Goal: Task Accomplishment & Management: Use online tool/utility

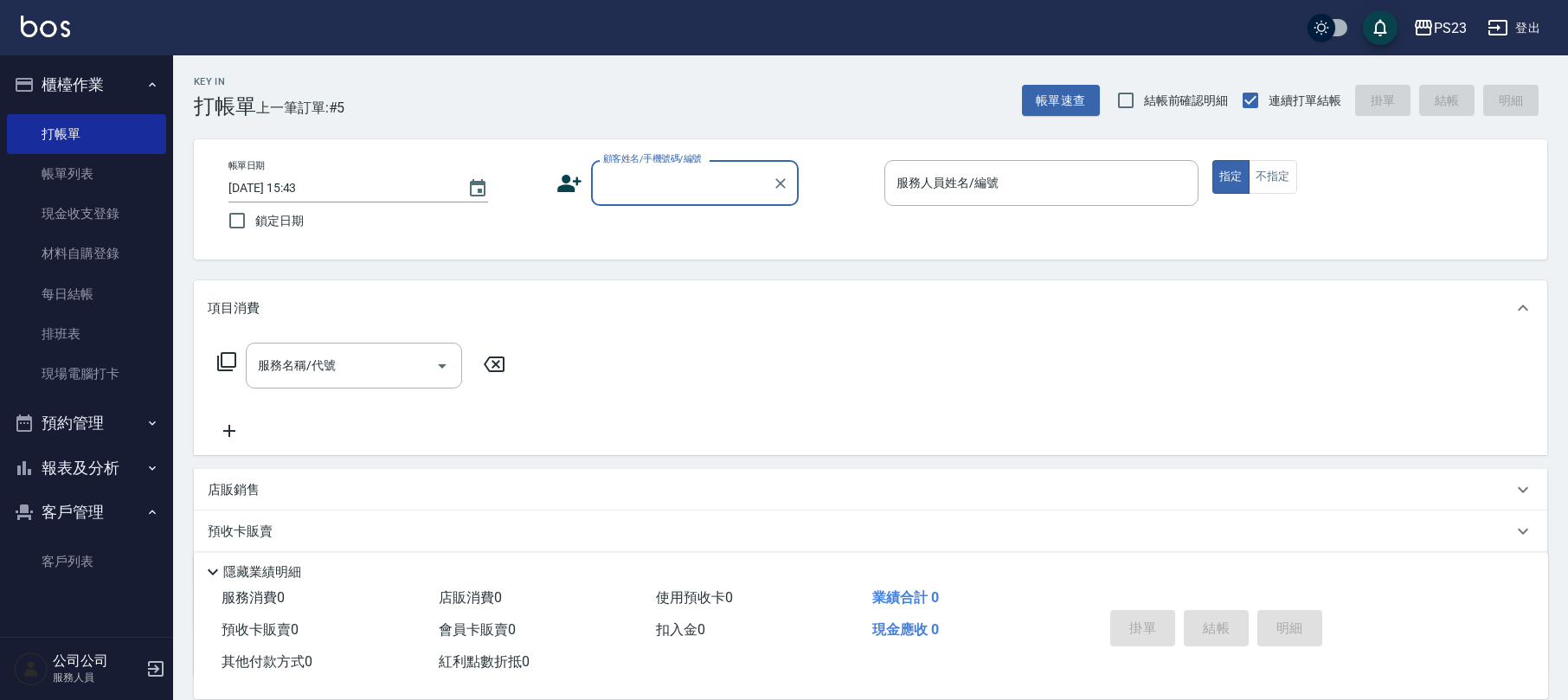
click at [226, 355] on icon at bounding box center [226, 362] width 21 height 21
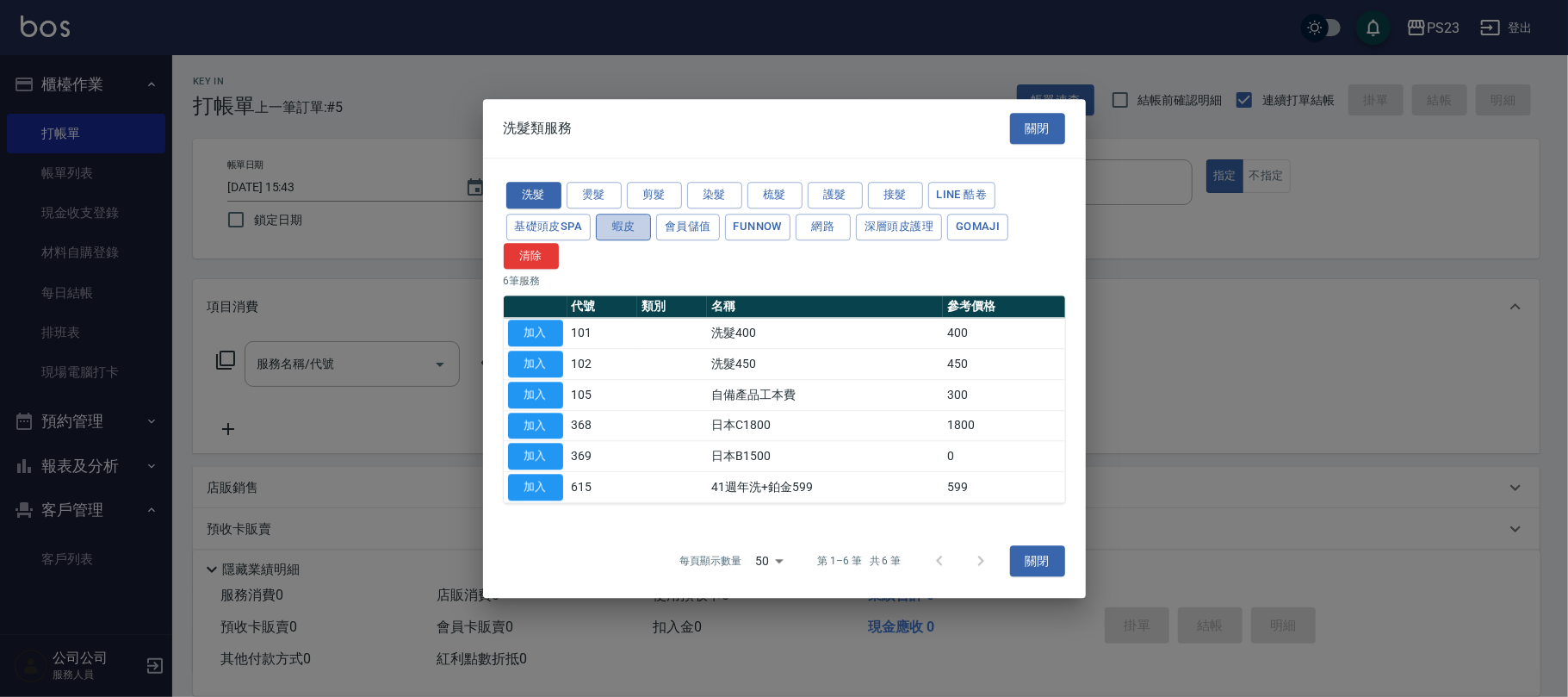
click at [638, 225] on button "蝦皮" at bounding box center [623, 226] width 55 height 27
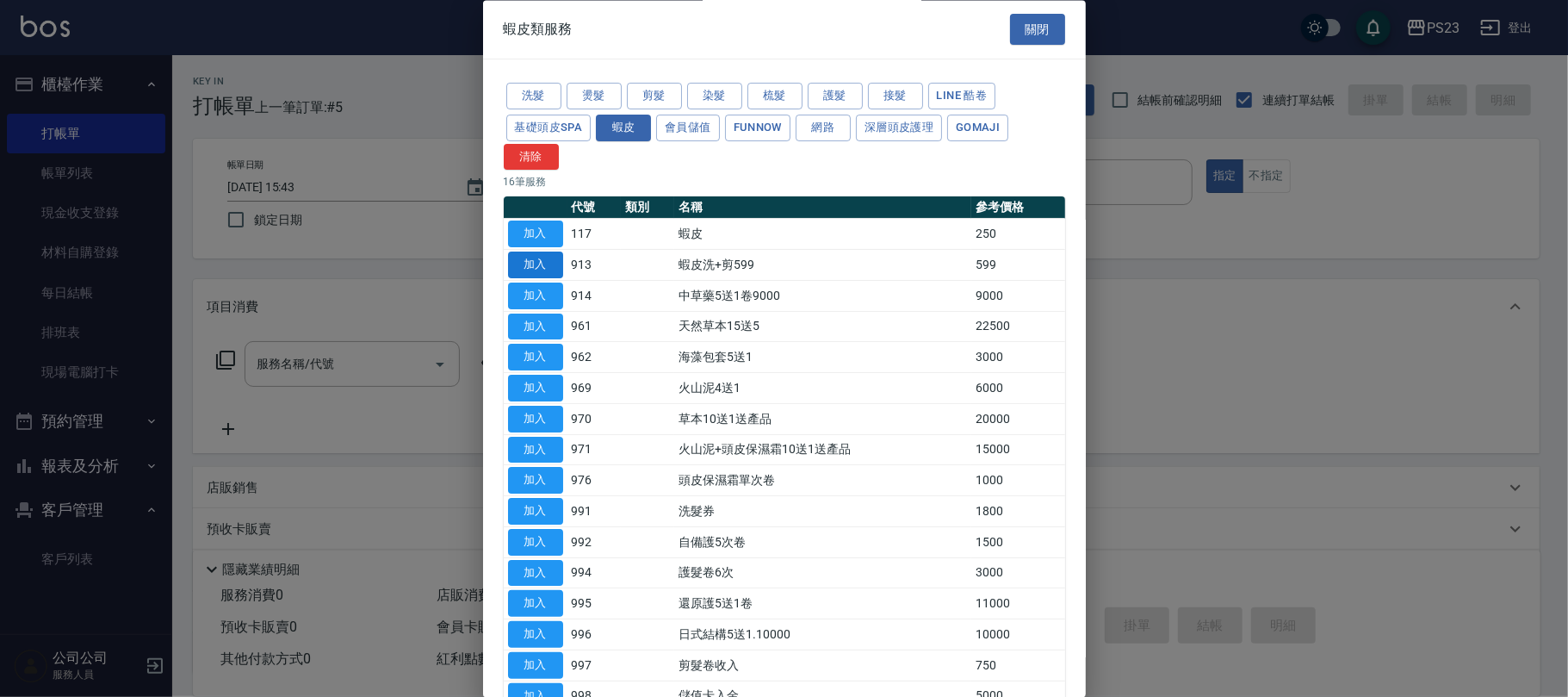
click at [524, 273] on button "加入" at bounding box center [535, 265] width 55 height 27
type input "蝦皮洗+剪599(913)"
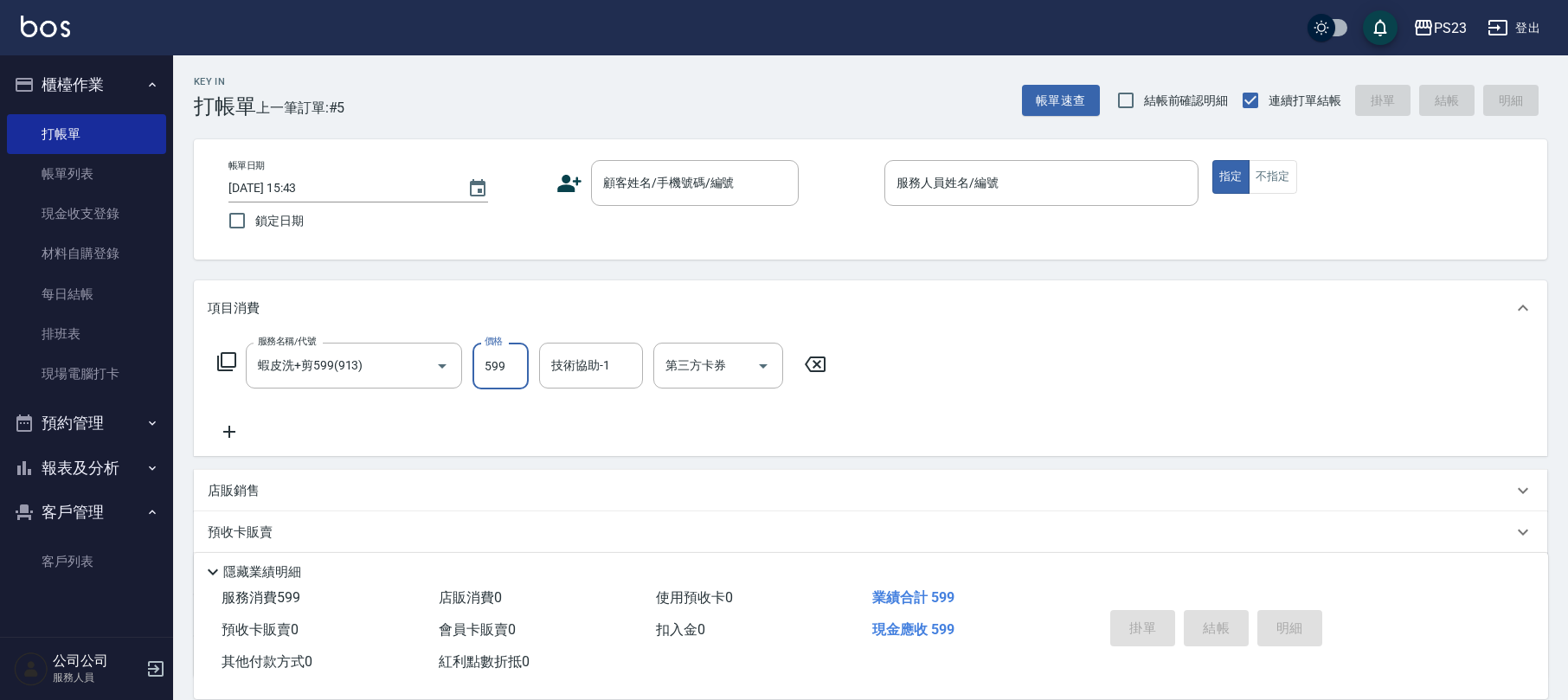
click at [509, 378] on input "599" at bounding box center [500, 365] width 56 height 46
type input "549"
type input "Donna-75"
click at [763, 364] on icon "Open" at bounding box center [763, 366] width 21 height 21
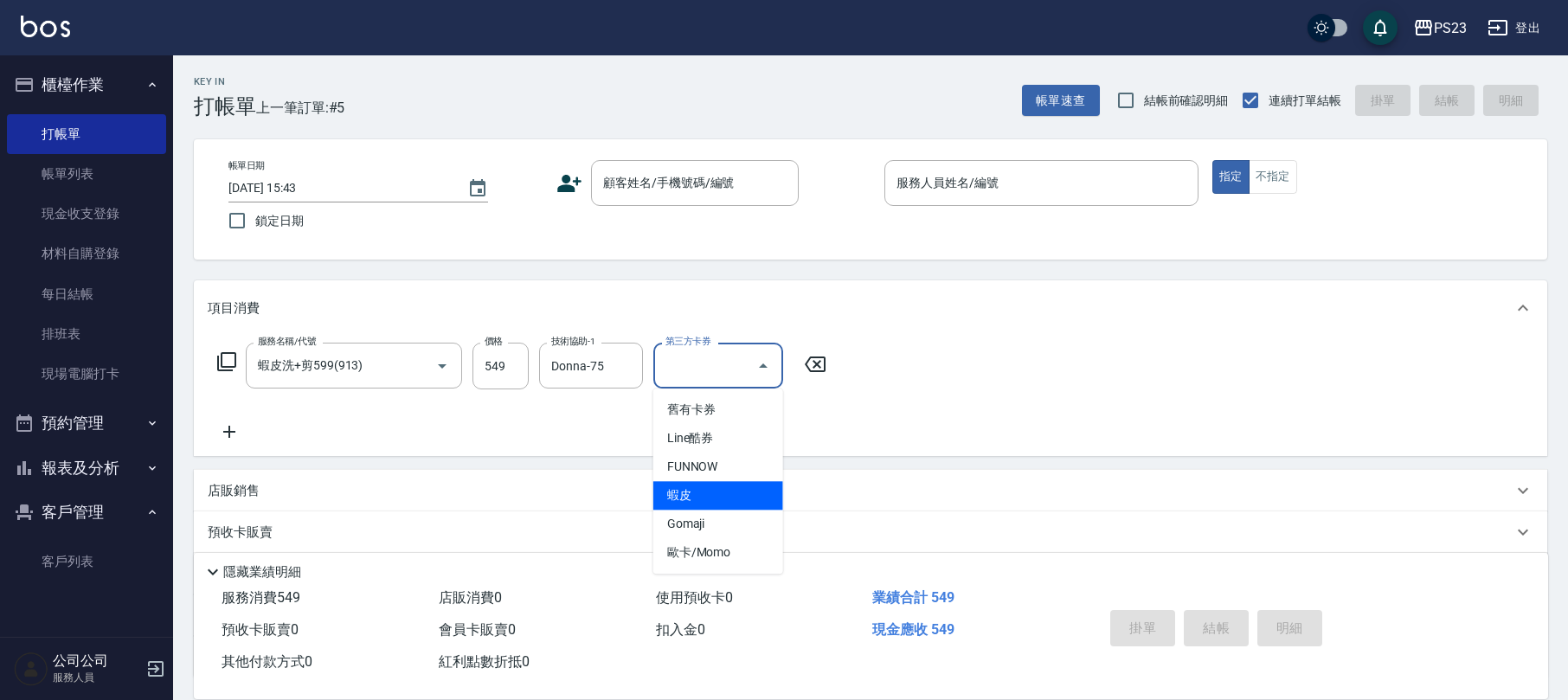
click at [721, 499] on span "蝦皮" at bounding box center [718, 495] width 129 height 29
type input "蝦皮"
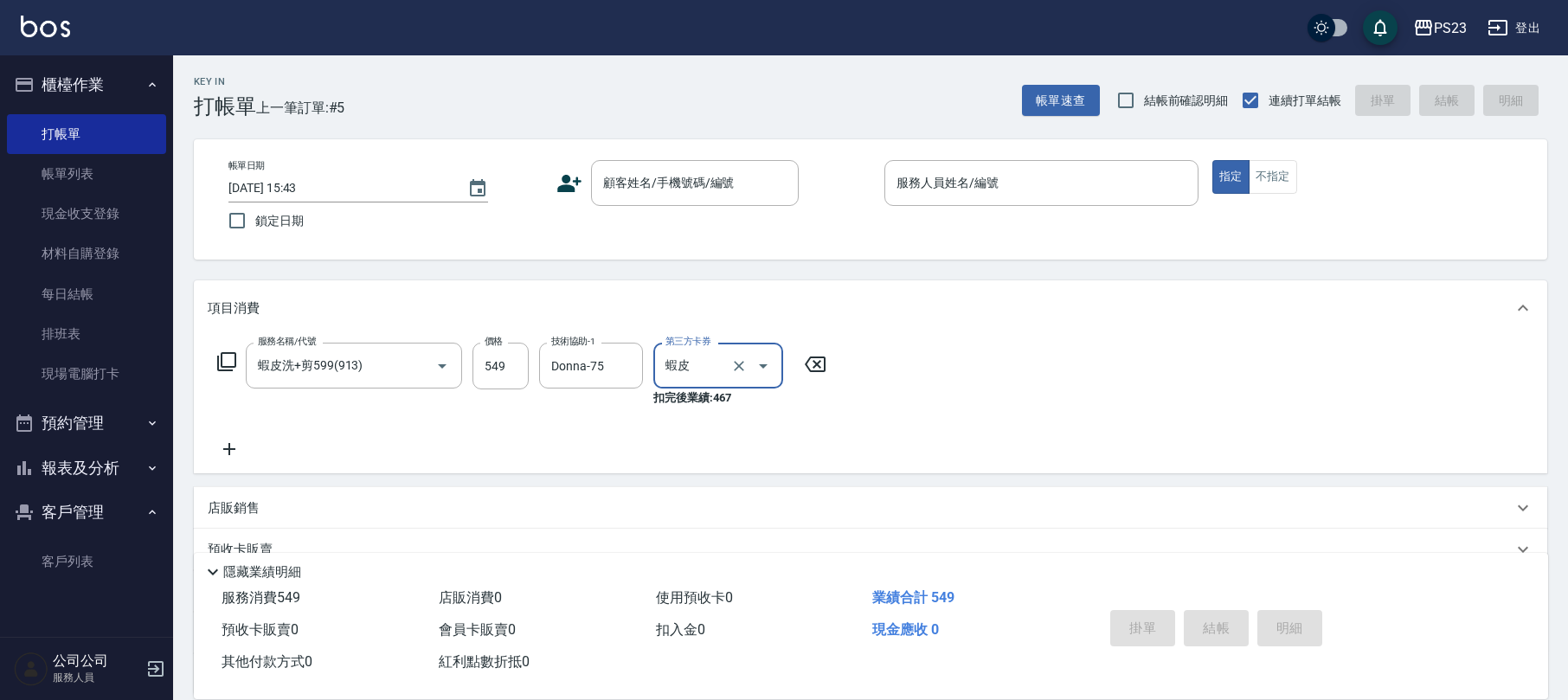
scroll to position [115, 0]
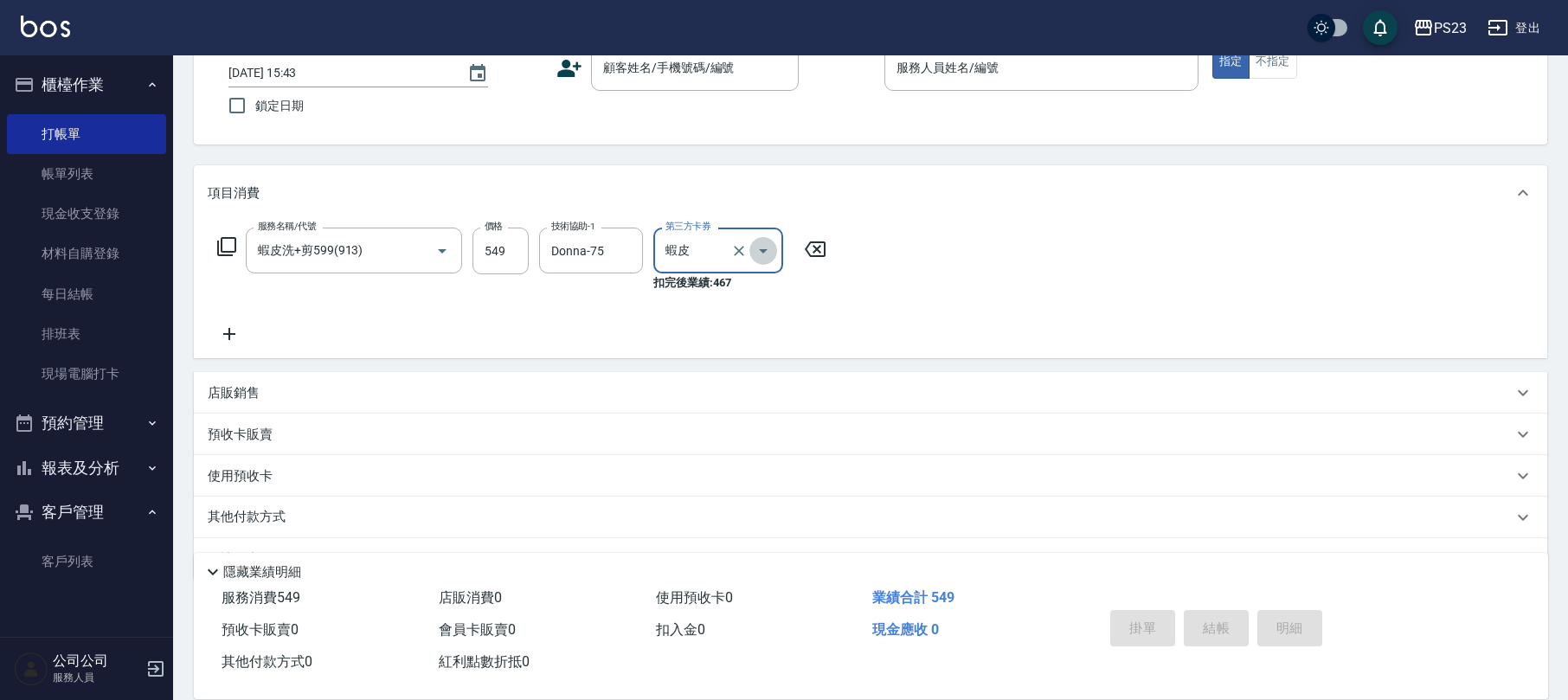
click at [766, 247] on icon "Open" at bounding box center [763, 251] width 21 height 21
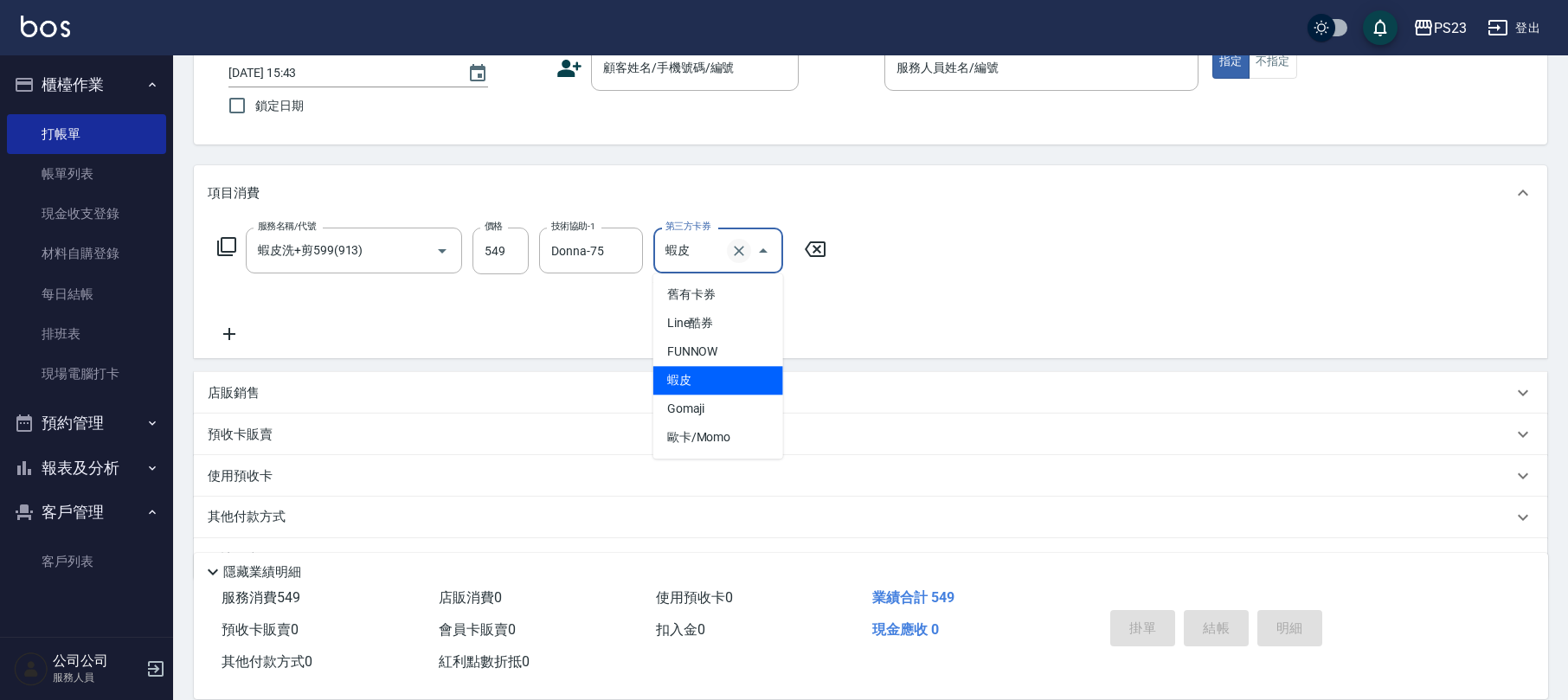
click at [742, 256] on icon "Clear" at bounding box center [739, 251] width 17 height 17
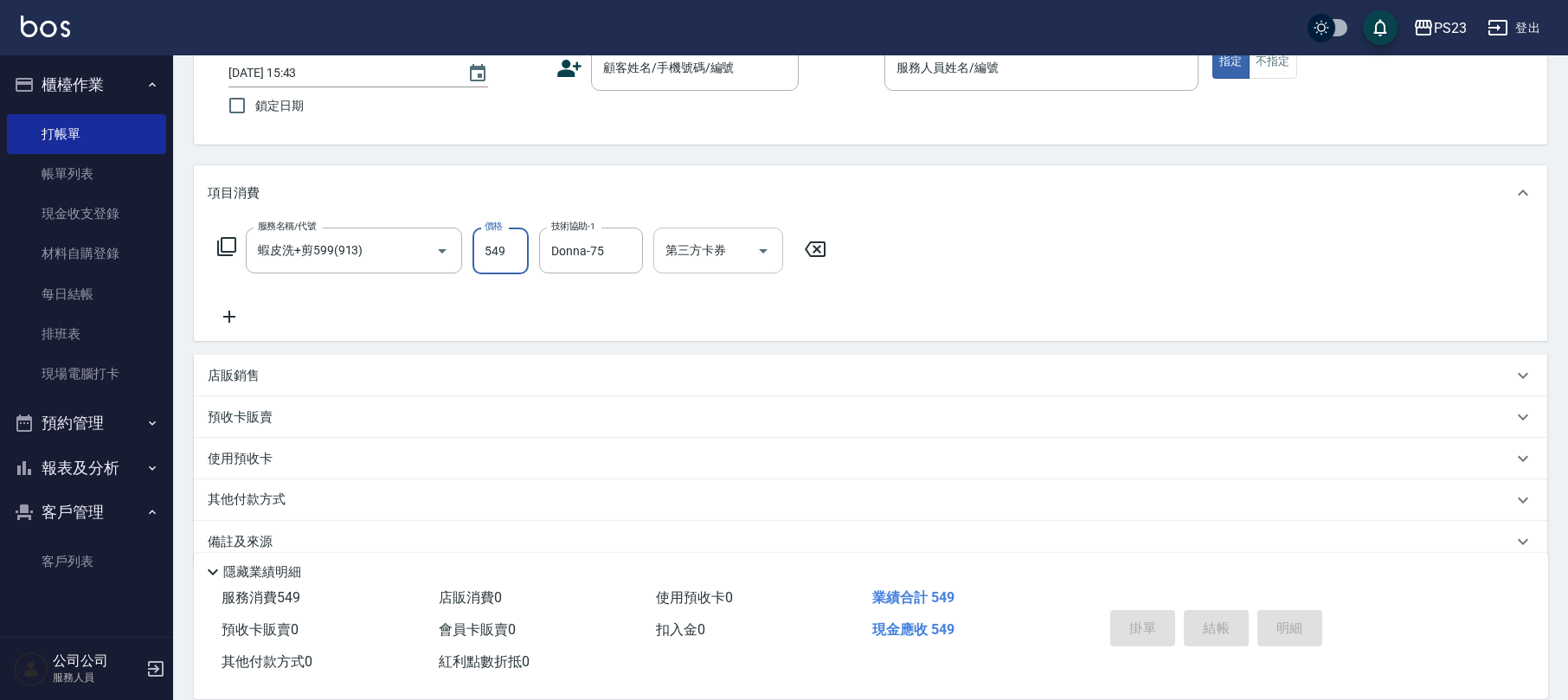
click at [499, 249] on input "549" at bounding box center [500, 250] width 56 height 46
click at [751, 236] on div at bounding box center [763, 250] width 26 height 45
click at [753, 256] on icon "Open" at bounding box center [763, 251] width 21 height 21
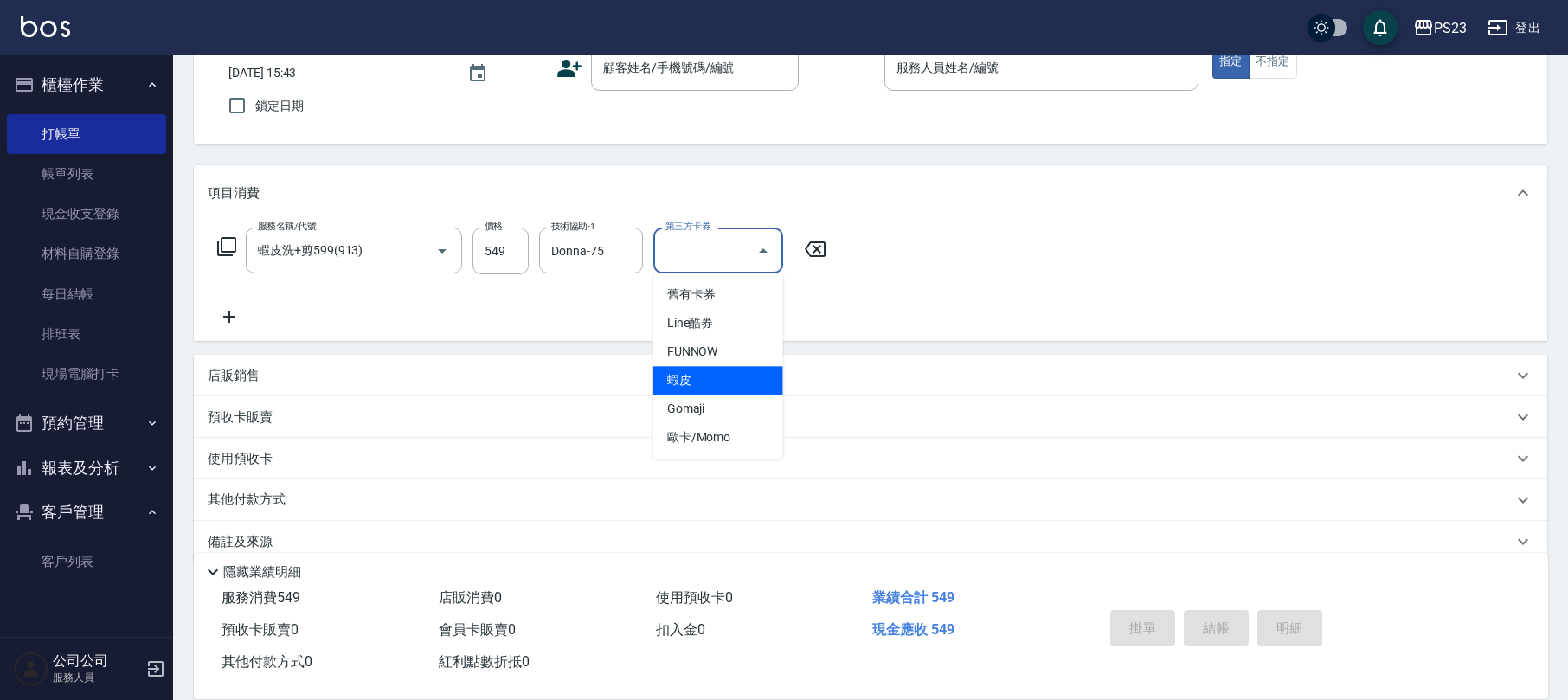
click at [700, 384] on span "蝦皮" at bounding box center [718, 380] width 129 height 29
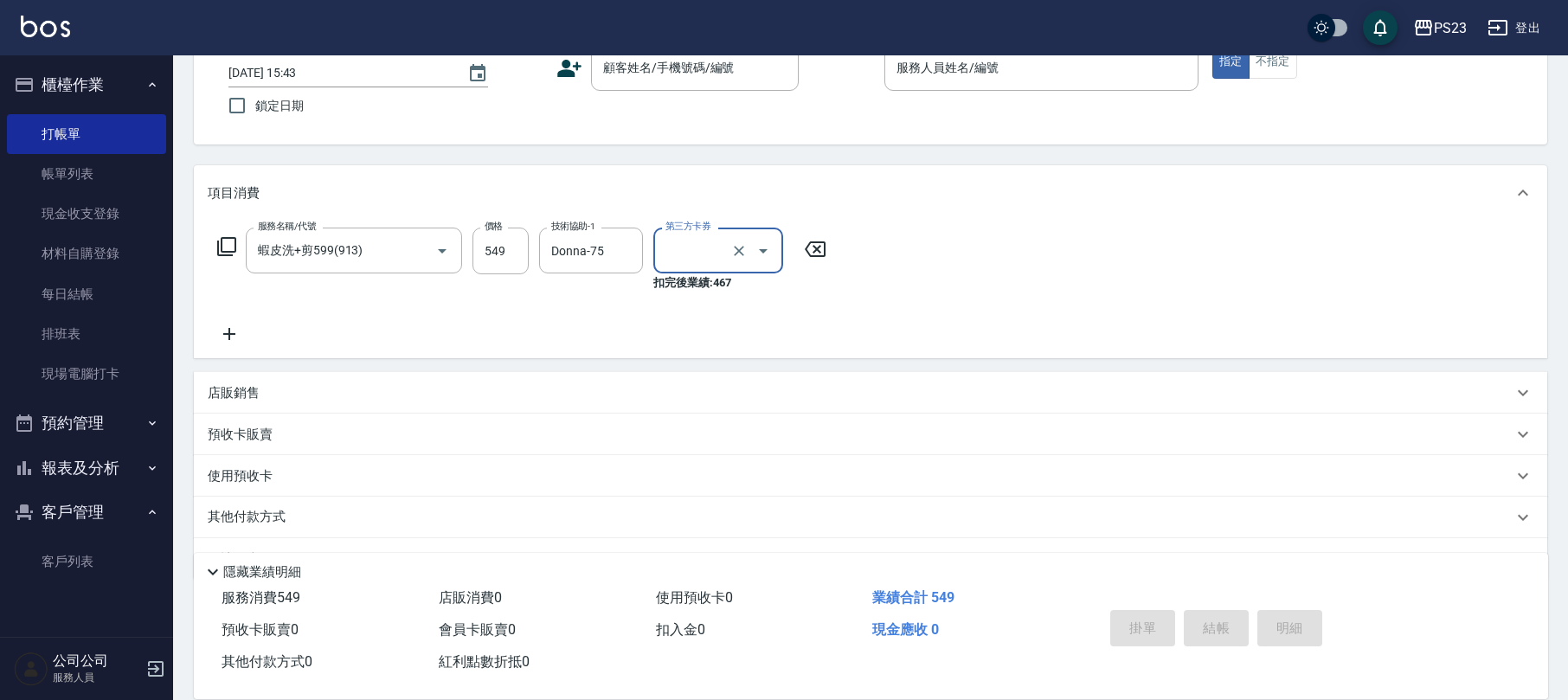
type input "蝦皮"
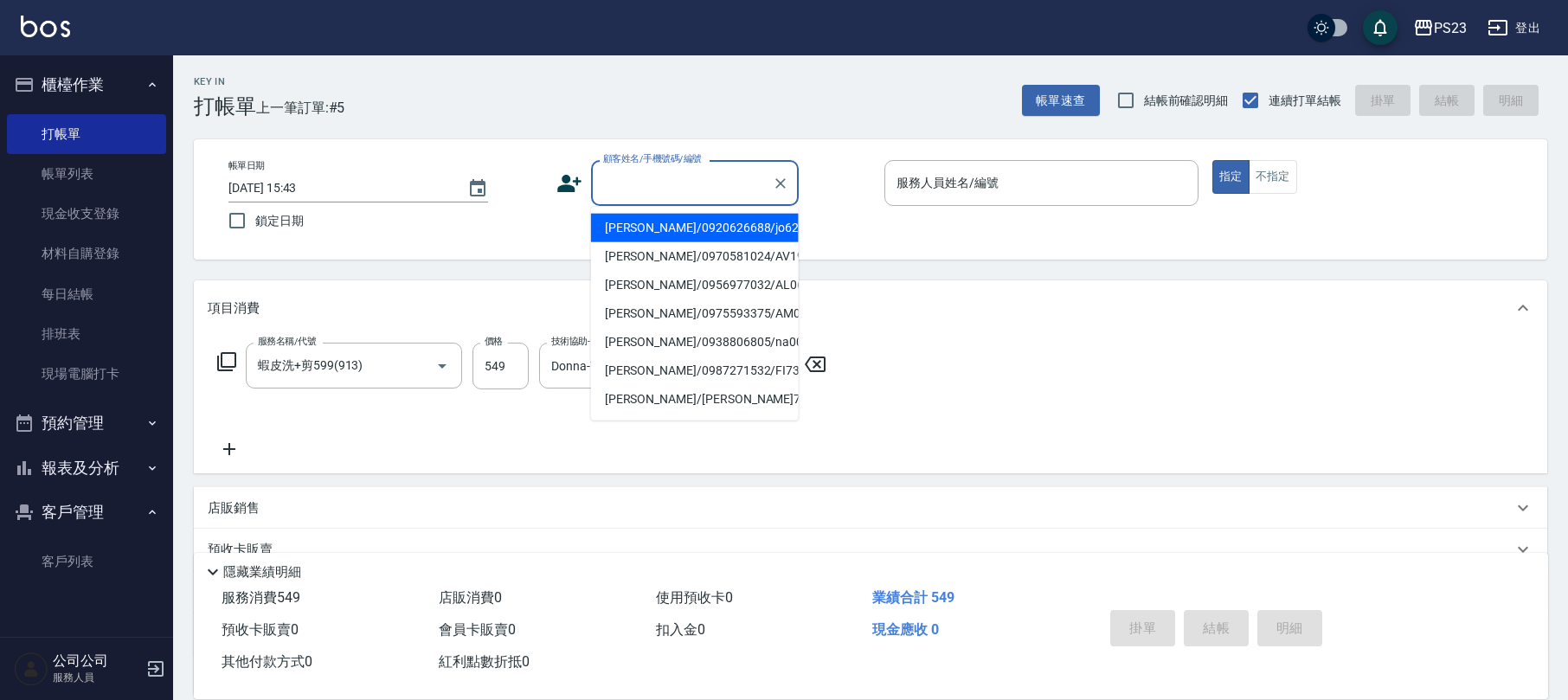
click at [731, 194] on input "顧客姓名/手機號碼/編號" at bounding box center [682, 183] width 166 height 31
click at [565, 187] on icon at bounding box center [569, 184] width 24 height 17
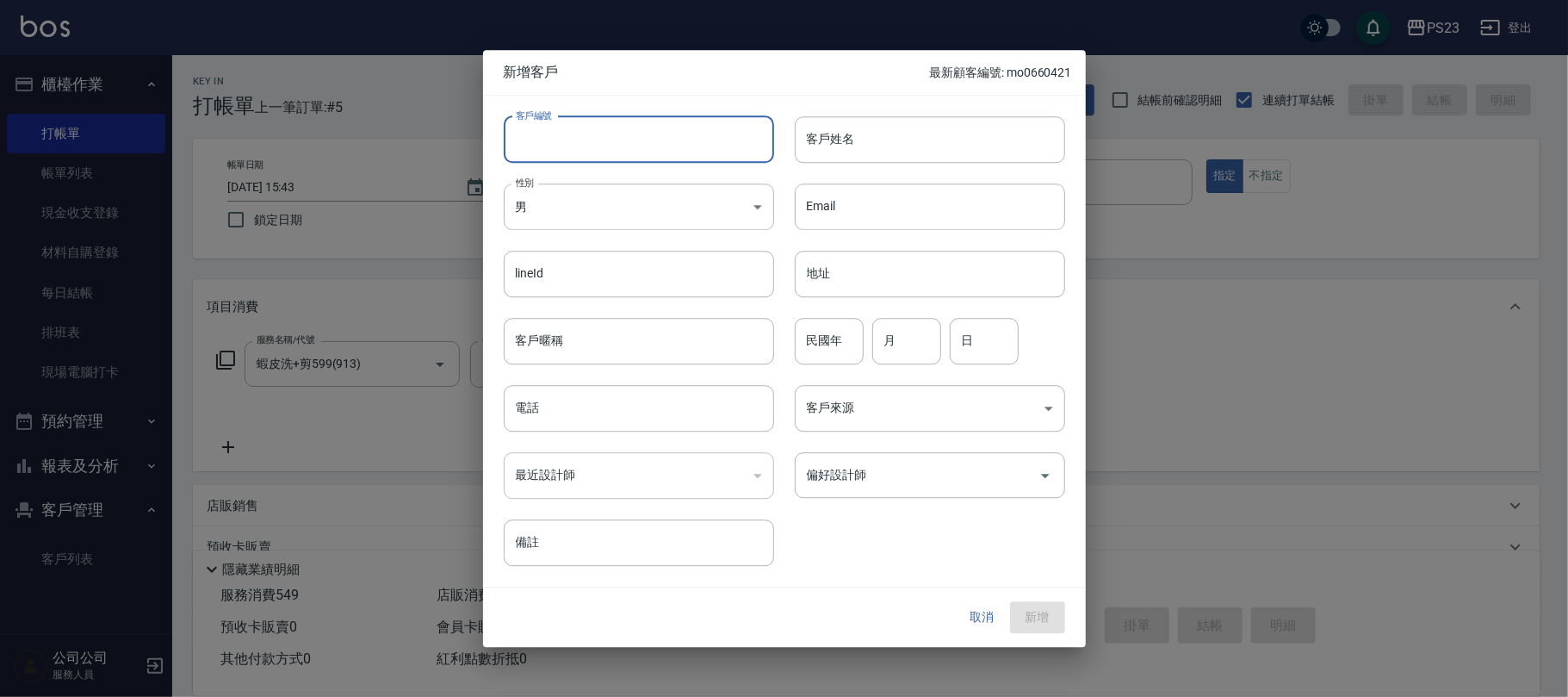
click at [648, 145] on input "客戶編號" at bounding box center [639, 139] width 271 height 46
type input "do0564789"
drag, startPoint x: 654, startPoint y: 181, endPoint x: 640, endPoint y: 207, distance: 29.5
click at [649, 191] on div "性別 男 [DEMOGRAPHIC_DATA] 性別" at bounding box center [628, 196] width 291 height 67
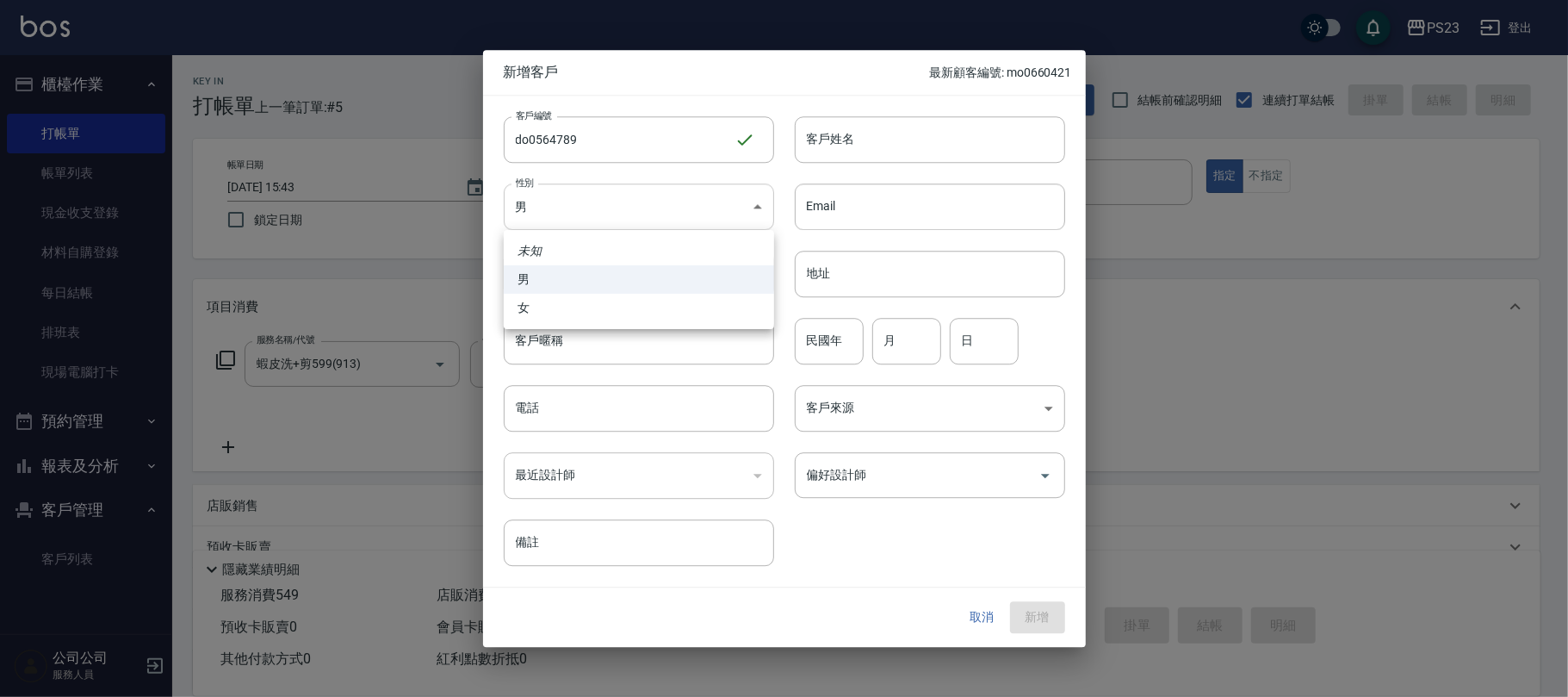
click at [633, 211] on body "PS23 登出 櫃檯作業 打帳單 帳單列表 現金收支登錄 材料自購登錄 每日結帳 排班表 現場電腦打卡 預約管理 預約管理 單日預約紀錄 單週預約紀錄 報表及…" at bounding box center [784, 426] width 1568 height 854
click at [538, 306] on li "女" at bounding box center [639, 307] width 271 height 29
type input "[DEMOGRAPHIC_DATA]"
click at [545, 415] on input "電話" at bounding box center [639, 407] width 271 height 46
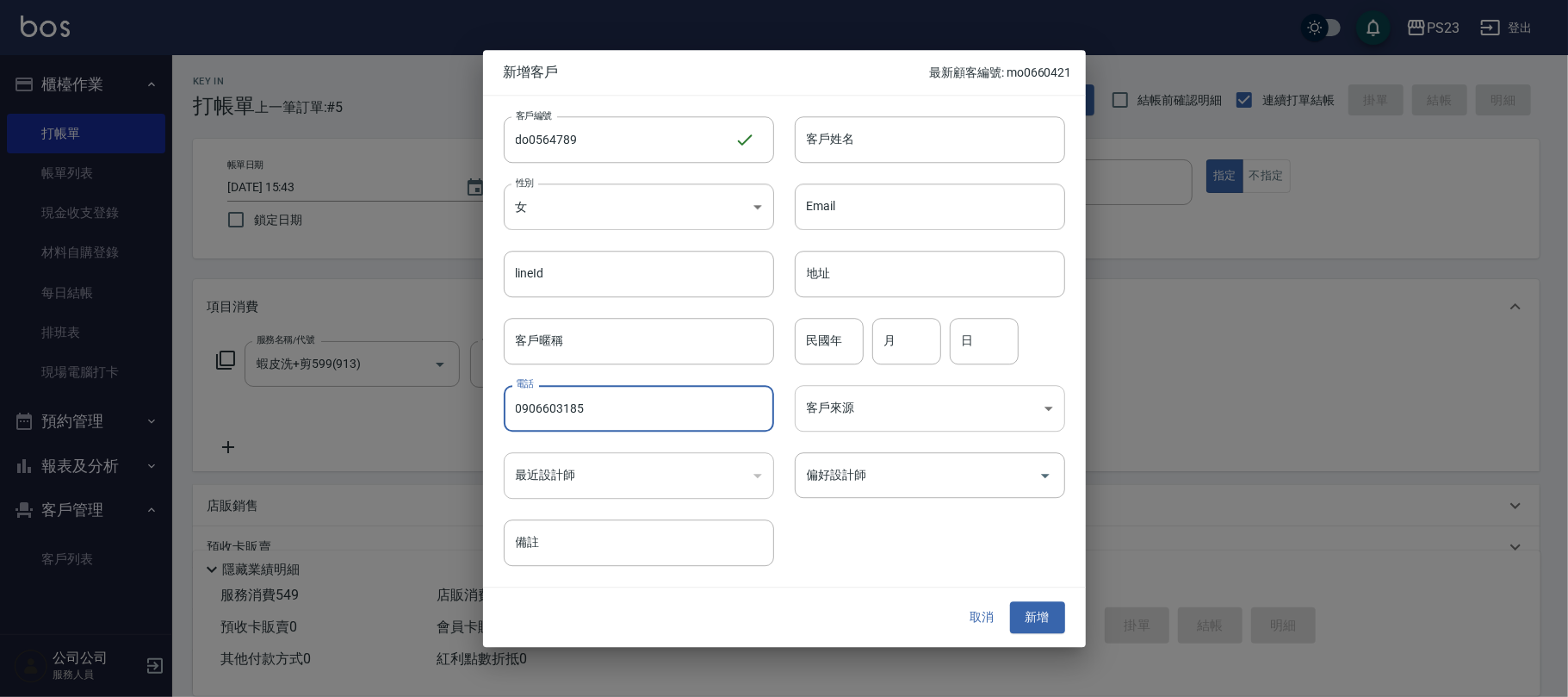
type input "0906603185"
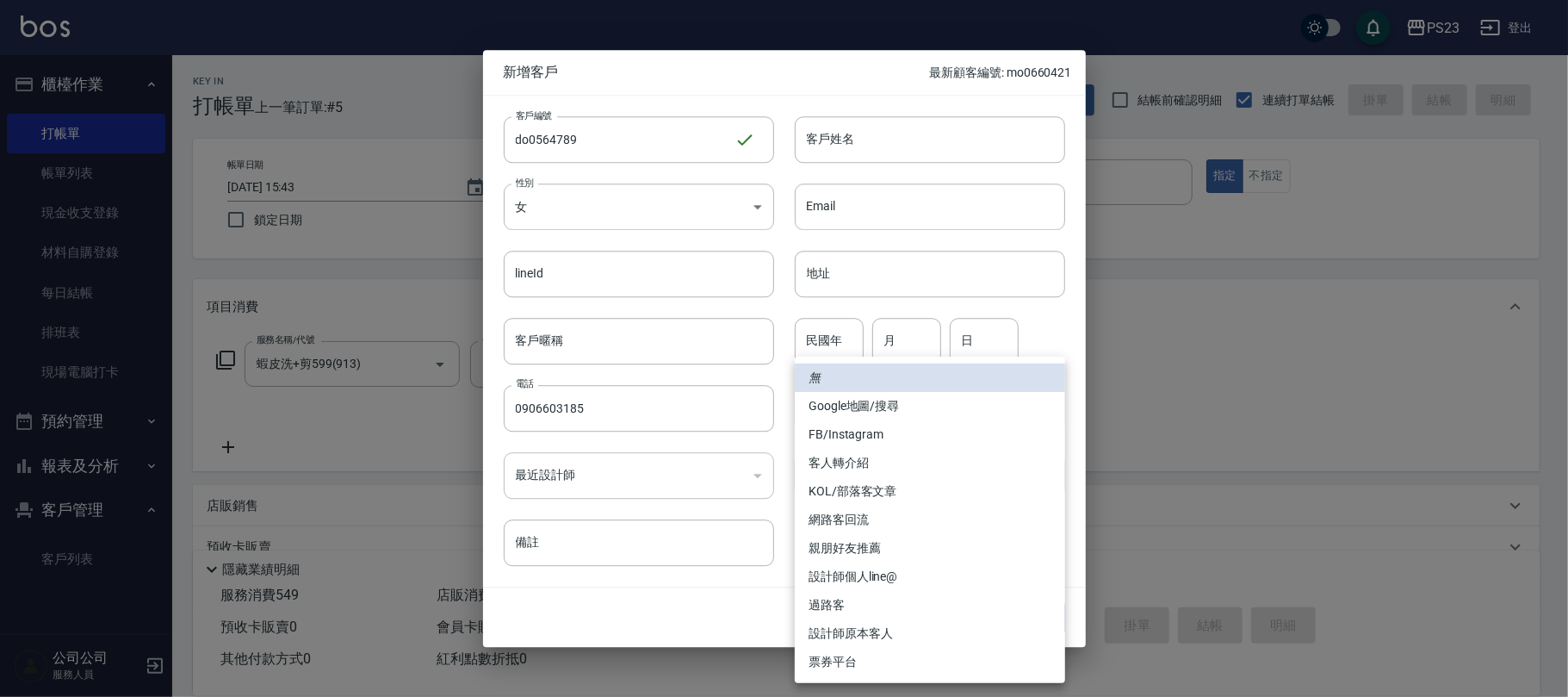
click at [923, 421] on body "PS23 登出 櫃檯作業 打帳單 帳單列表 現金收支登錄 材料自購登錄 每日結帳 排班表 現場電腦打卡 預約管理 預約管理 單日預約紀錄 單週預約紀錄 報表及…" at bounding box center [784, 426] width 1568 height 854
click at [868, 659] on li "票券平台" at bounding box center [929, 661] width 271 height 29
type input "票券平台"
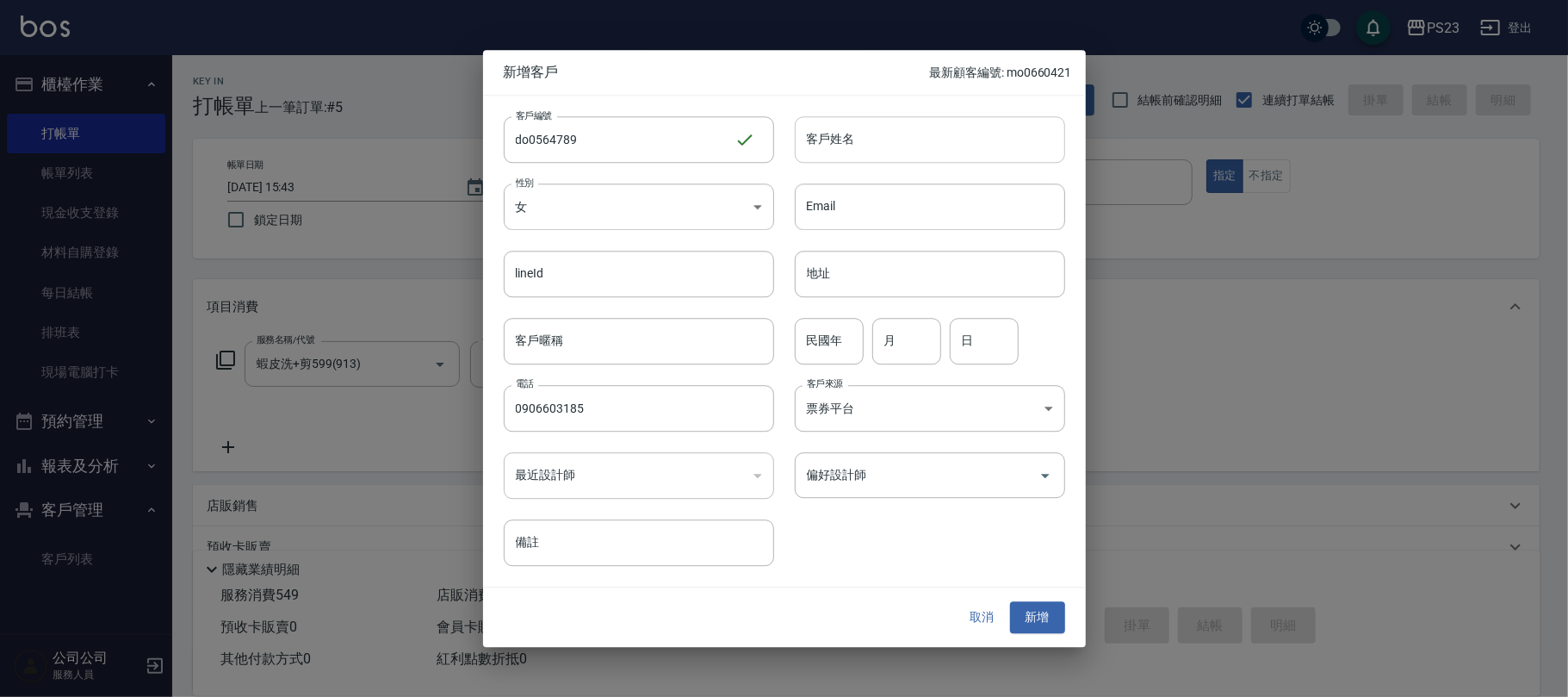
click at [918, 143] on input "客戶姓名" at bounding box center [929, 139] width 271 height 46
type input "[PERSON_NAME]"
click at [1024, 620] on button "新增" at bounding box center [1037, 618] width 55 height 32
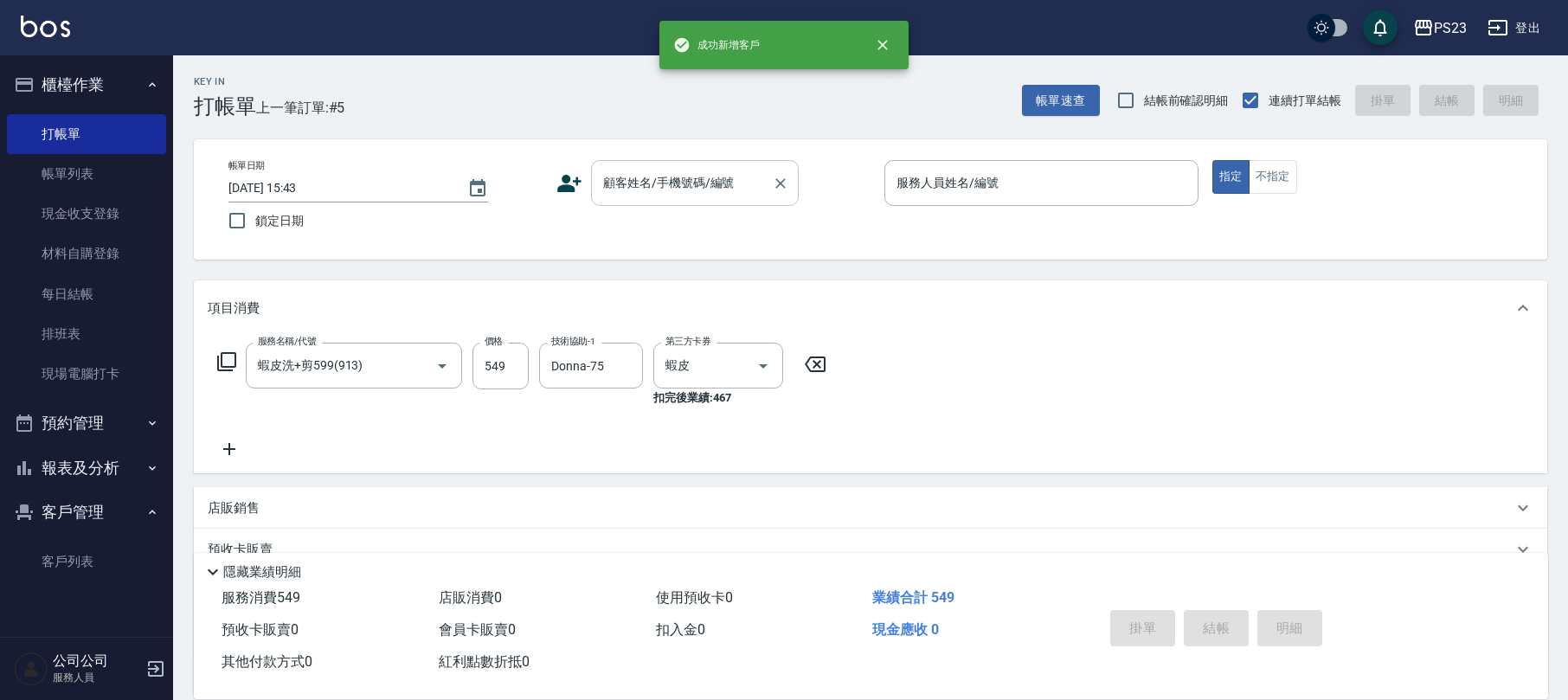
click at [661, 170] on input "顧客姓名/手機號碼/編號" at bounding box center [682, 183] width 166 height 31
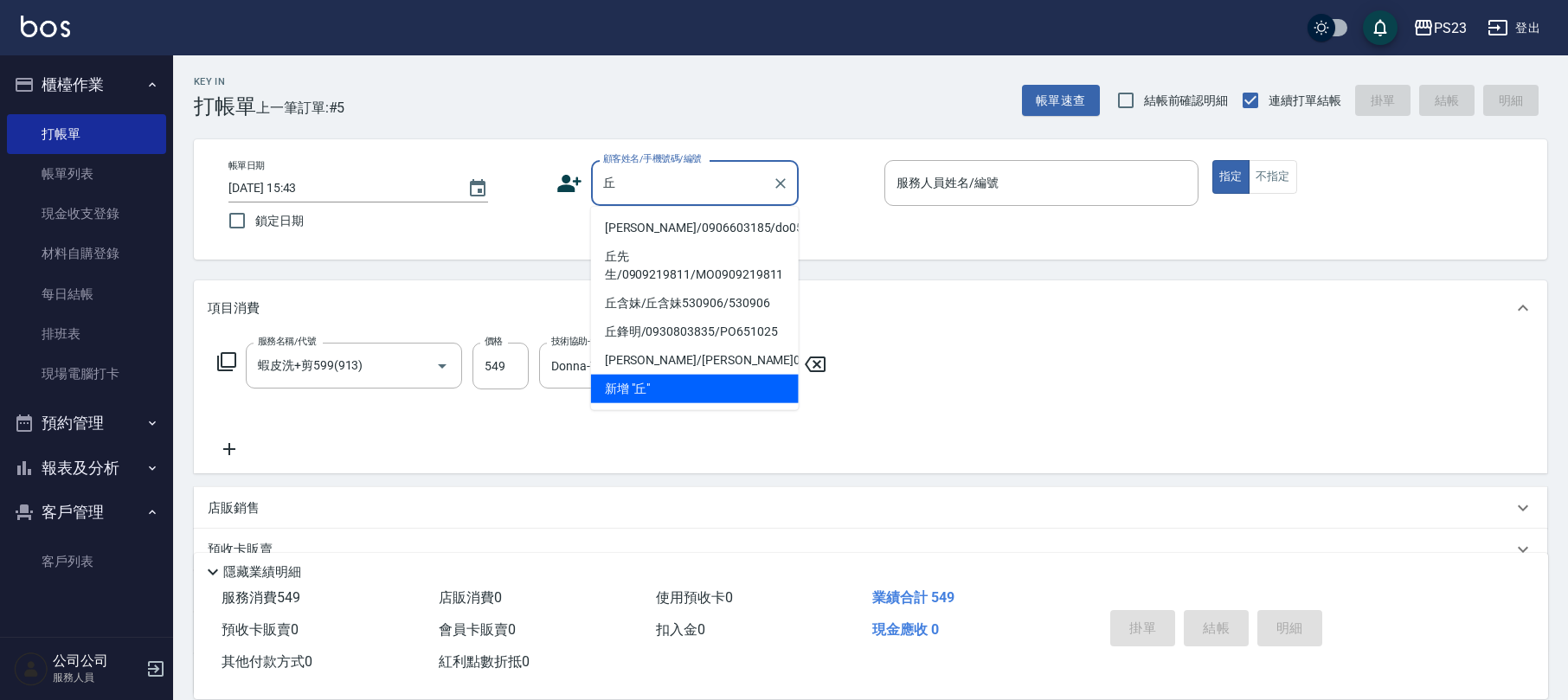
click at [691, 230] on li "[PERSON_NAME]/0906603185/do0564789" at bounding box center [695, 227] width 208 height 29
type input "[PERSON_NAME]/0906603185/do0564789"
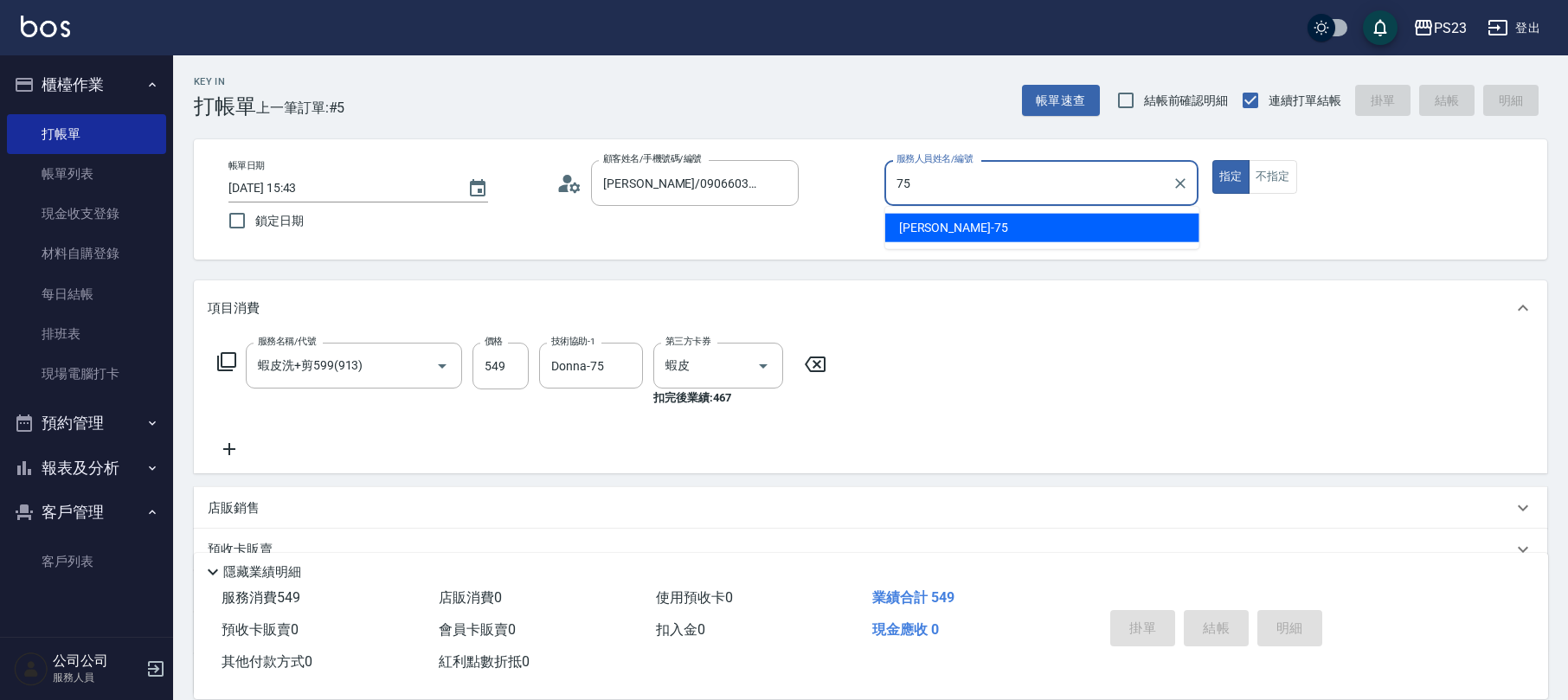
type input "Donna-75"
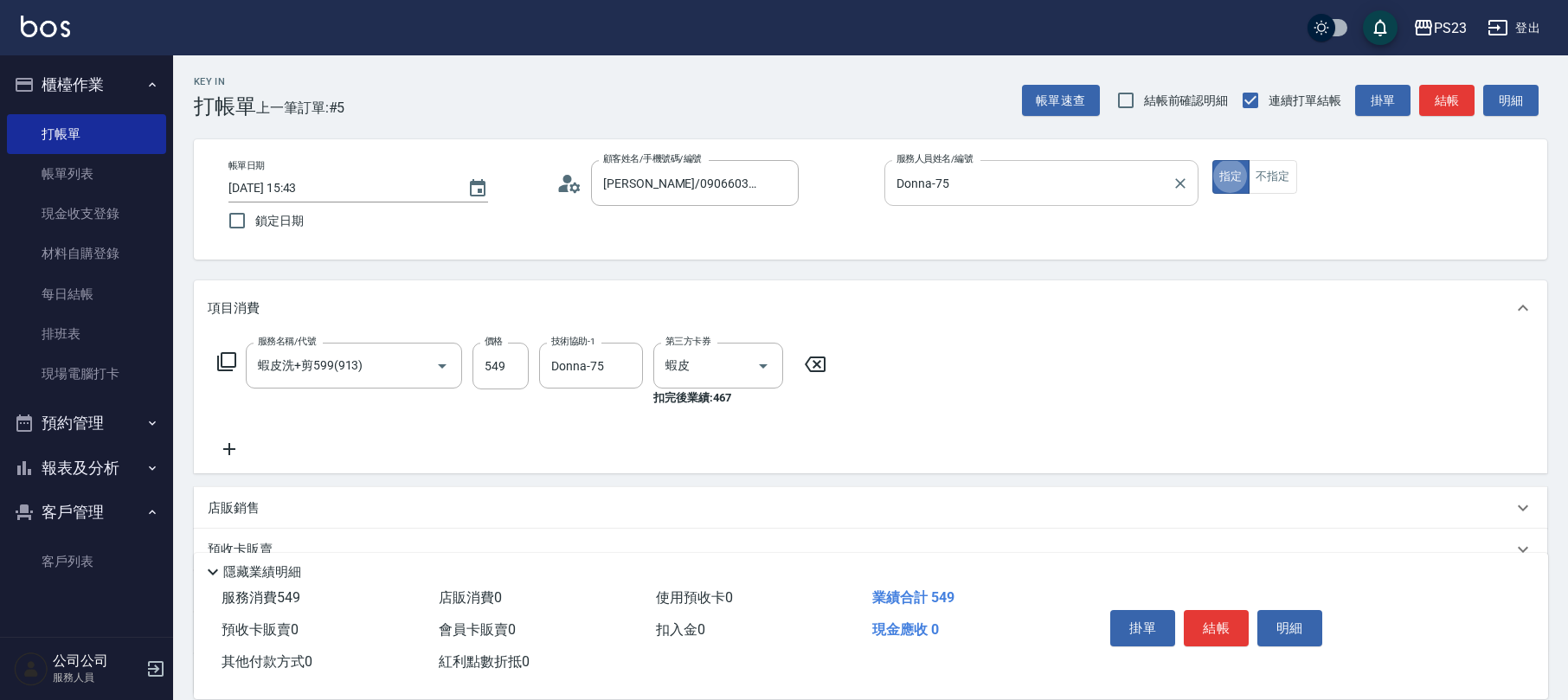
type button "true"
click at [1265, 170] on button "不指定" at bounding box center [1272, 177] width 48 height 34
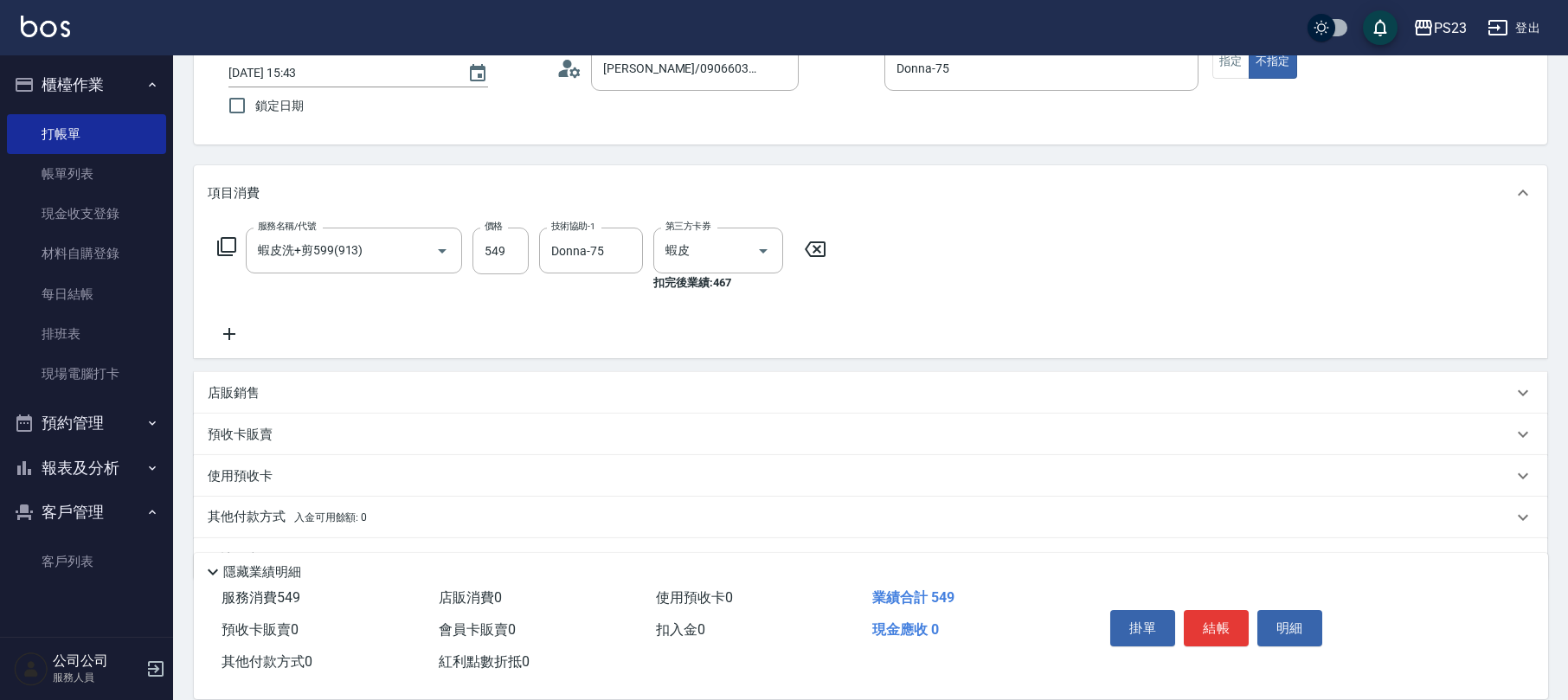
scroll to position [156, 0]
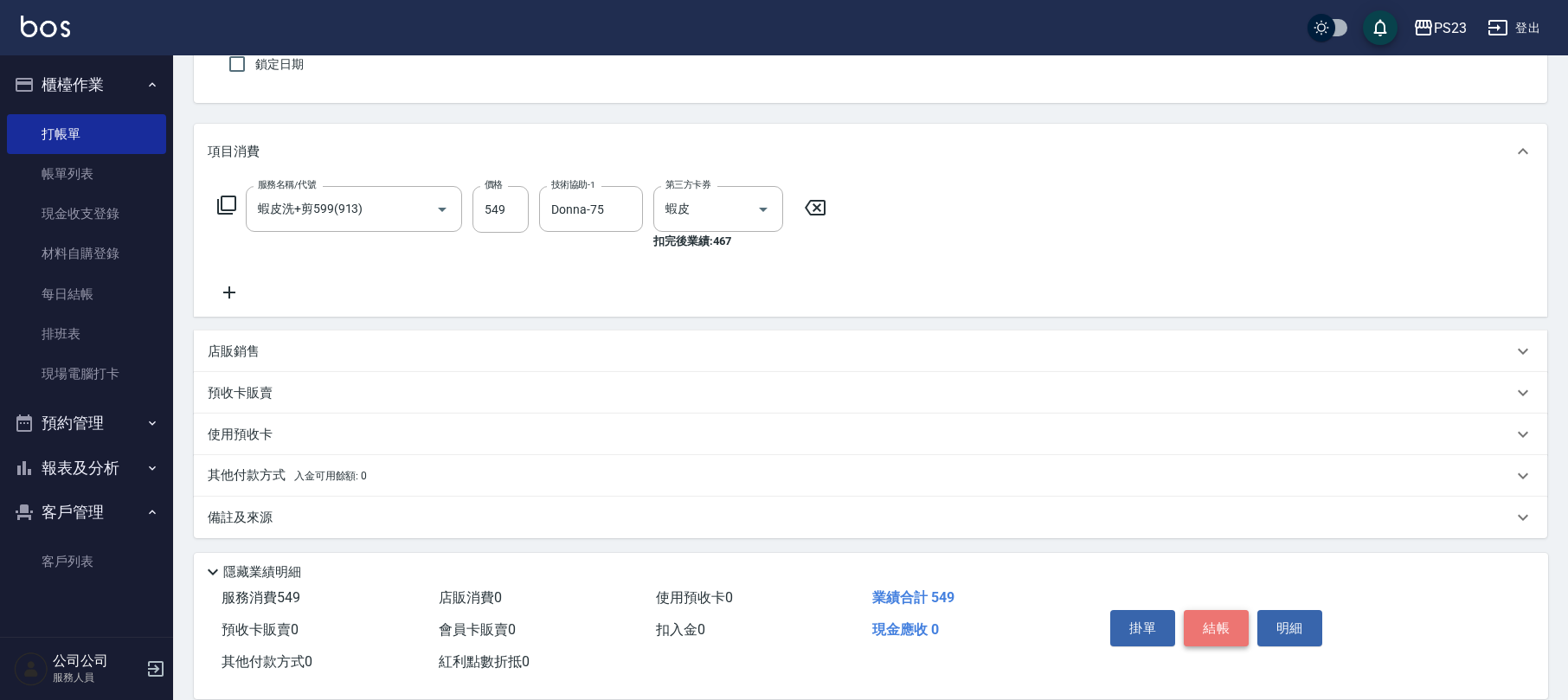
click at [1226, 616] on button "結帳" at bounding box center [1216, 628] width 65 height 37
type input "[DATE] 16:54"
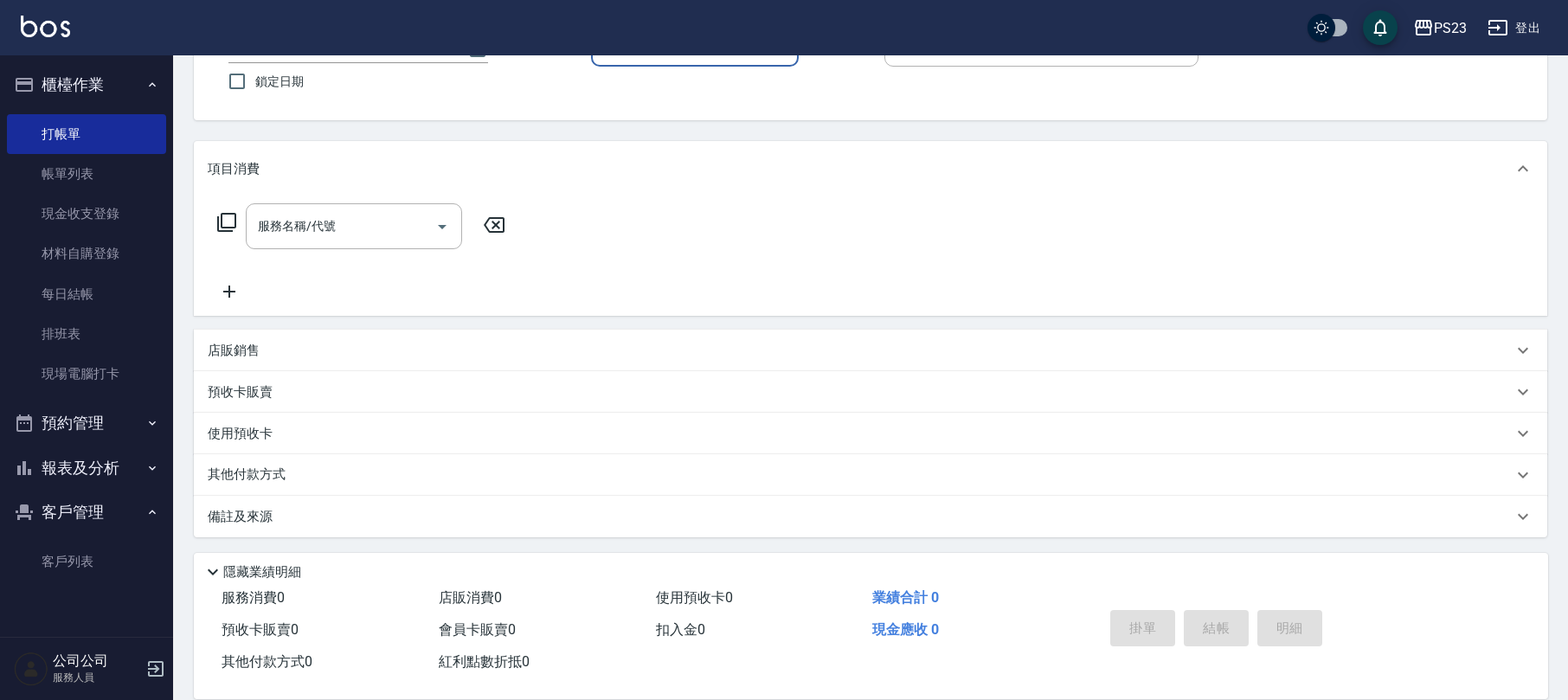
scroll to position [0, 0]
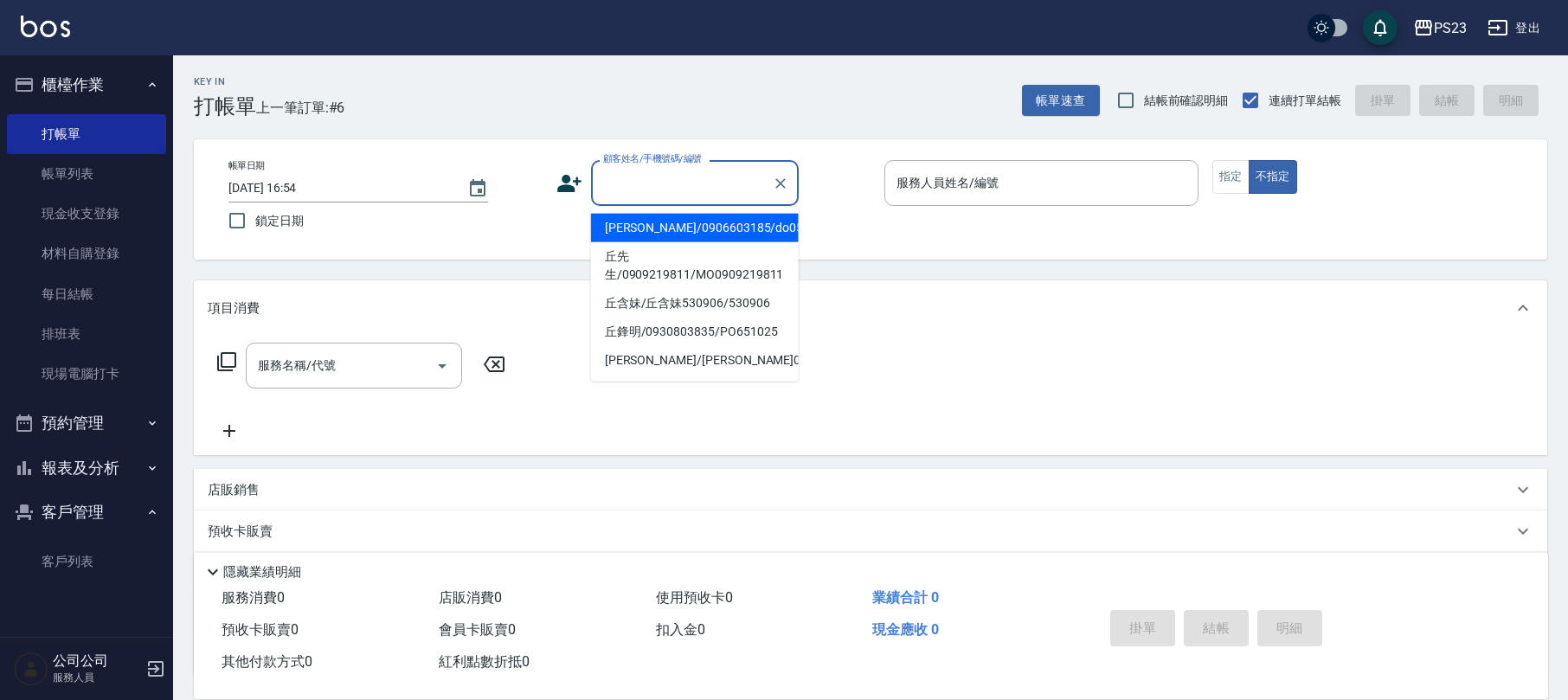
click at [654, 194] on input "顧客姓名/手機號碼/編號" at bounding box center [682, 183] width 166 height 31
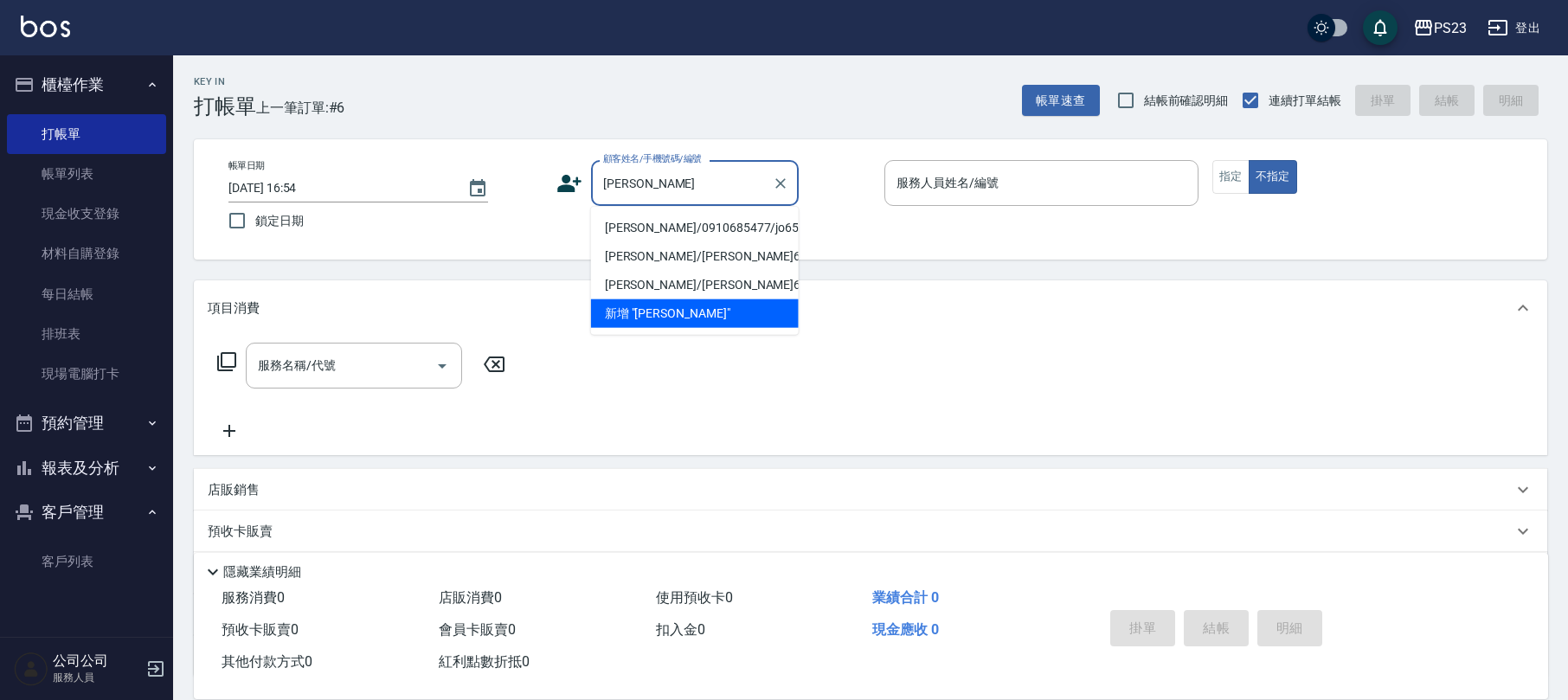
click at [654, 225] on li "[PERSON_NAME]/0910685477/jo650808" at bounding box center [695, 227] width 208 height 29
type input "[PERSON_NAME]/0910685477/jo650808"
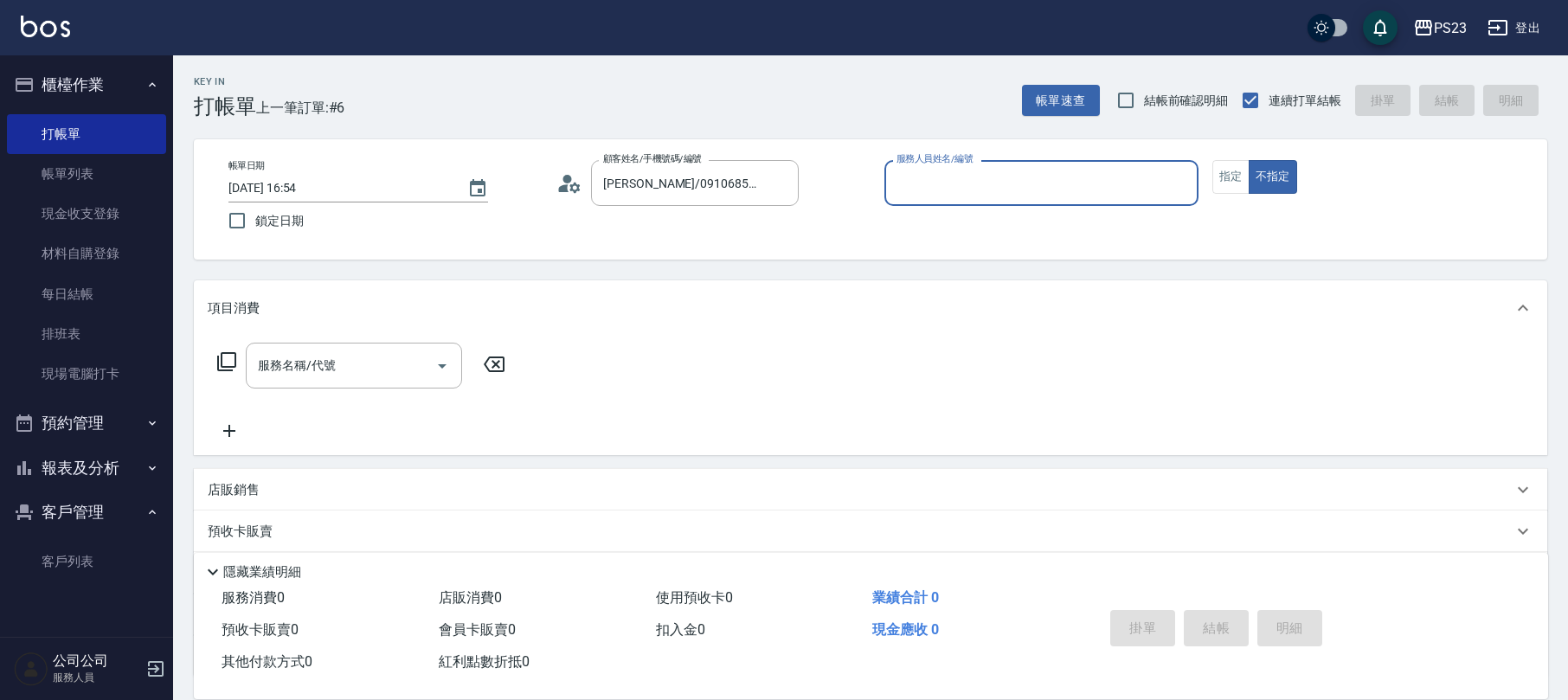
type input "[PERSON_NAME]-89"
click at [232, 365] on icon at bounding box center [226, 362] width 21 height 21
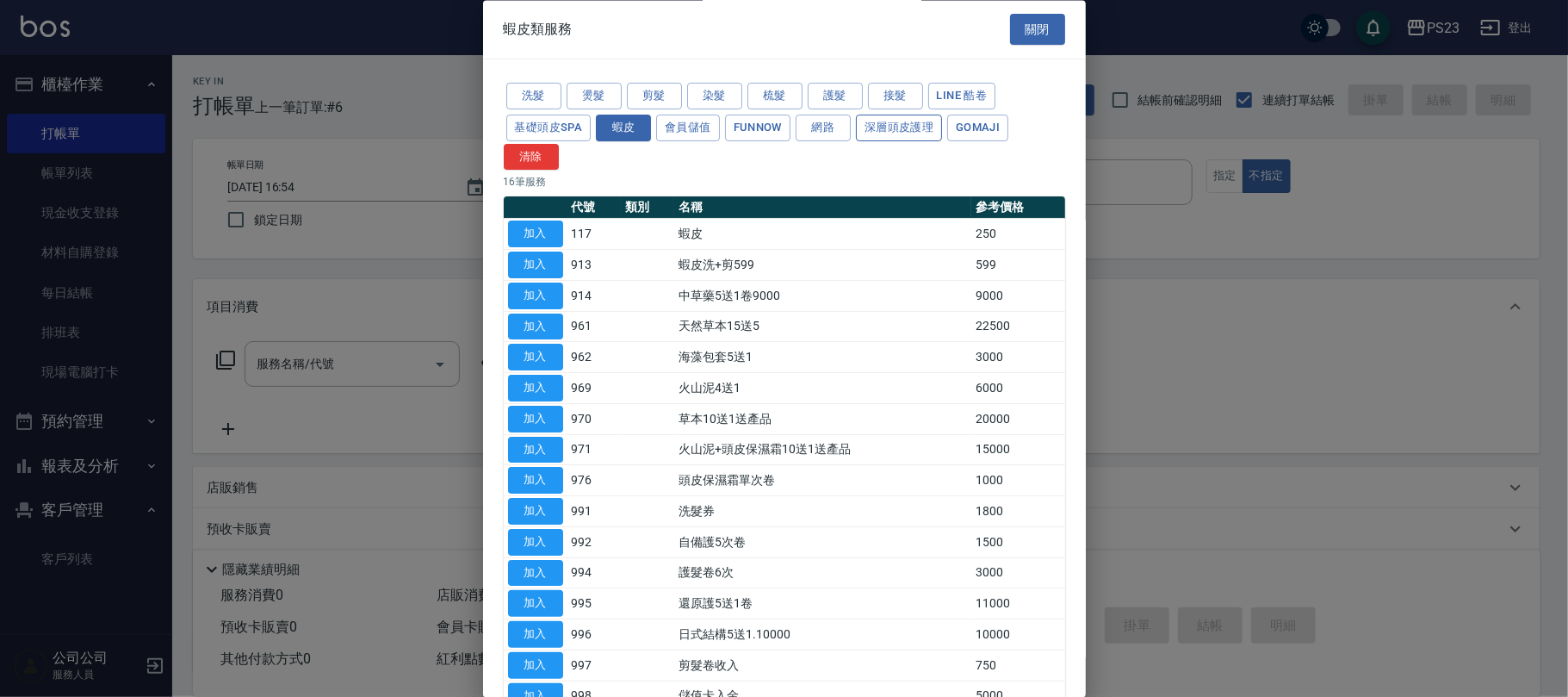
click at [885, 131] on button "深層頭皮護理" at bounding box center [899, 128] width 86 height 27
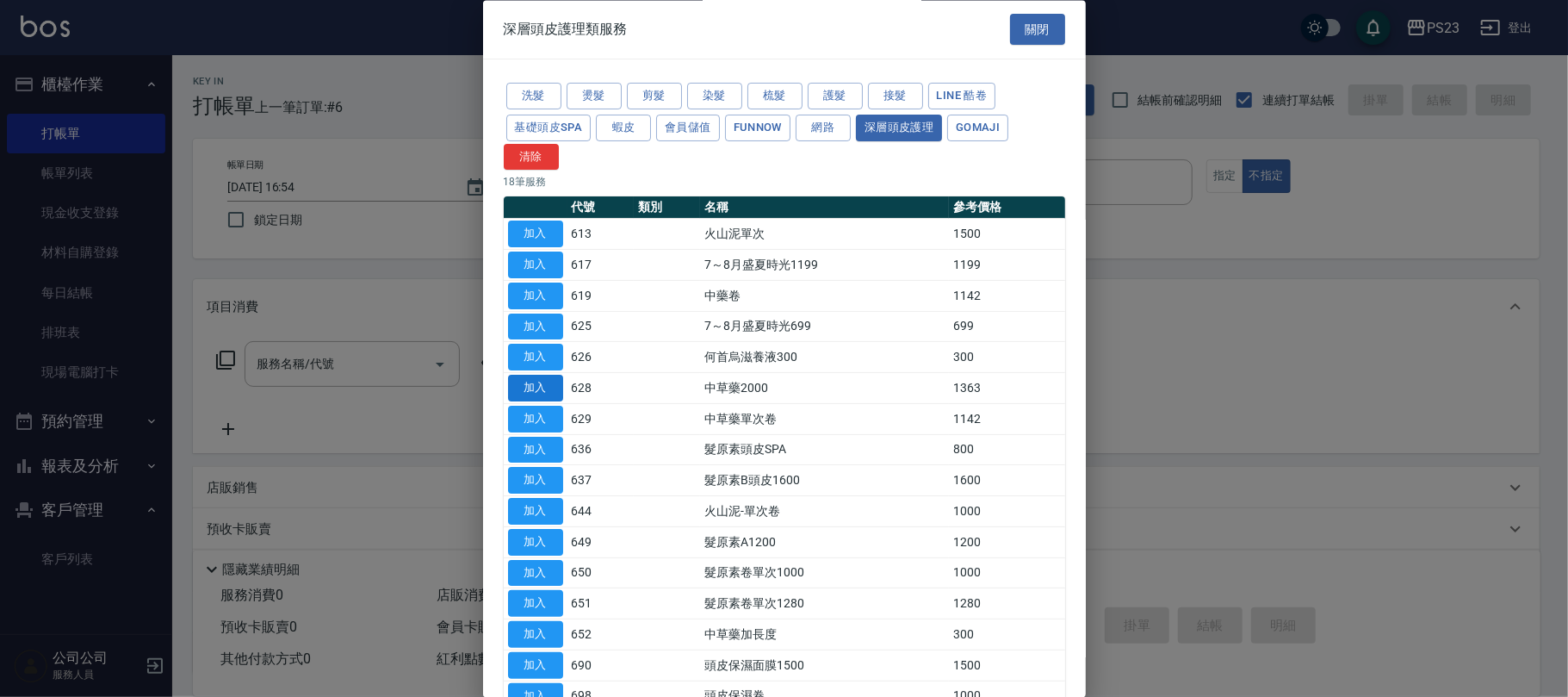
click at [546, 387] on button "加入" at bounding box center [535, 388] width 55 height 27
type input "中草藥2000(628)"
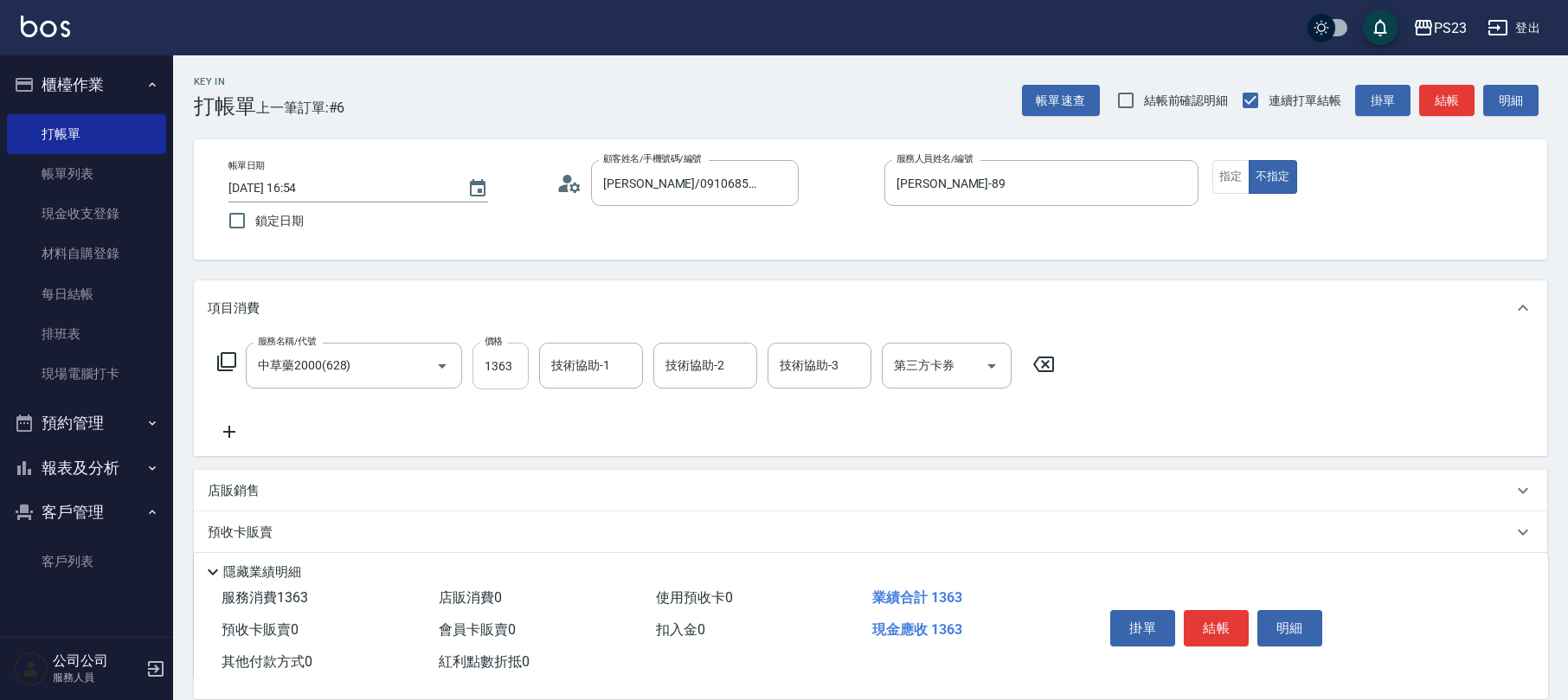
click at [518, 385] on input "1363" at bounding box center [500, 365] width 56 height 46
type input "1500"
type input "[PERSON_NAME]-89"
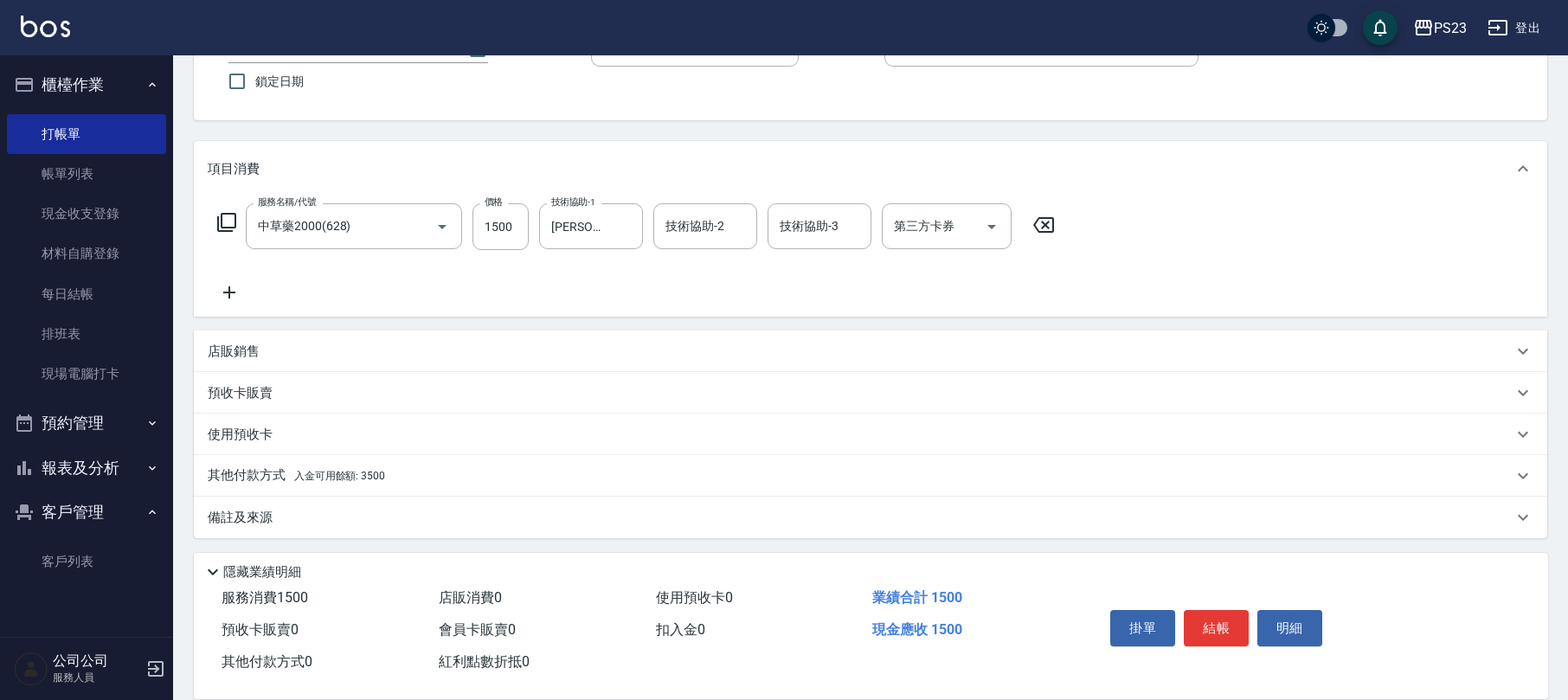
click at [421, 466] on div "其他付款方式 入金可用餘額: 3500" at bounding box center [861, 475] width 1305 height 19
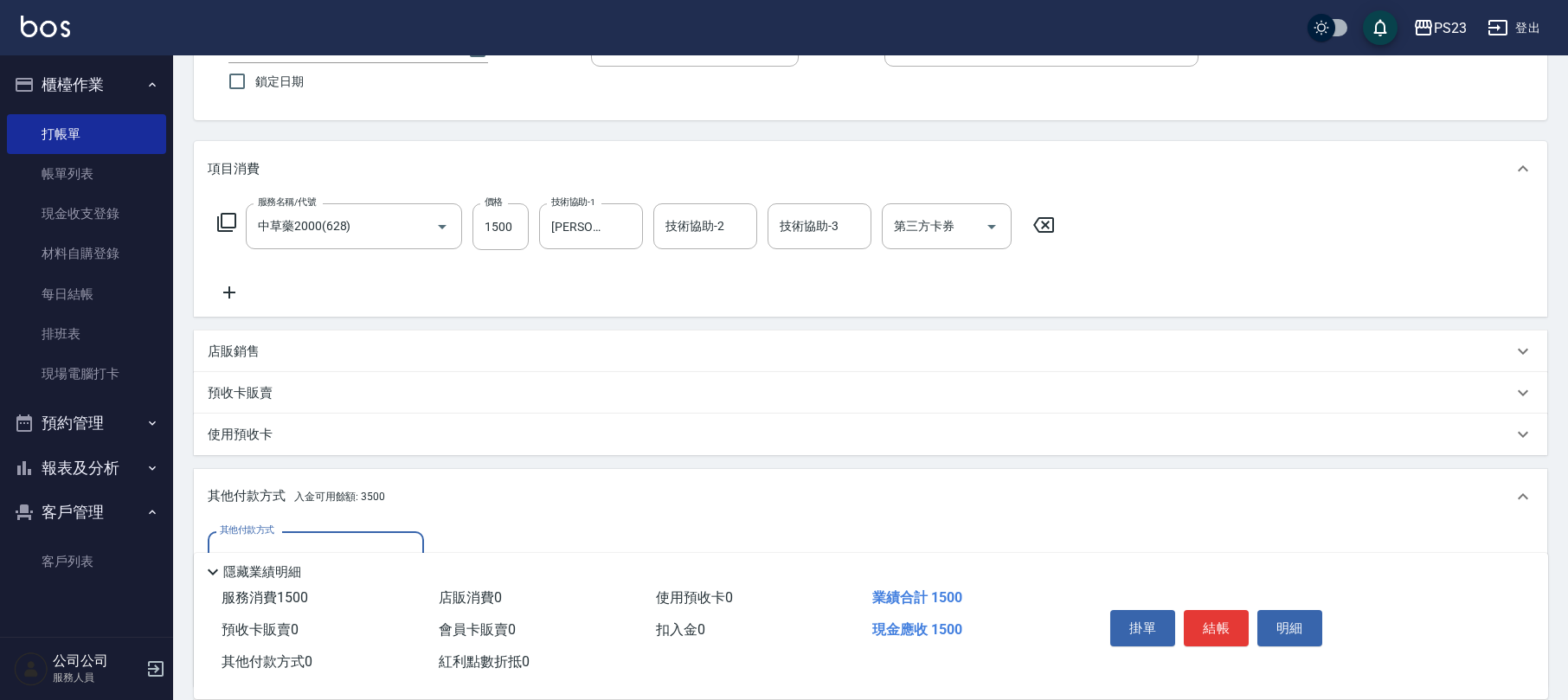
scroll to position [343, 0]
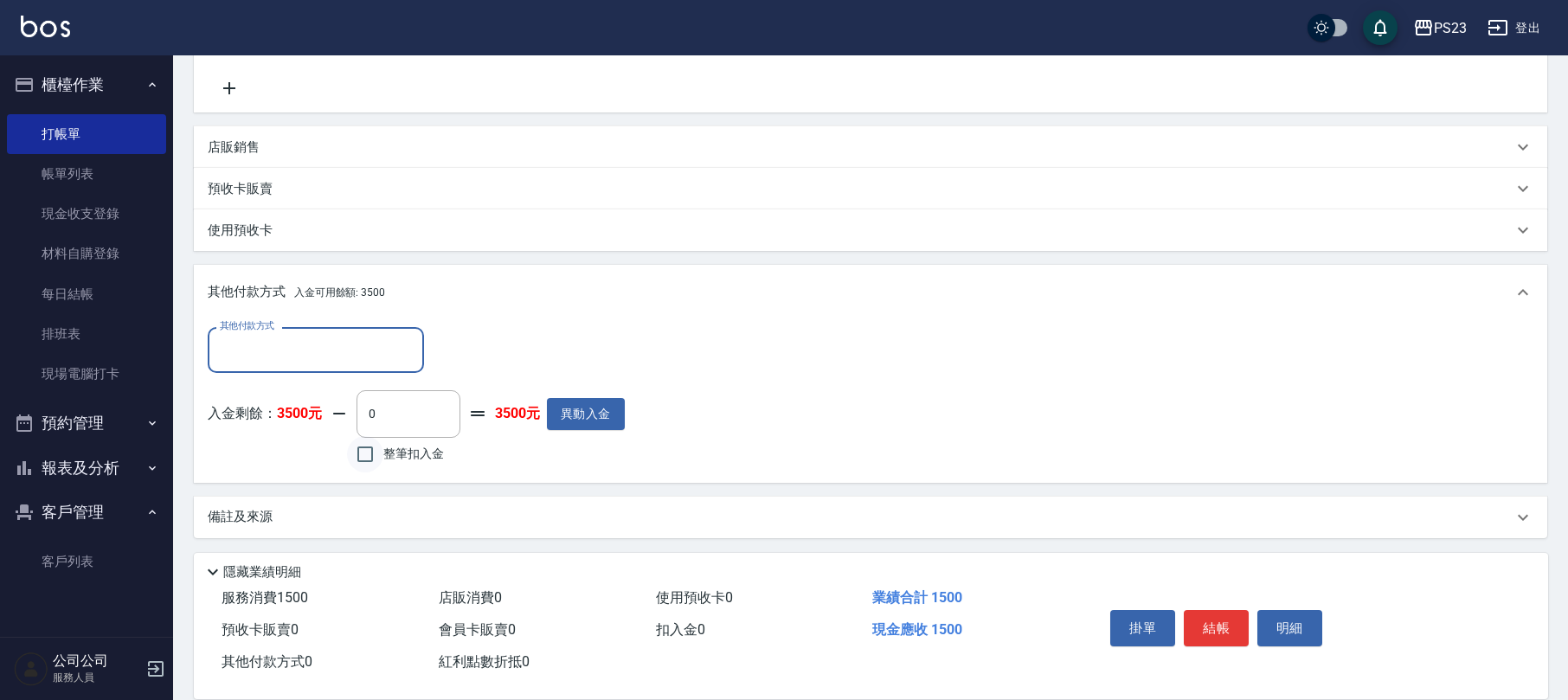
click at [366, 461] on input "整筆扣入金" at bounding box center [366, 454] width 37 height 37
checkbox input "true"
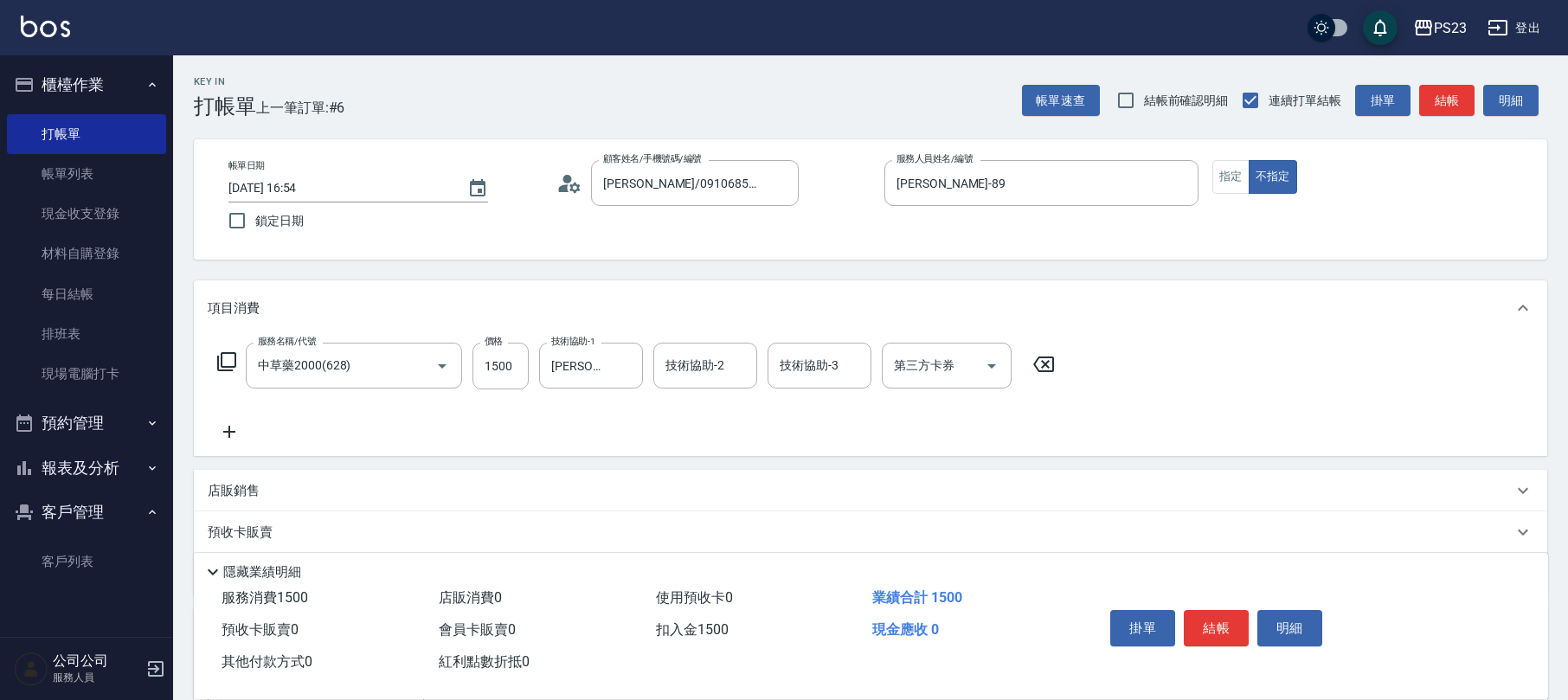
click at [226, 364] on icon at bounding box center [226, 362] width 21 height 21
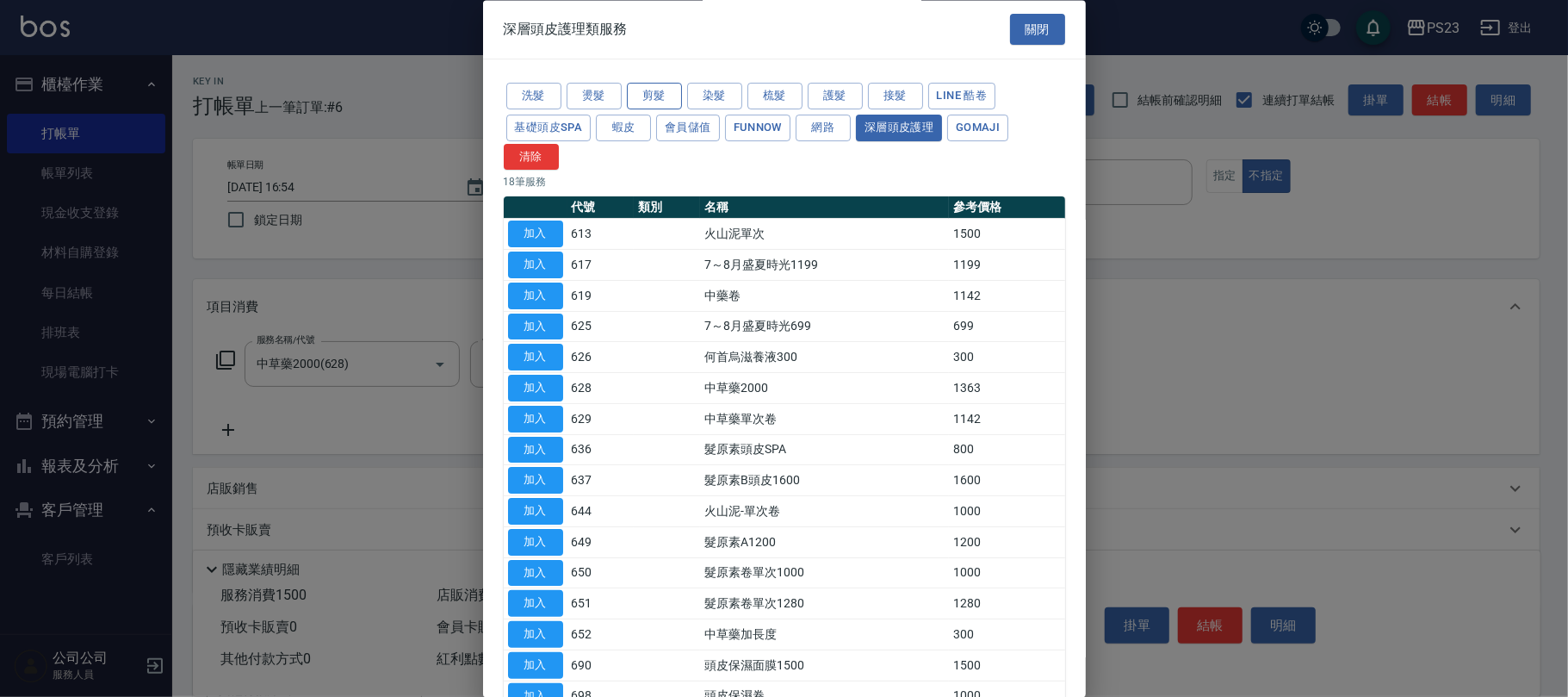
click at [656, 97] on button "剪髮" at bounding box center [653, 97] width 55 height 27
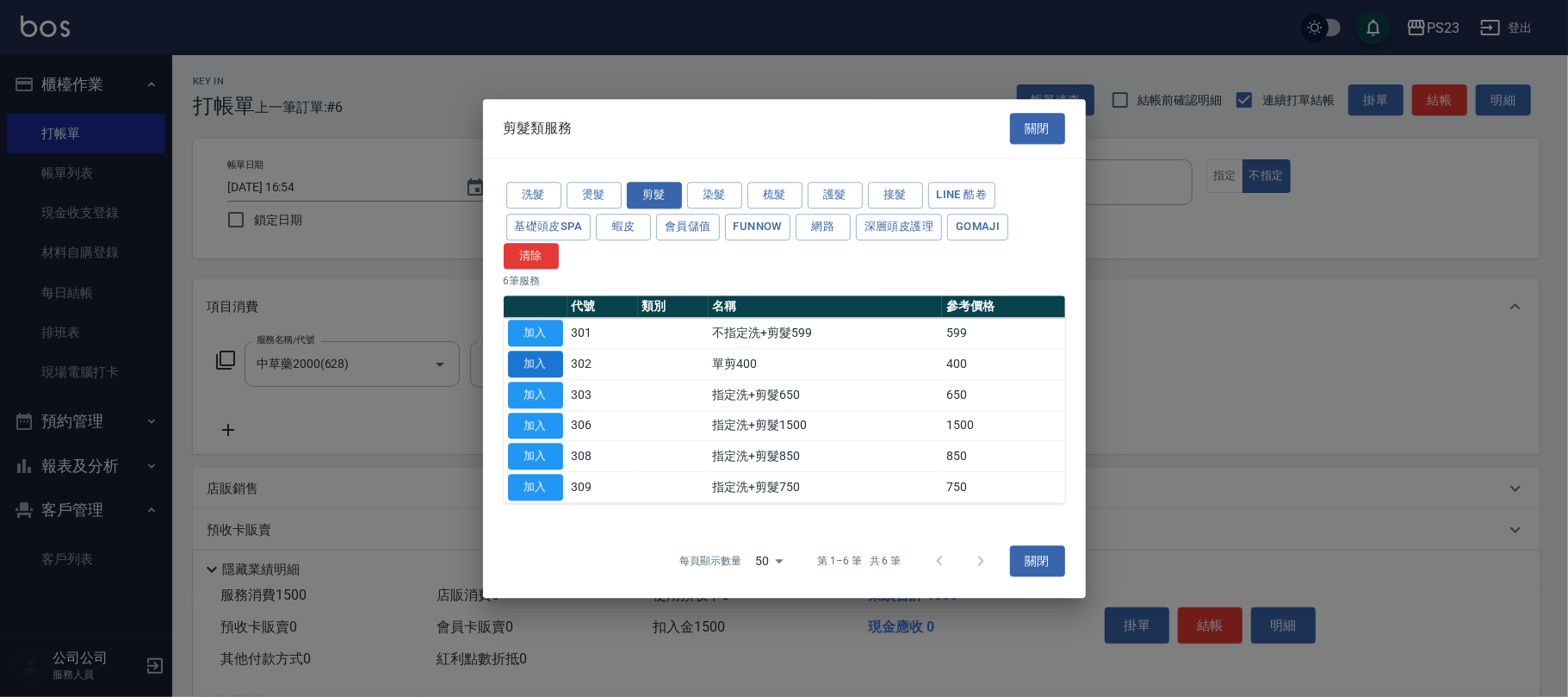
click at [539, 359] on button "加入" at bounding box center [535, 364] width 55 height 27
type input "0"
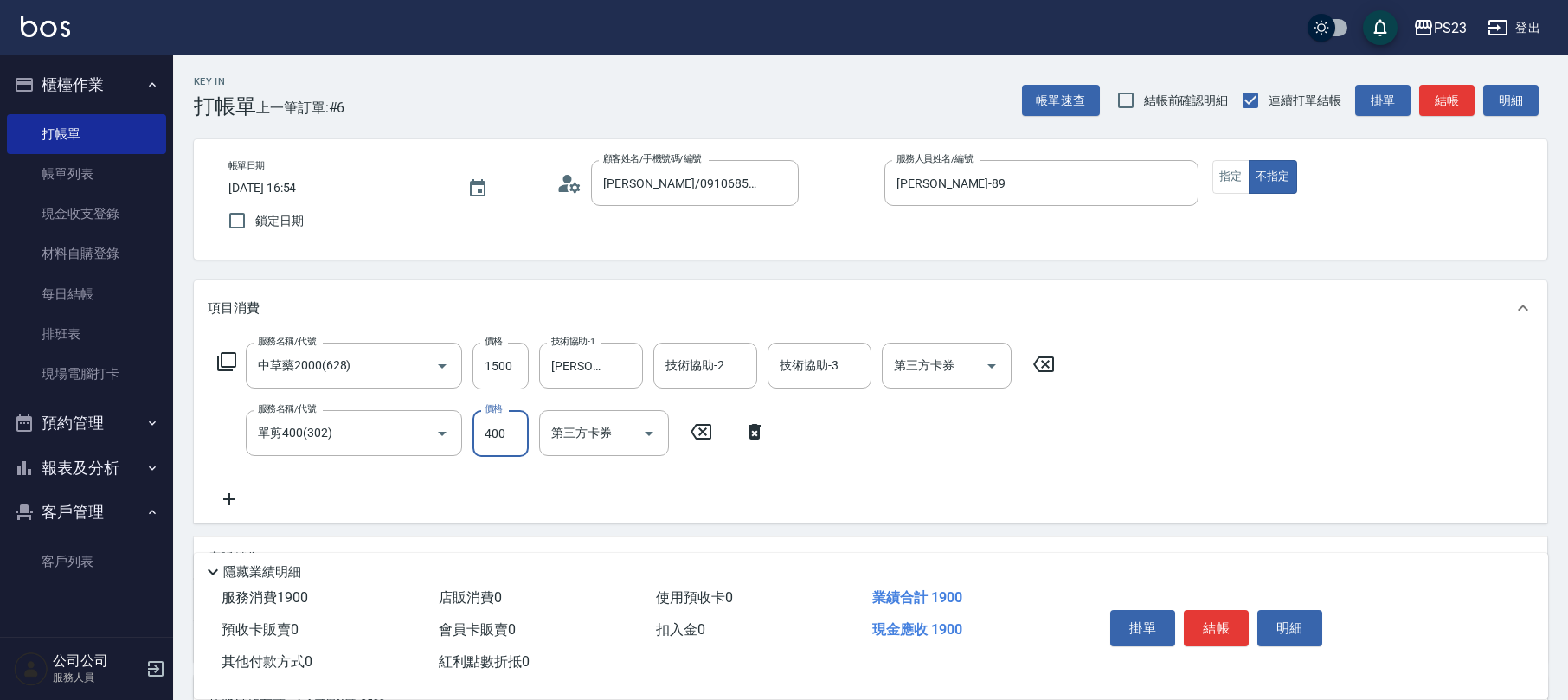
click at [500, 444] on input "400" at bounding box center [500, 433] width 56 height 46
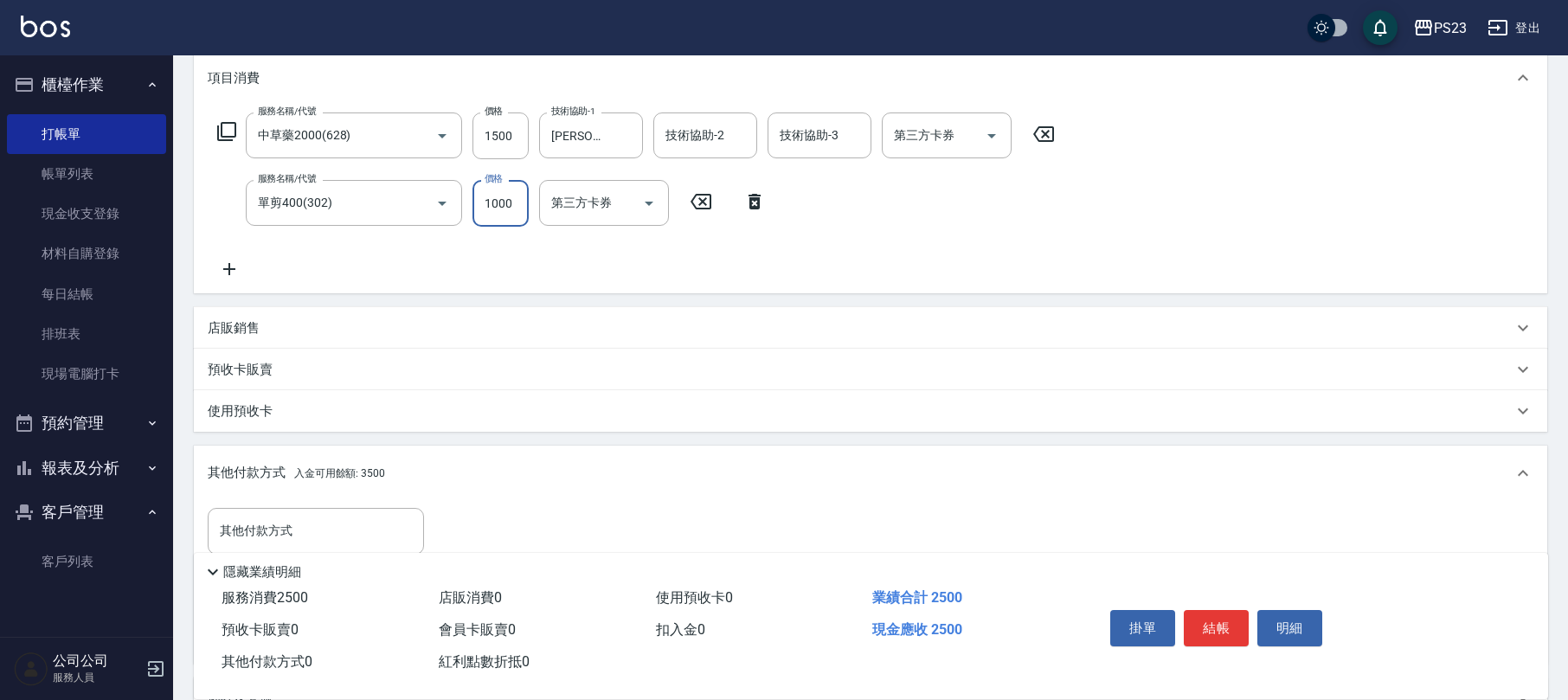
scroll to position [410, 0]
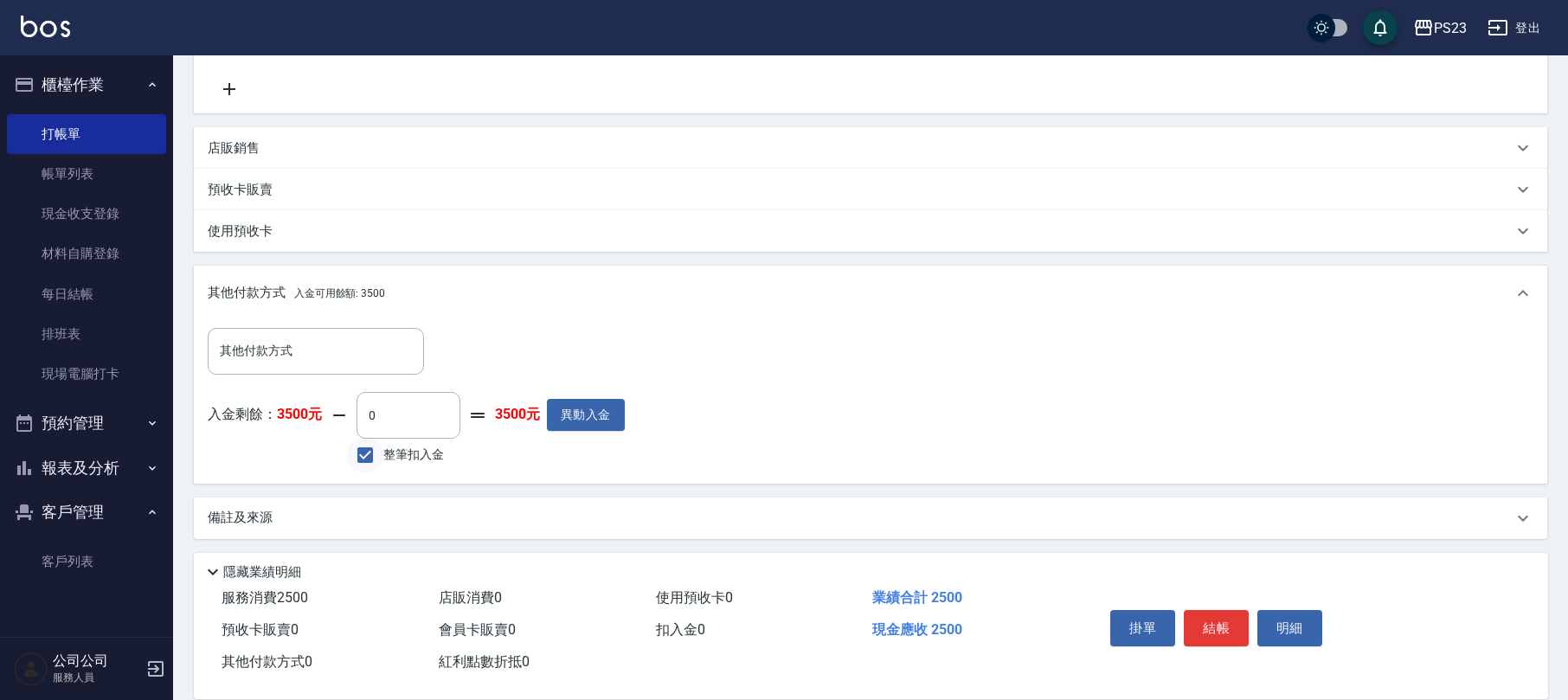
type input "1000"
click at [358, 457] on input "整筆扣入金" at bounding box center [366, 455] width 37 height 37
checkbox input "true"
type input "2500"
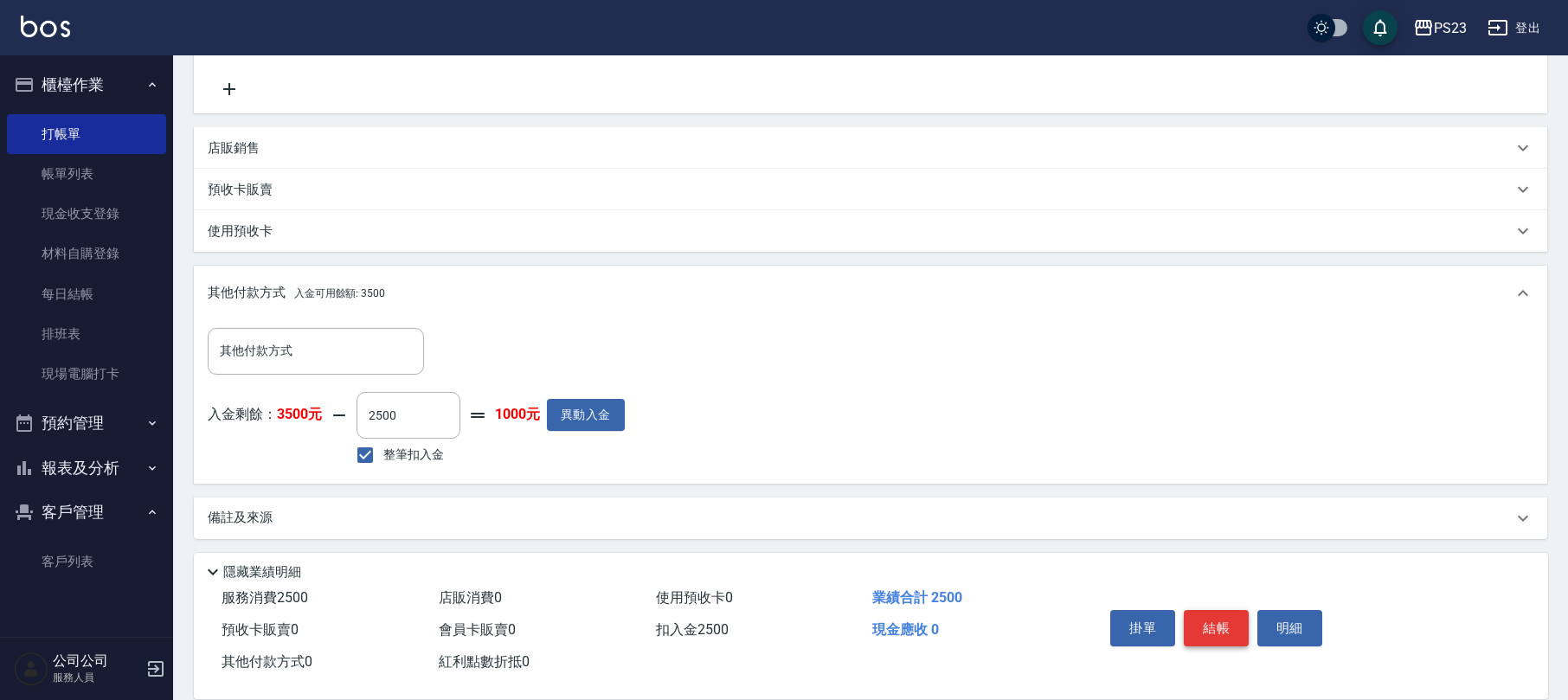
click at [1223, 620] on button "結帳" at bounding box center [1216, 628] width 65 height 37
type input "[DATE] 16:58"
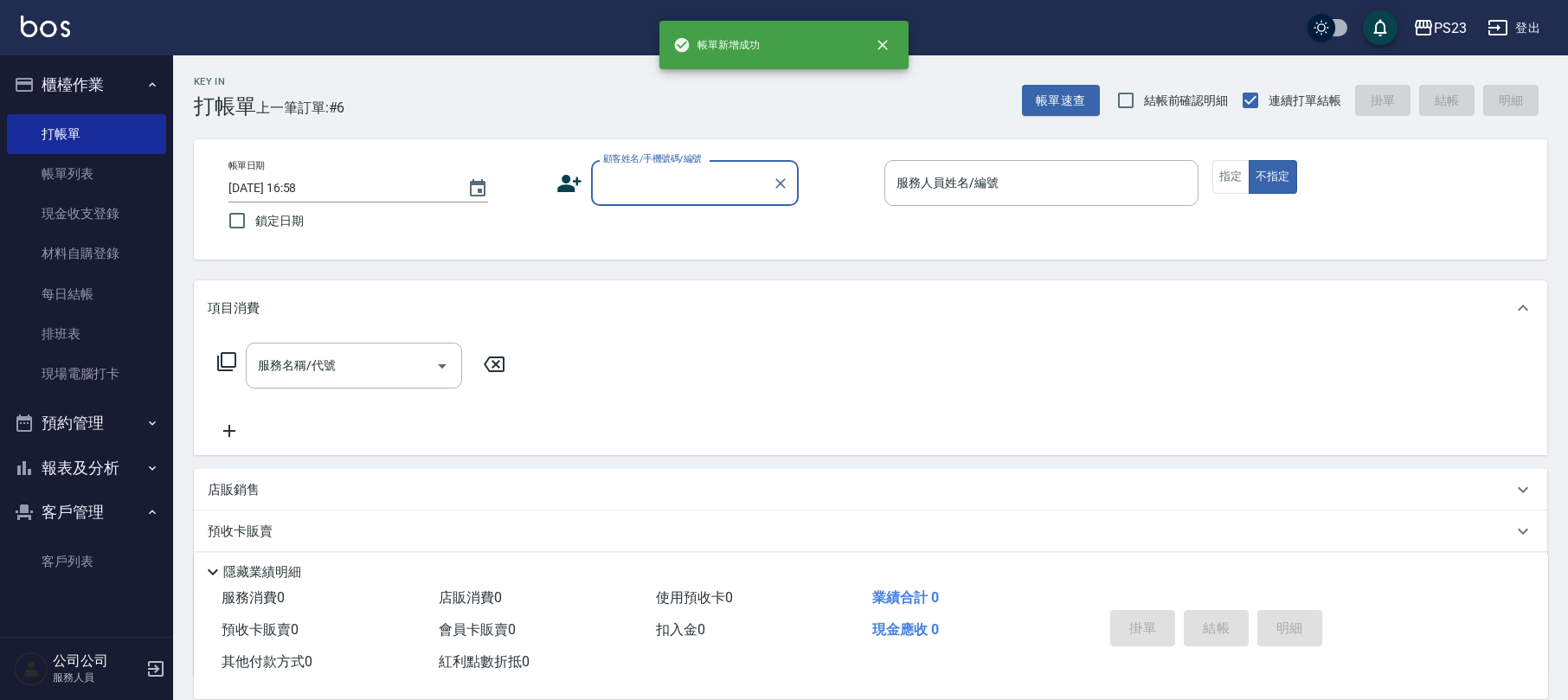
scroll to position [0, 0]
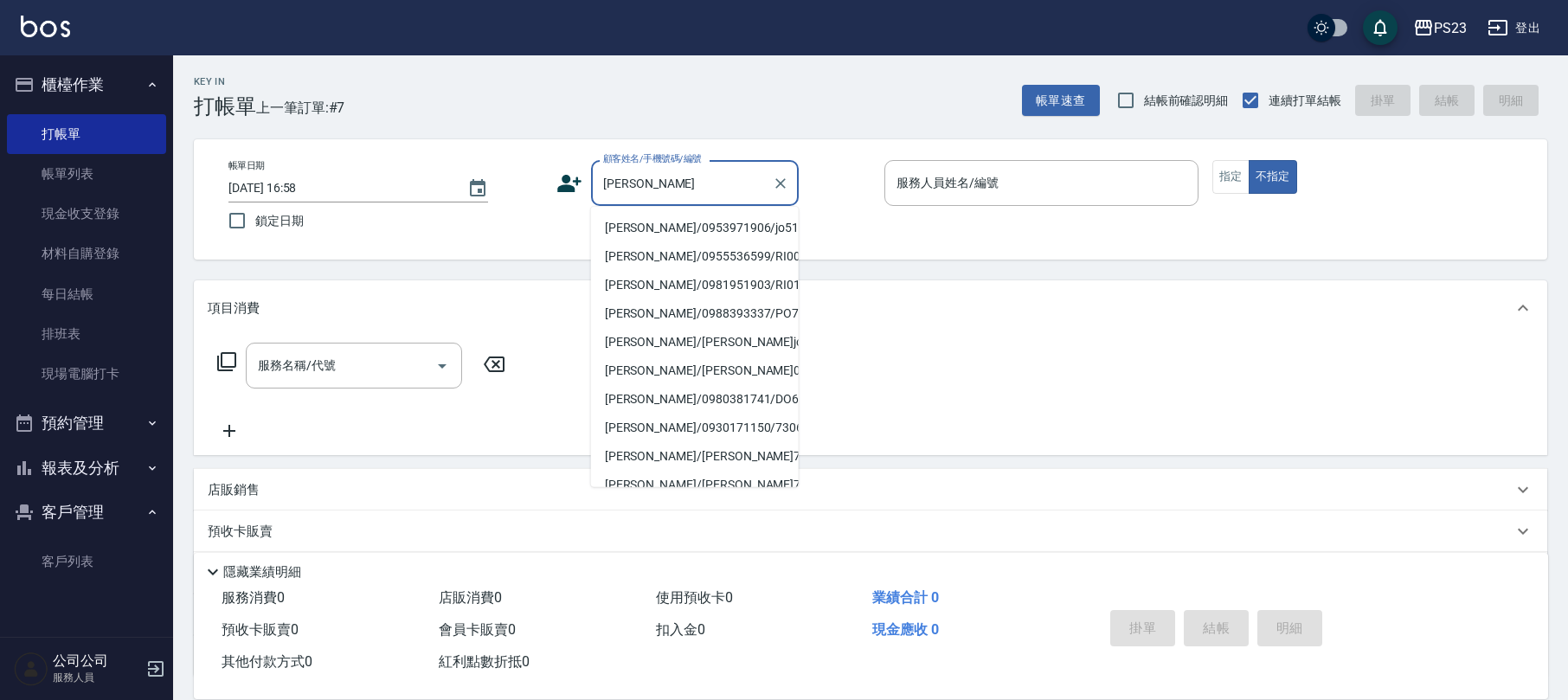
click at [644, 228] on li "[PERSON_NAME]/0953971906/jo510112" at bounding box center [695, 227] width 208 height 29
type input "[PERSON_NAME]/0953971906/jo510112"
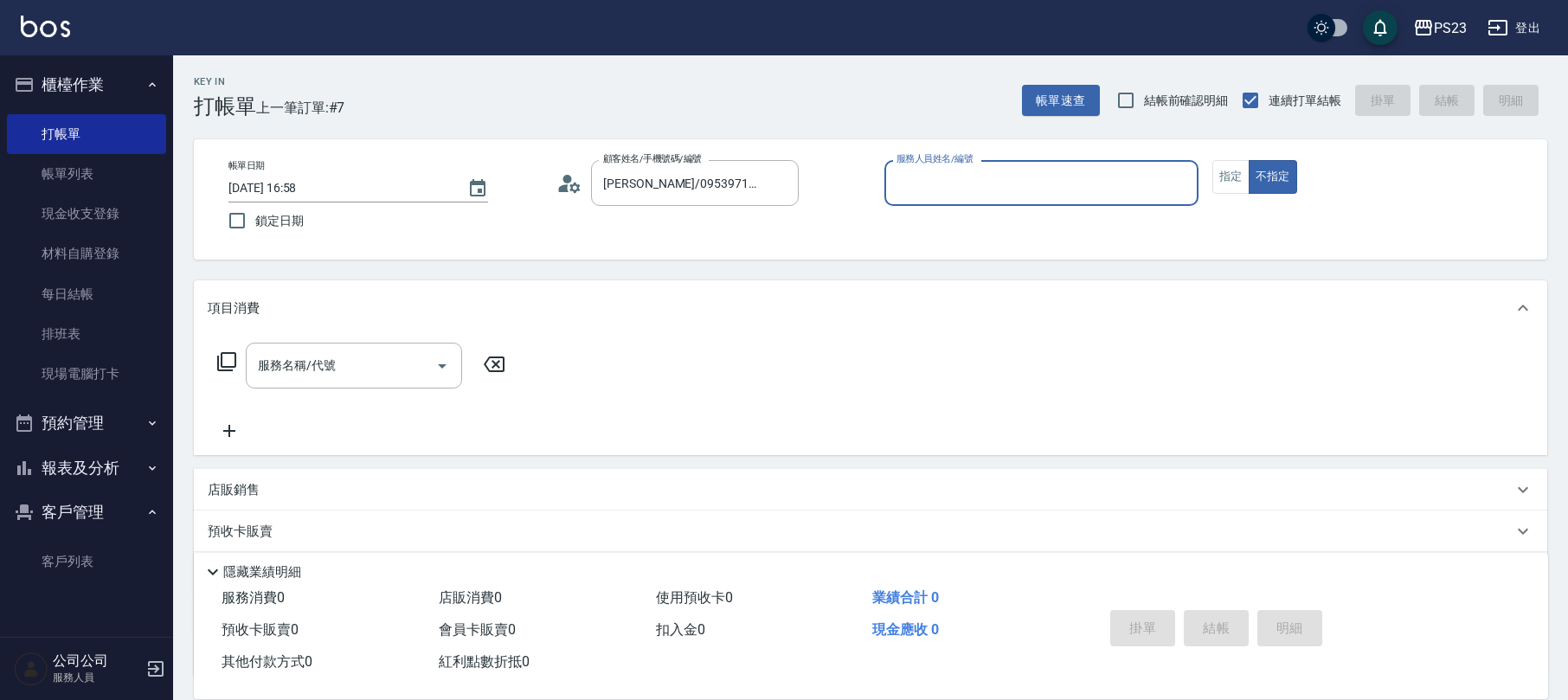
type input "[PERSON_NAME]-89"
click at [232, 364] on icon at bounding box center [226, 362] width 21 height 21
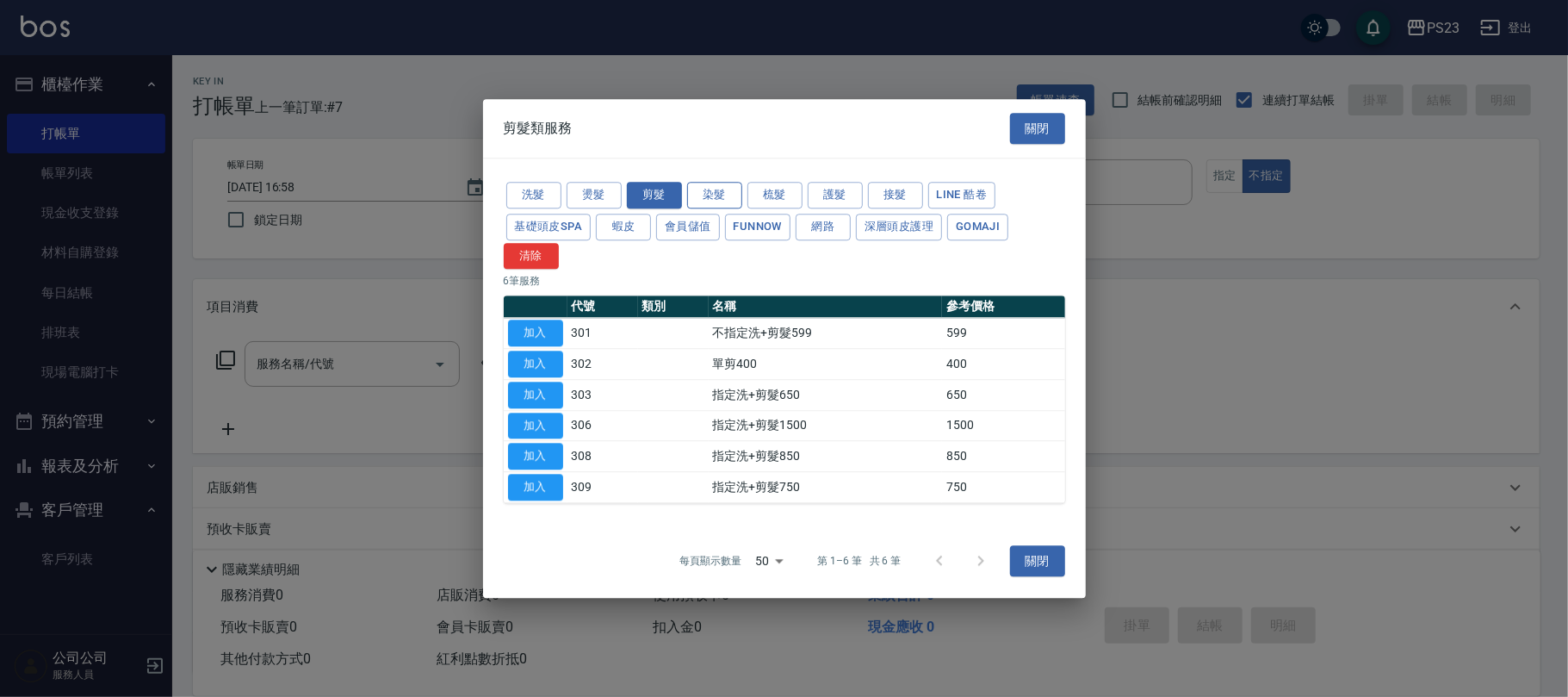
click at [721, 188] on button "染髮" at bounding box center [714, 195] width 55 height 27
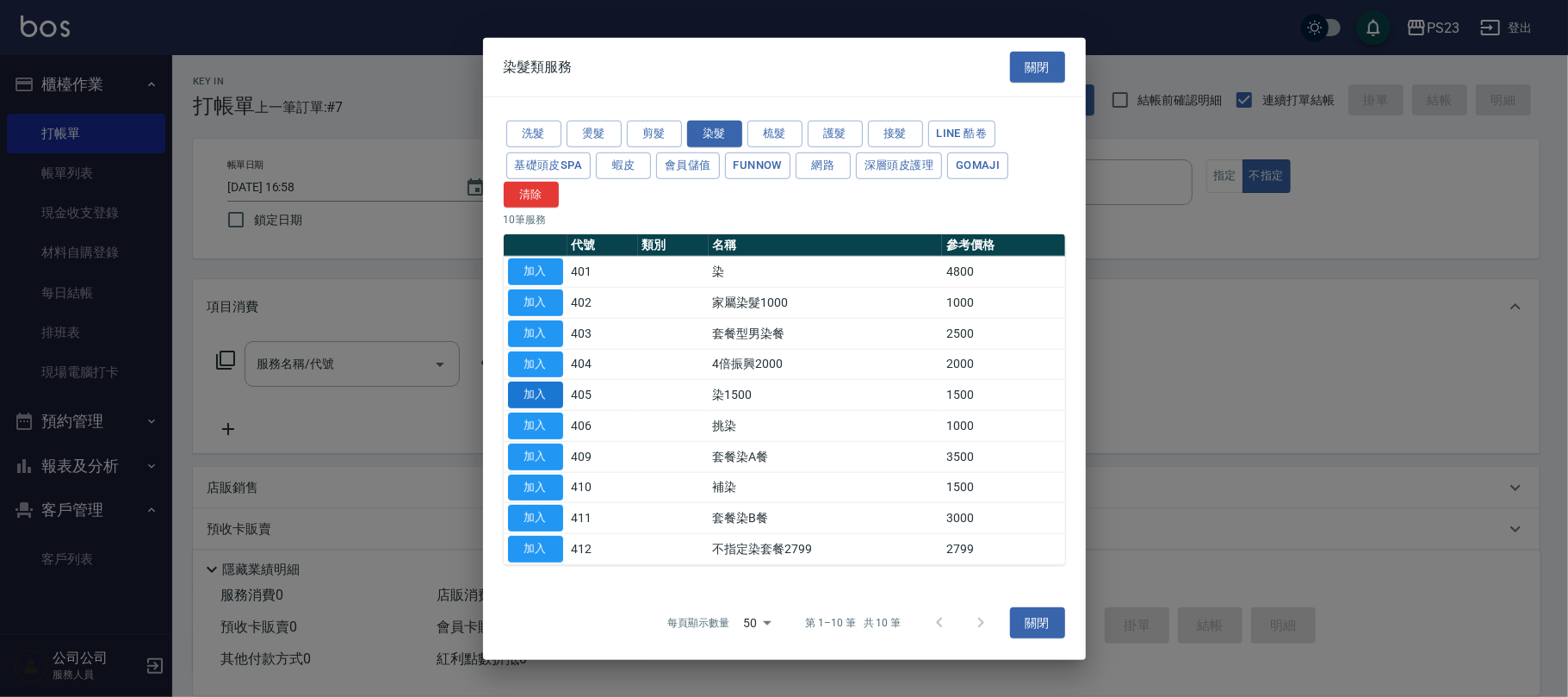
click at [508, 393] on button "加入" at bounding box center [535, 394] width 55 height 27
type input "染1500(405)"
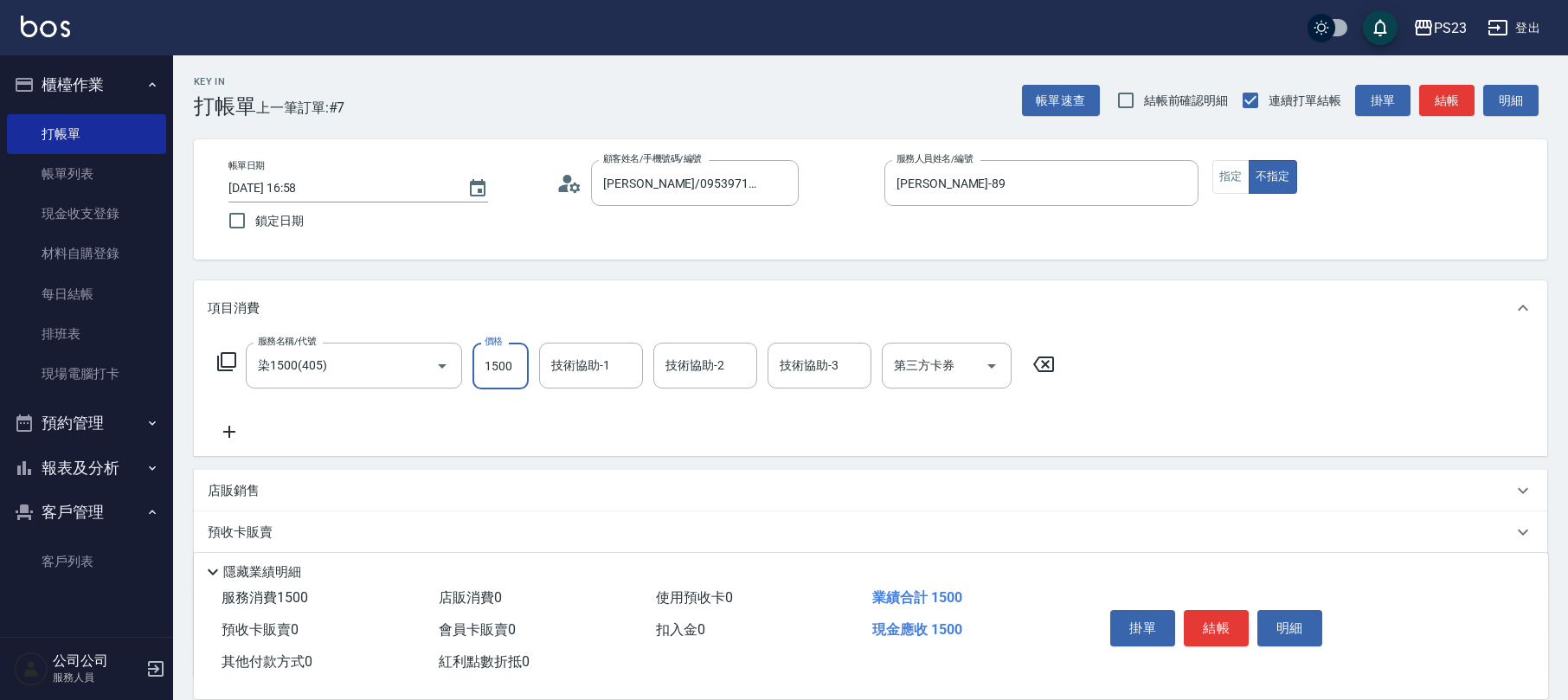
click at [497, 360] on input "1500" at bounding box center [500, 365] width 56 height 46
type input "5000"
type input "[PERSON_NAME]-89"
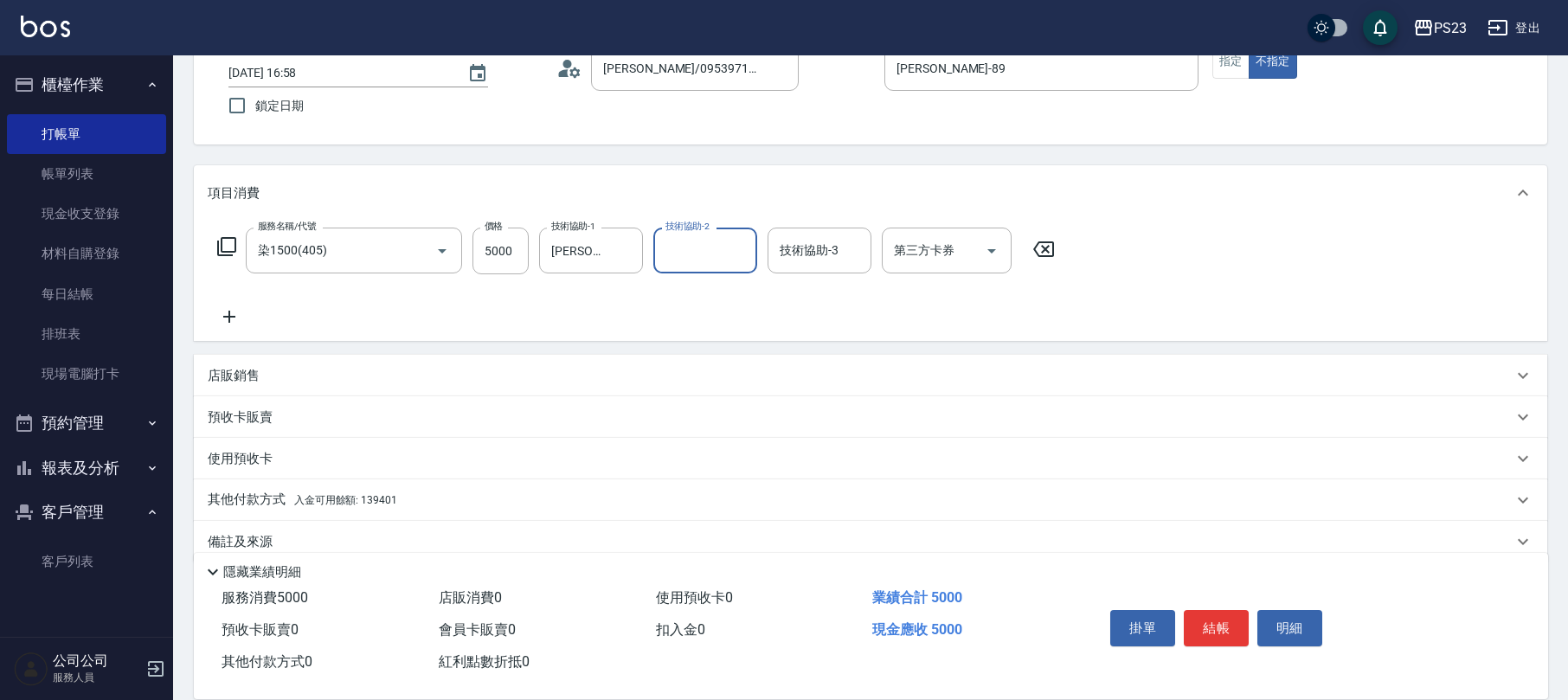
scroll to position [139, 0]
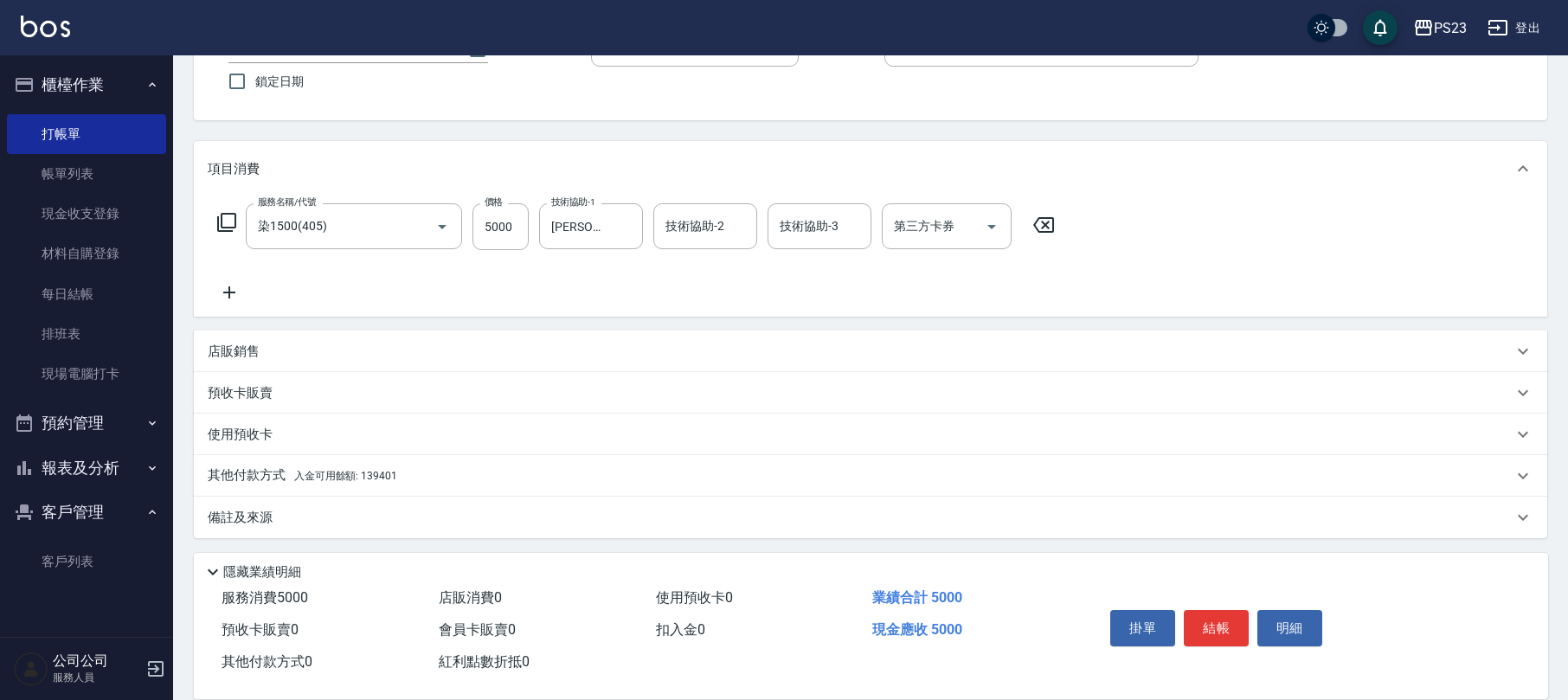
click at [424, 474] on div "其他付款方式 入金可用餘額: 139401" at bounding box center [861, 475] width 1305 height 19
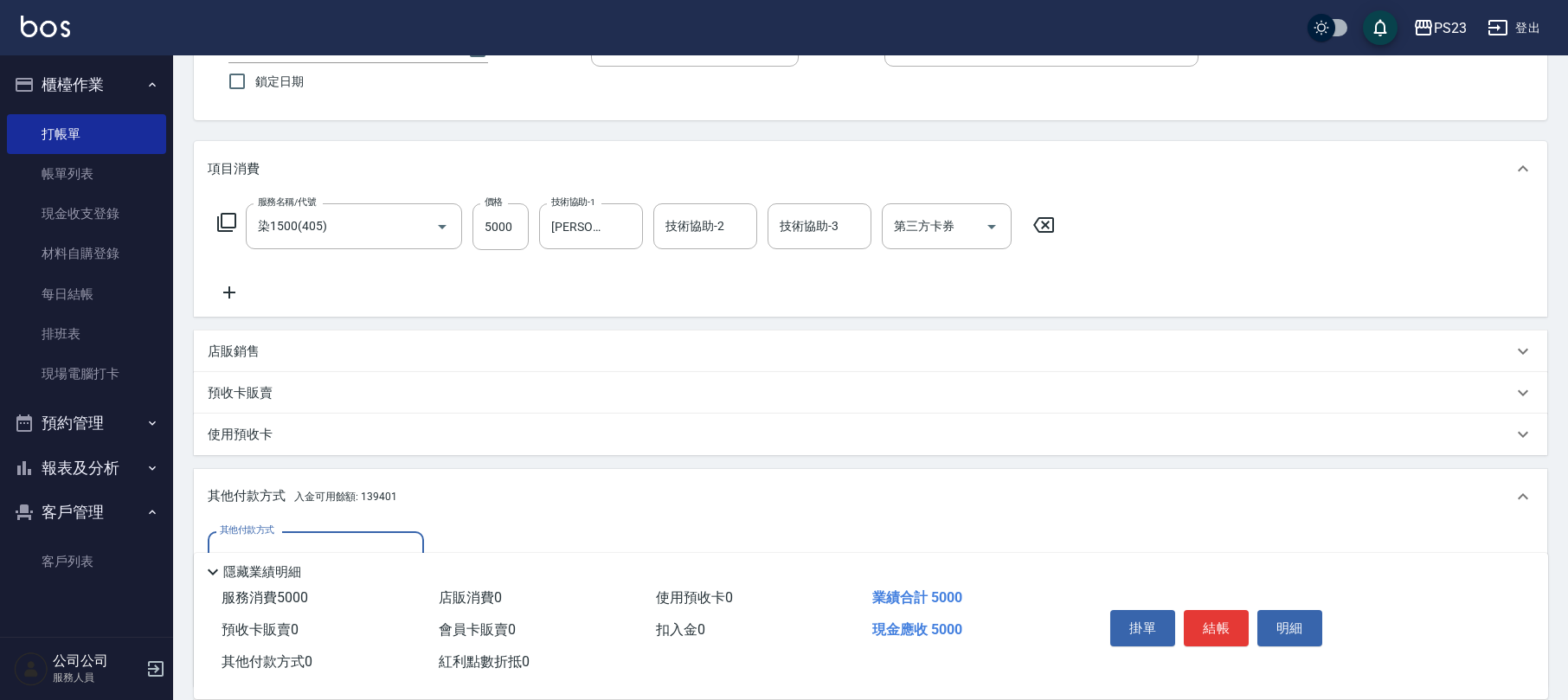
scroll to position [343, 0]
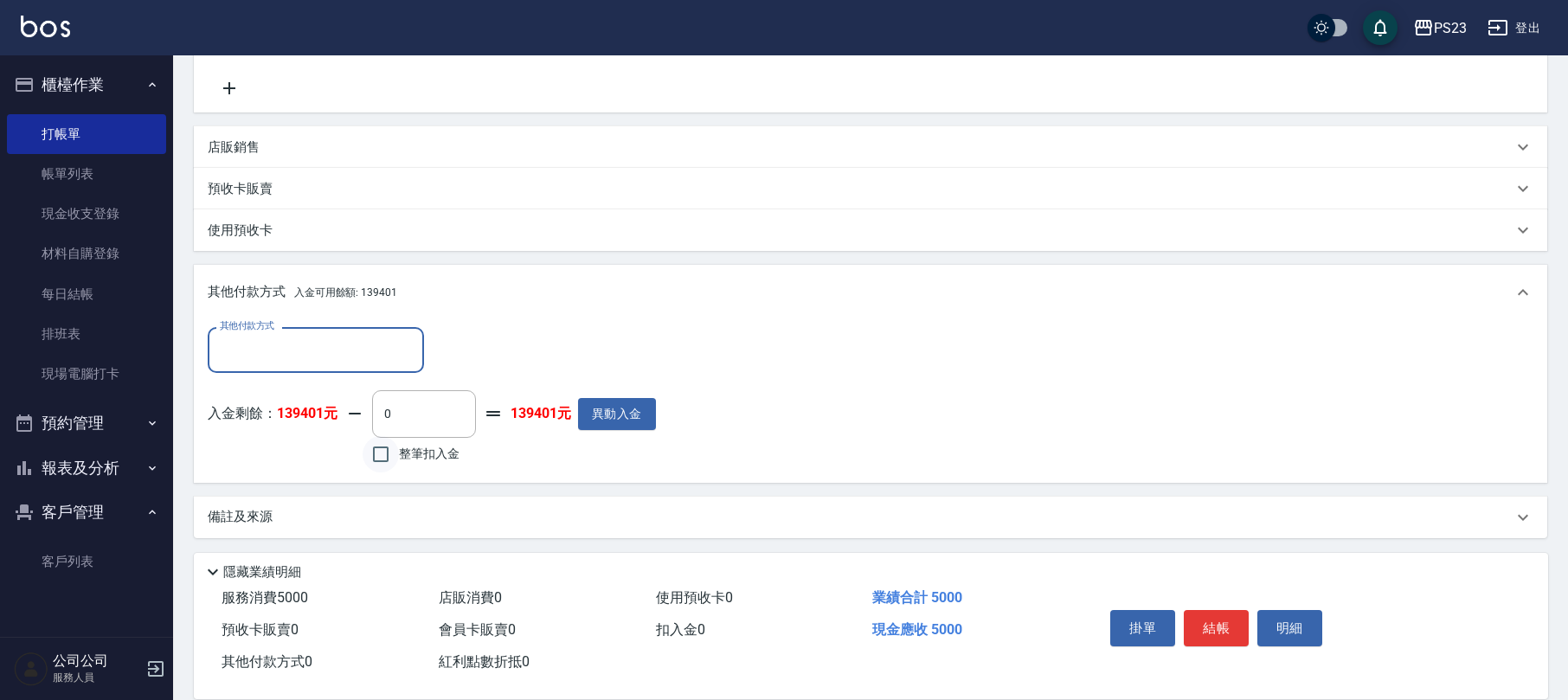
click at [391, 458] on input "整筆扣入金" at bounding box center [381, 454] width 37 height 37
checkbox input "true"
type input "5000"
click at [1220, 624] on button "結帳" at bounding box center [1216, 628] width 65 height 37
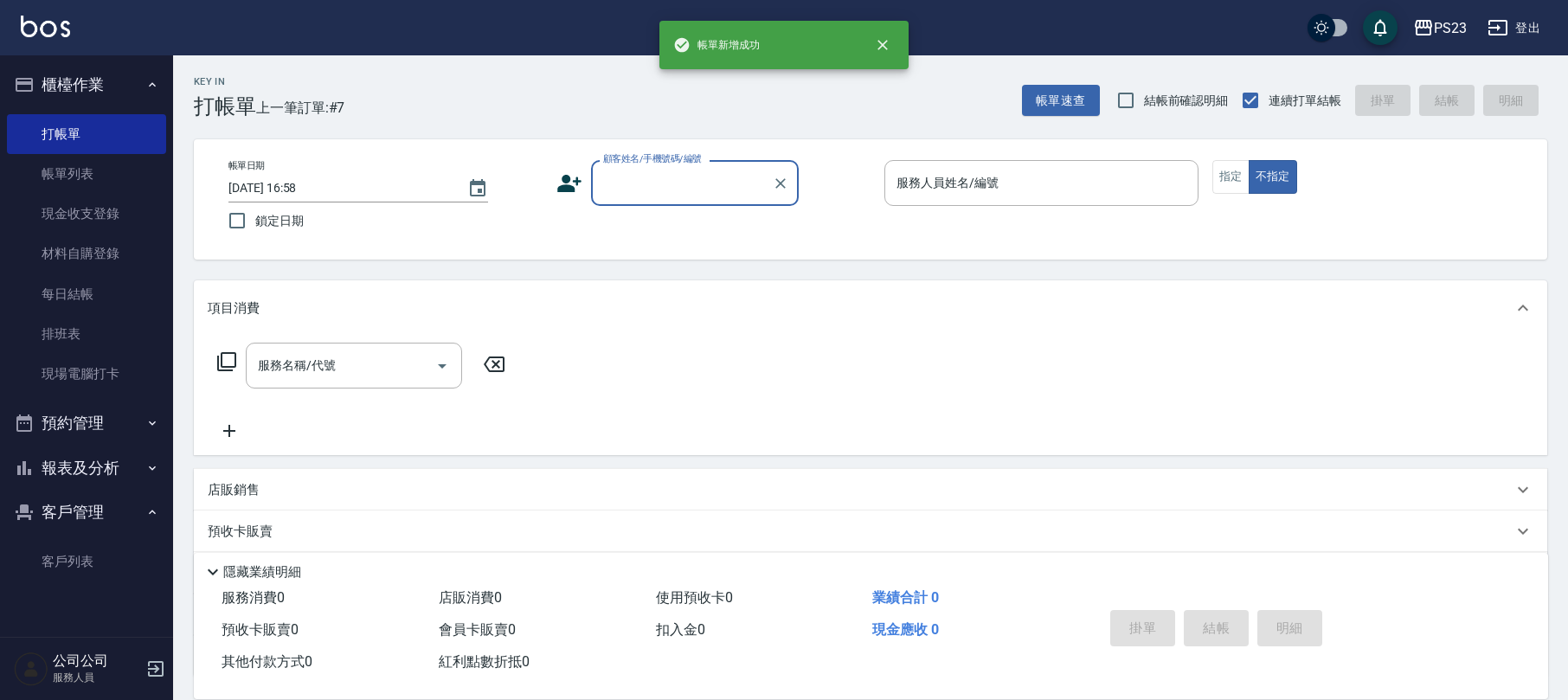
scroll to position [0, 0]
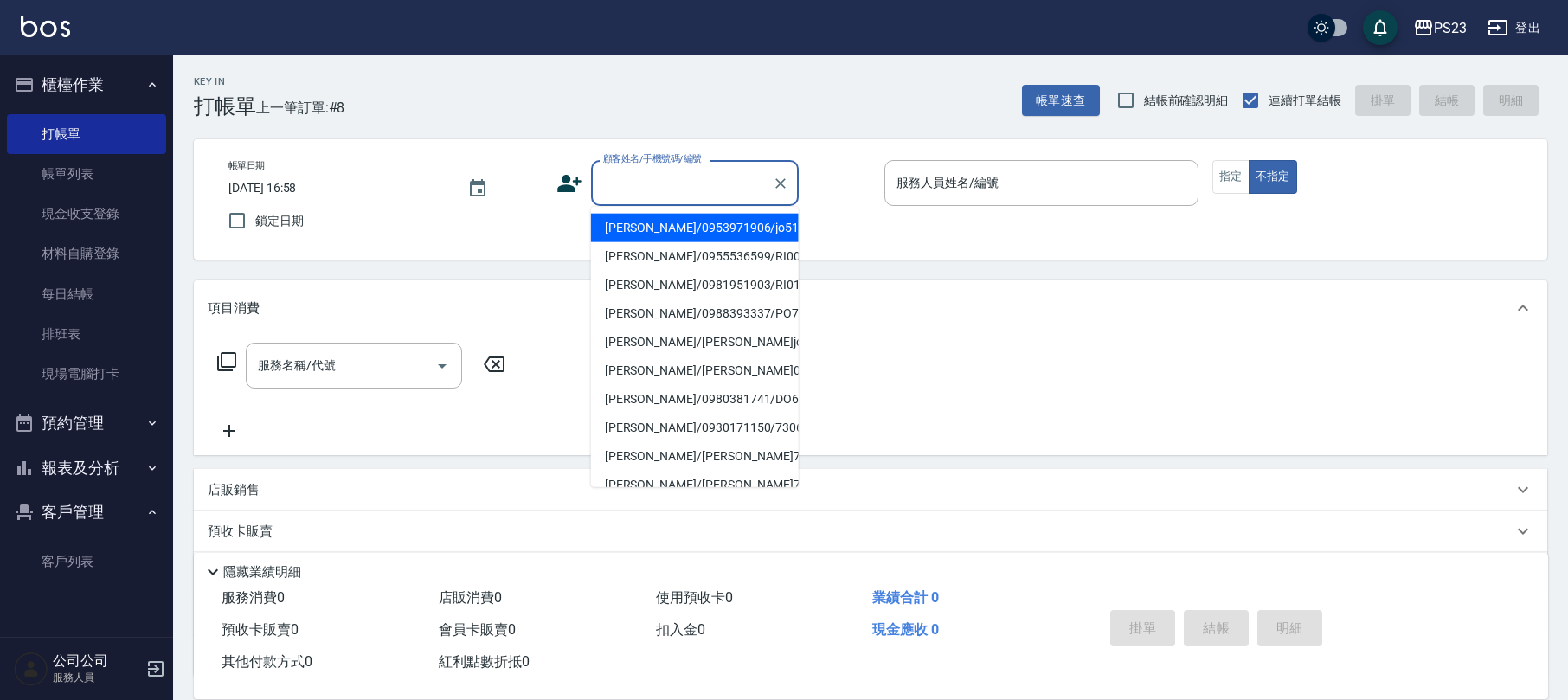
click at [630, 191] on input "顧客姓名/手機號碼/編號" at bounding box center [682, 183] width 166 height 31
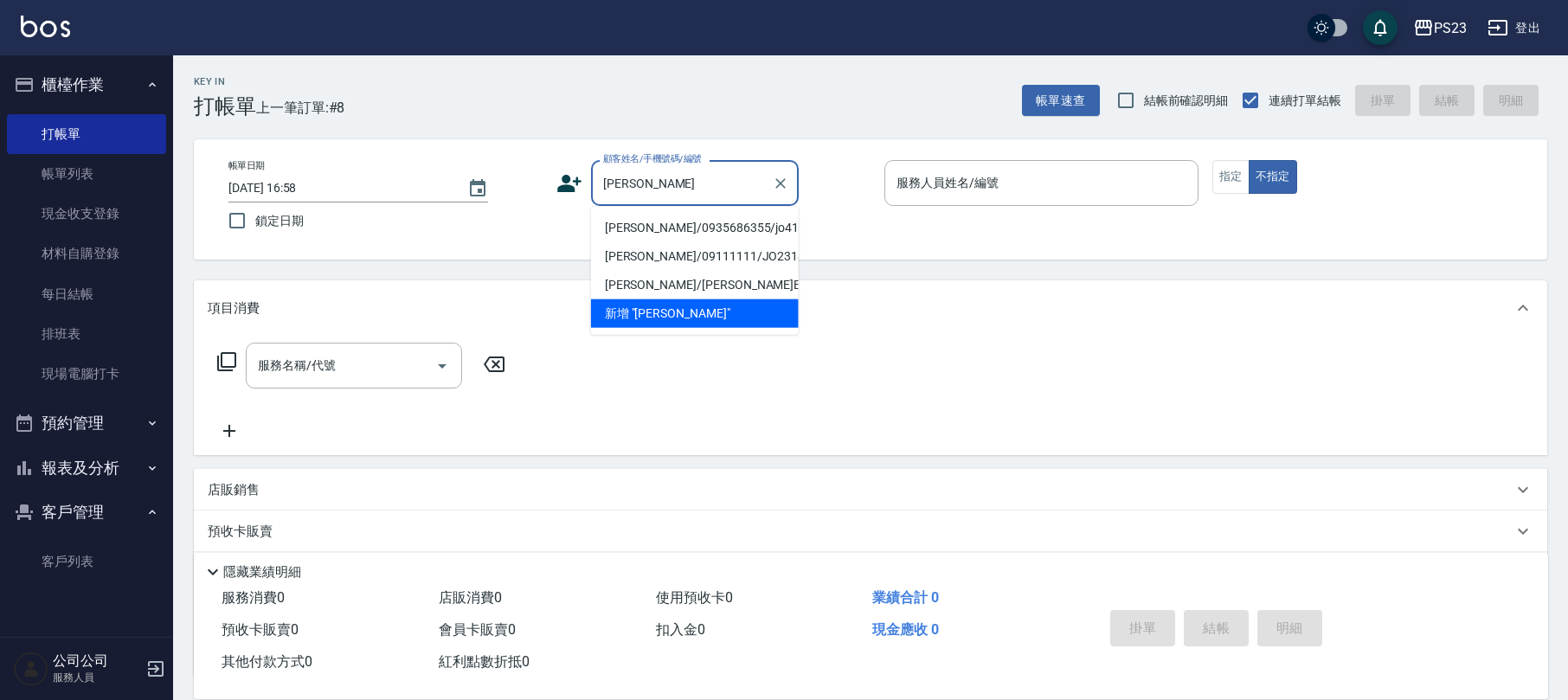
click at [662, 221] on li "[PERSON_NAME]/0935686355/jo415454" at bounding box center [695, 227] width 208 height 29
type input "[PERSON_NAME]/0935686355/jo415454"
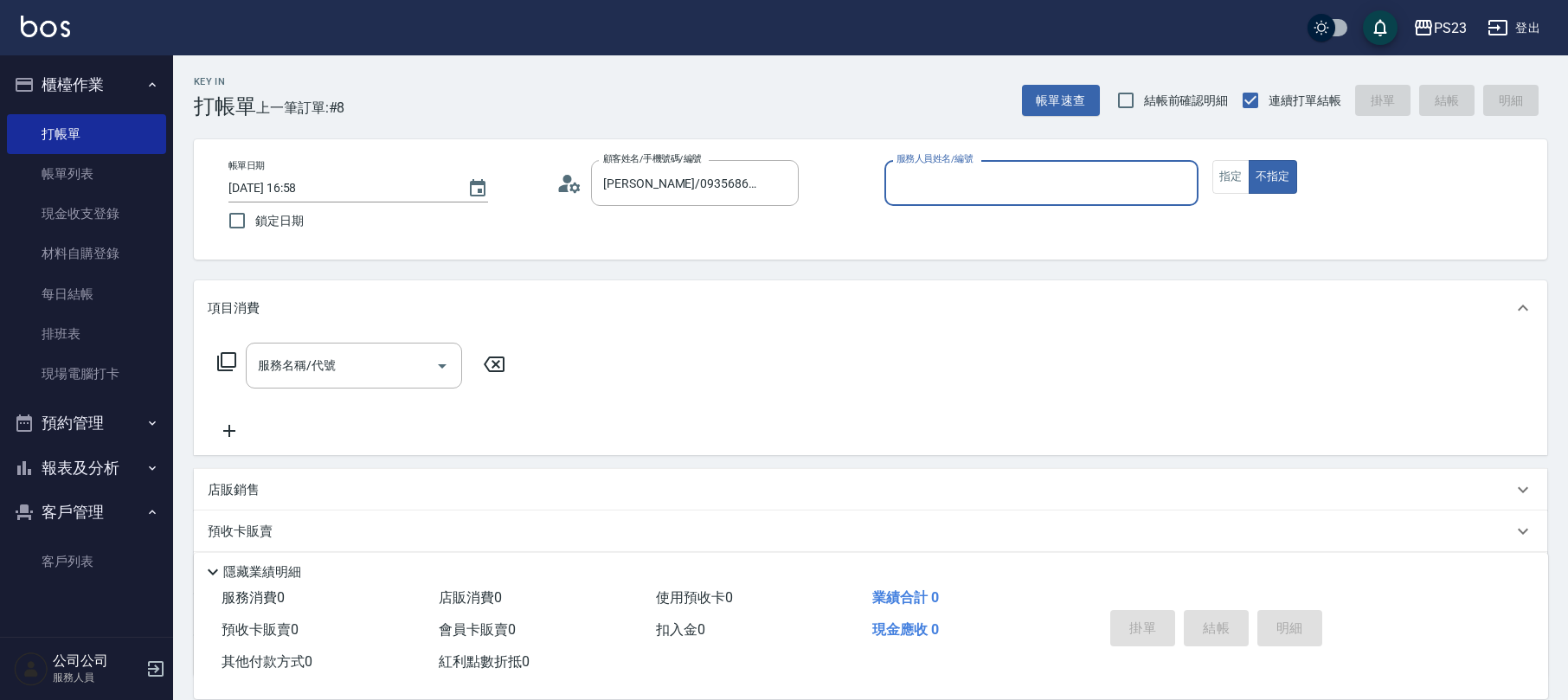
type input "[PERSON_NAME]-89"
click at [670, 191] on input "[PERSON_NAME]/0935686355/jo415454" at bounding box center [682, 183] width 166 height 31
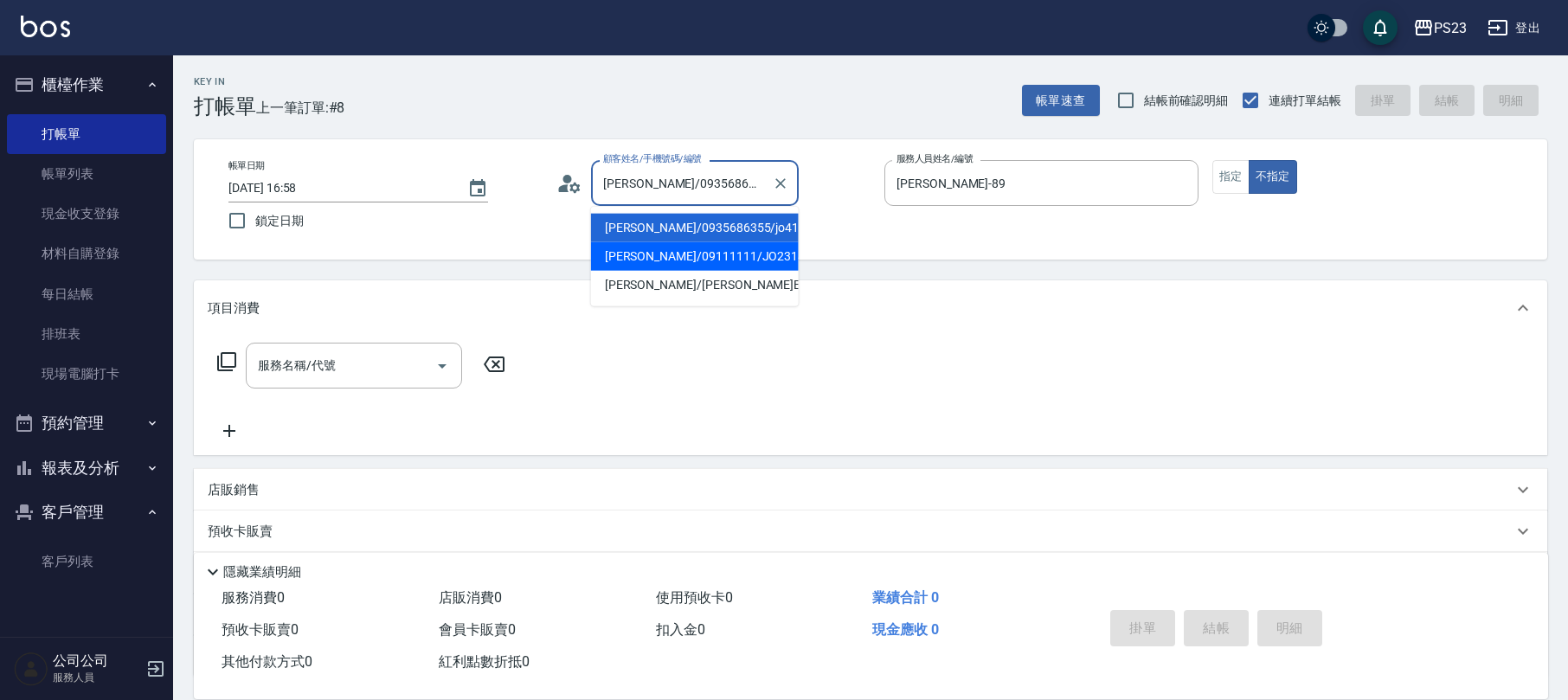
click at [663, 261] on li "[PERSON_NAME]/09111111/JO2314658" at bounding box center [695, 256] width 208 height 29
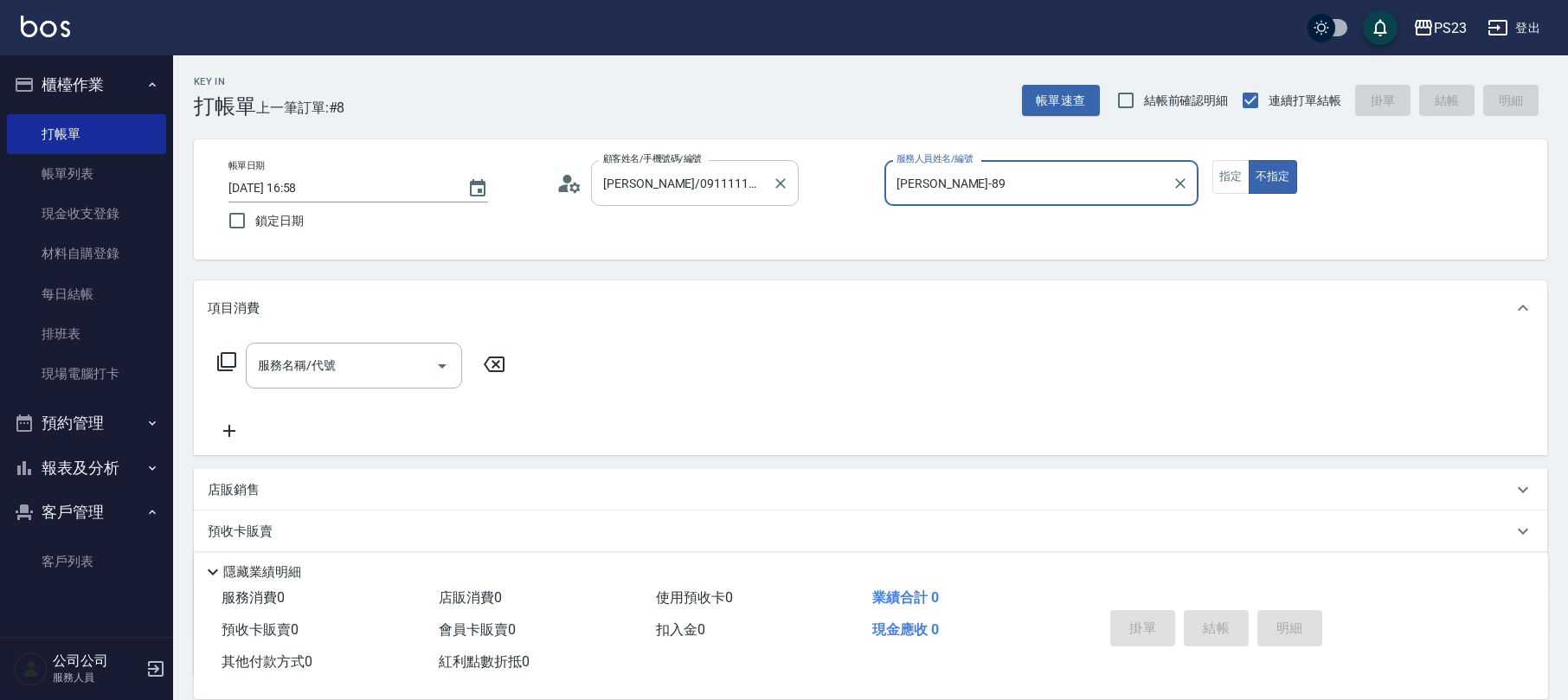
click at [707, 168] on input "[PERSON_NAME]/09111111/JO2314658" at bounding box center [682, 183] width 166 height 31
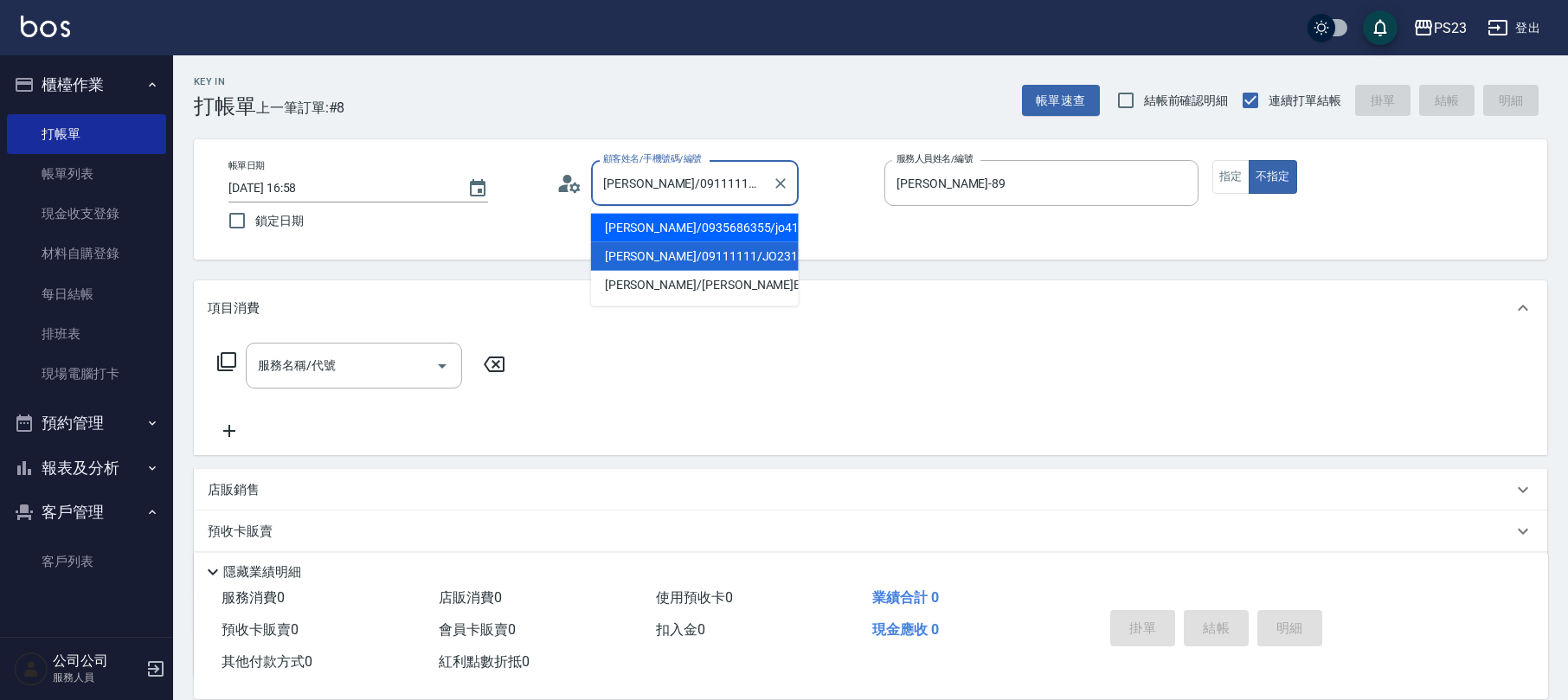
click at [690, 232] on li "[PERSON_NAME]/0935686355/jo415454" at bounding box center [695, 227] width 208 height 29
type input "[PERSON_NAME]/0935686355/jo415454"
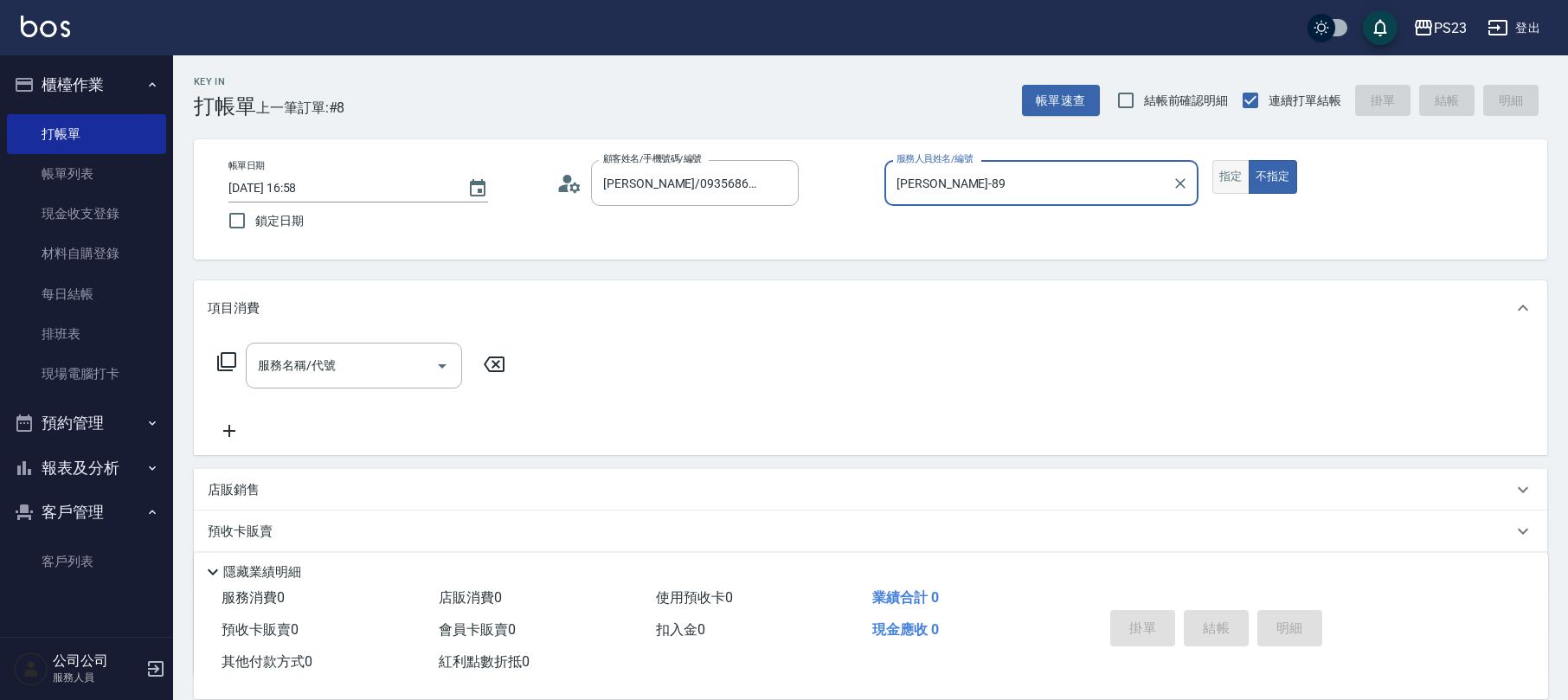
click at [1230, 180] on button "指定" at bounding box center [1230, 177] width 38 height 34
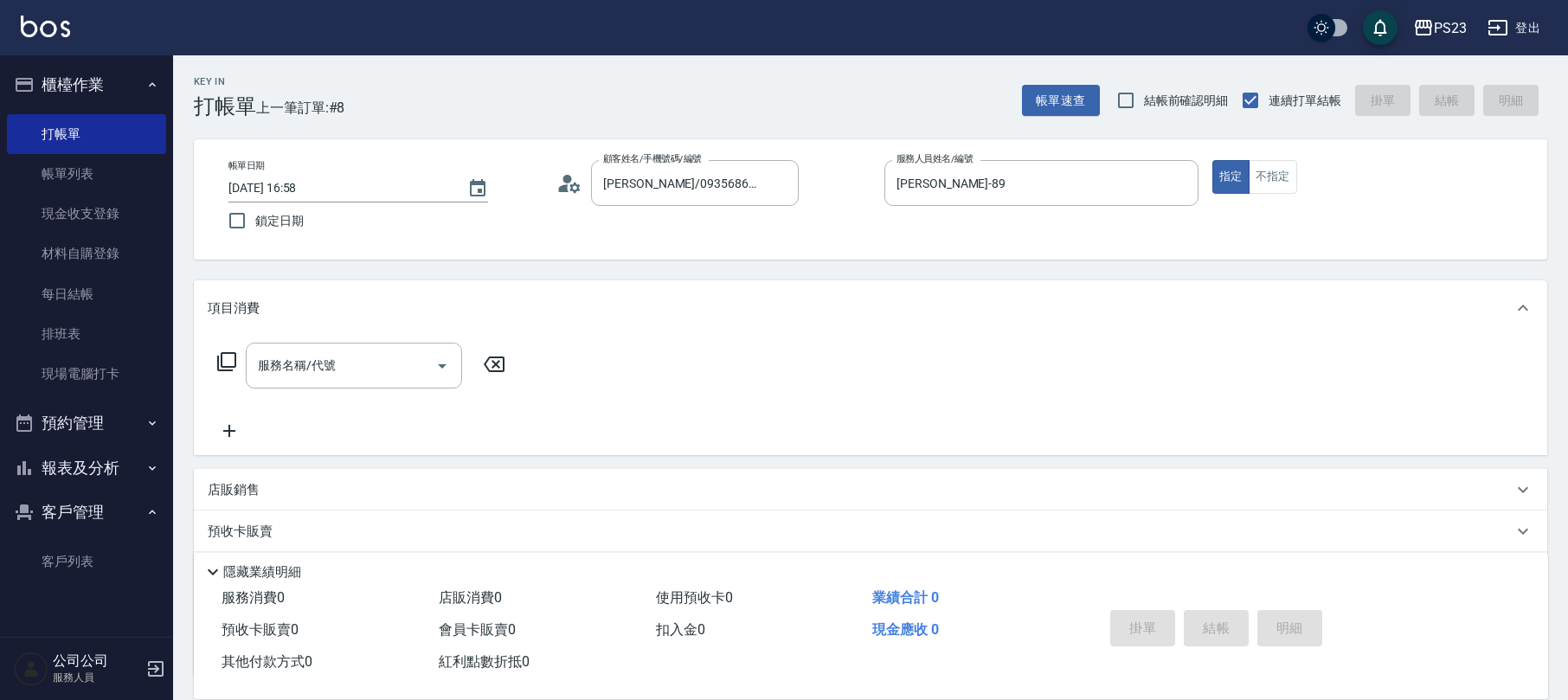
click at [225, 353] on icon at bounding box center [226, 362] width 19 height 19
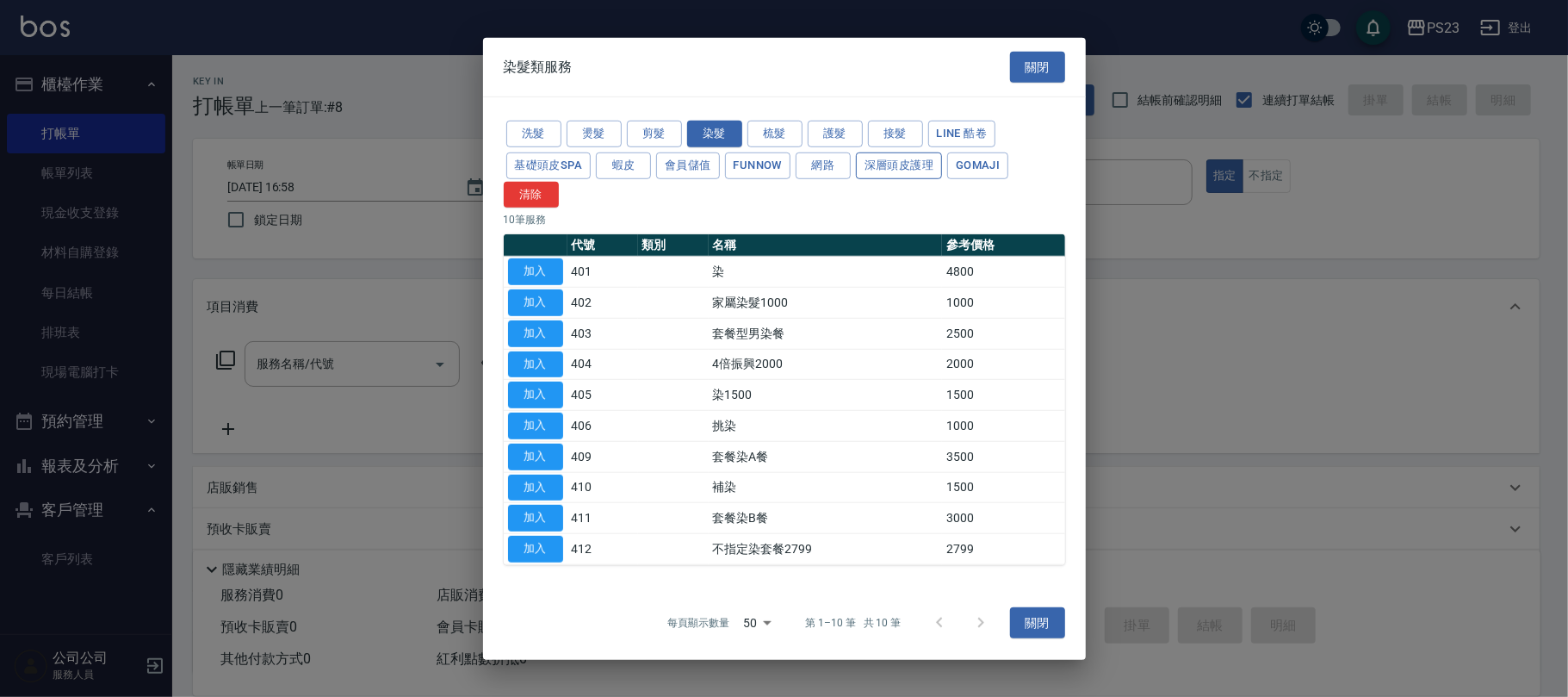
click at [896, 157] on button "深層頭皮護理" at bounding box center [899, 165] width 86 height 27
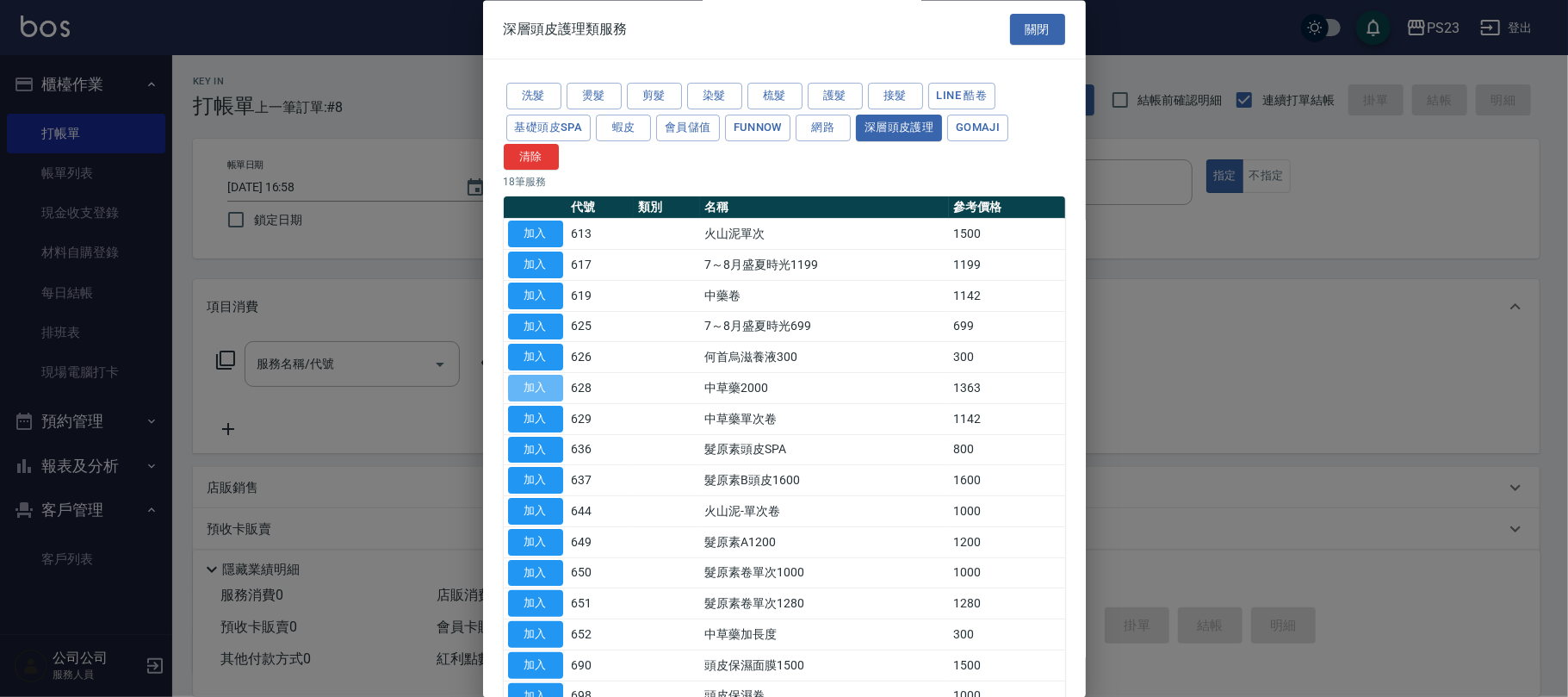
drag, startPoint x: 527, startPoint y: 396, endPoint x: 510, endPoint y: 391, distance: 17.7
click at [528, 396] on button "加入" at bounding box center [535, 388] width 55 height 27
type input "中草藥2000(628)"
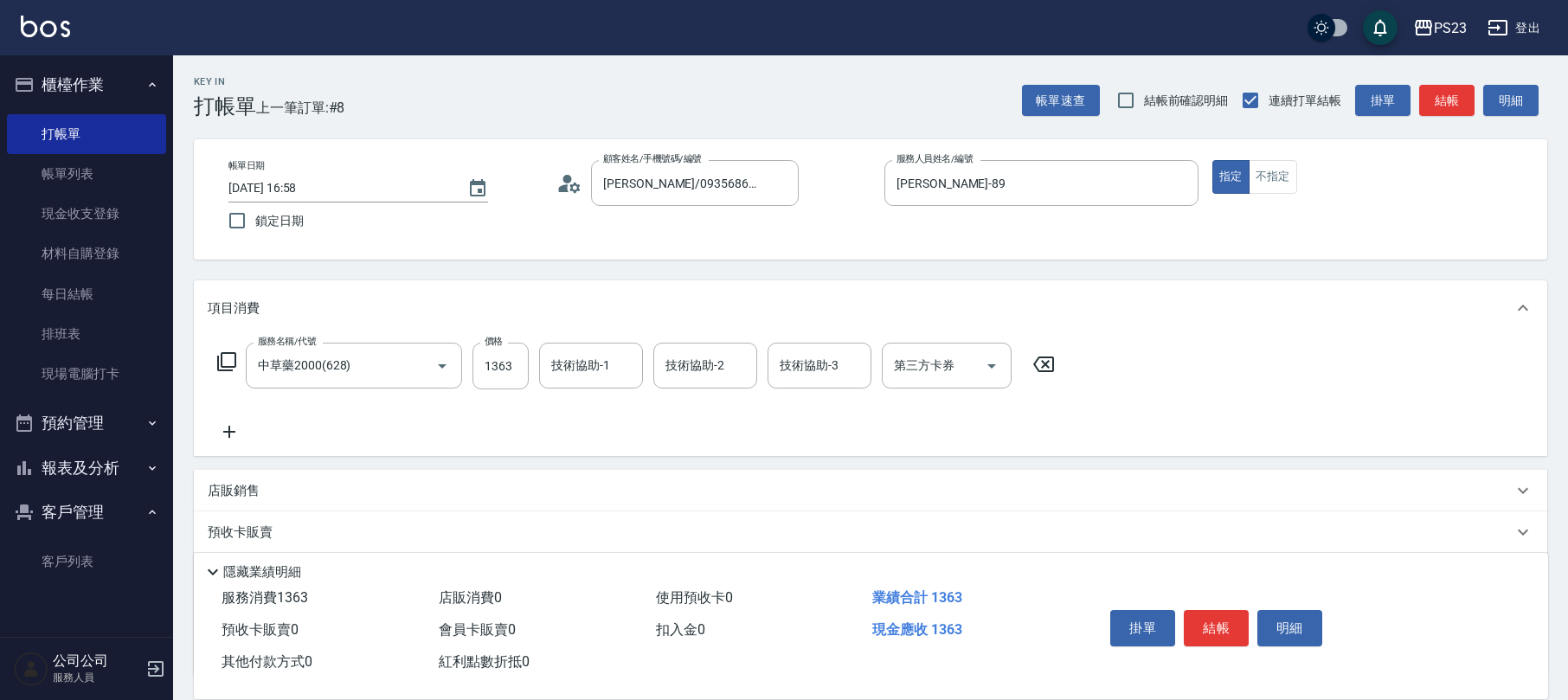
click at [226, 358] on icon at bounding box center [226, 362] width 21 height 21
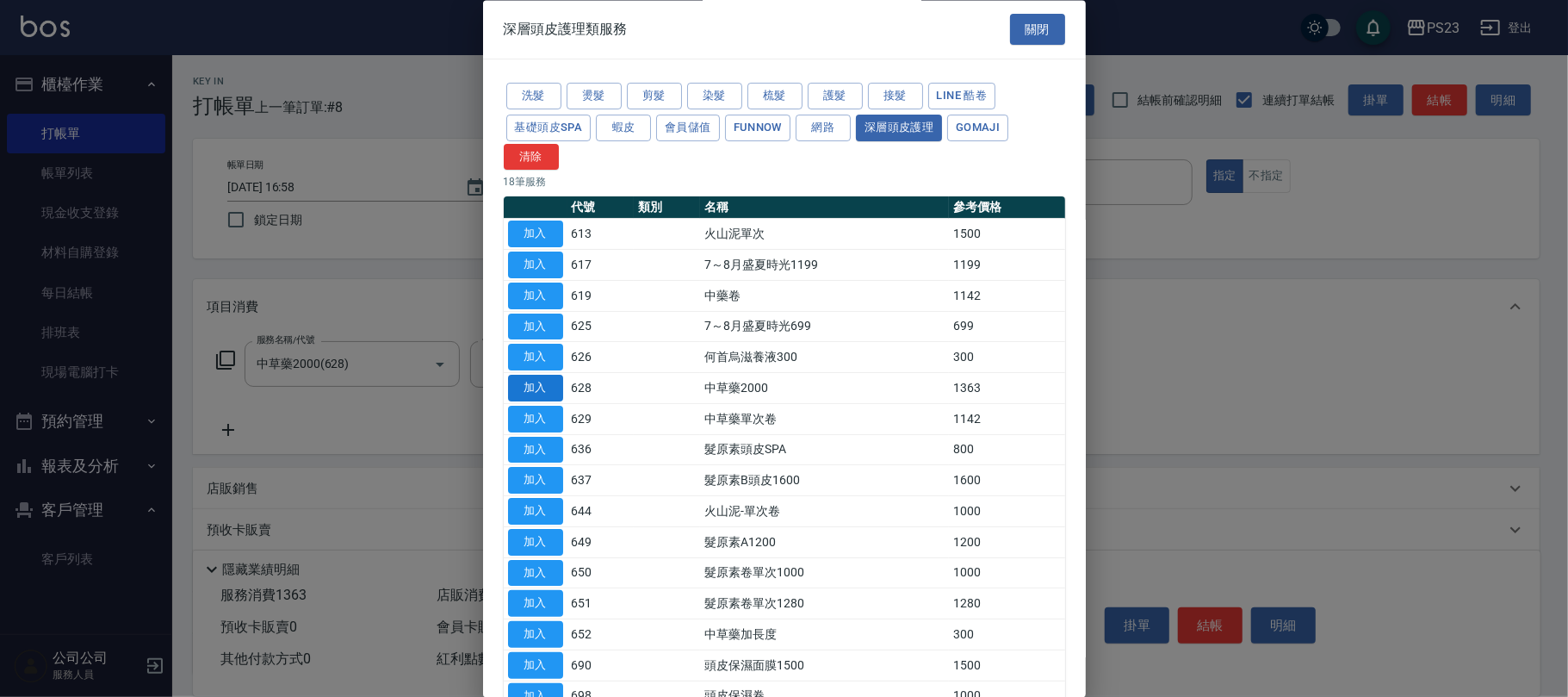
click at [532, 385] on button "加入" at bounding box center [535, 388] width 55 height 27
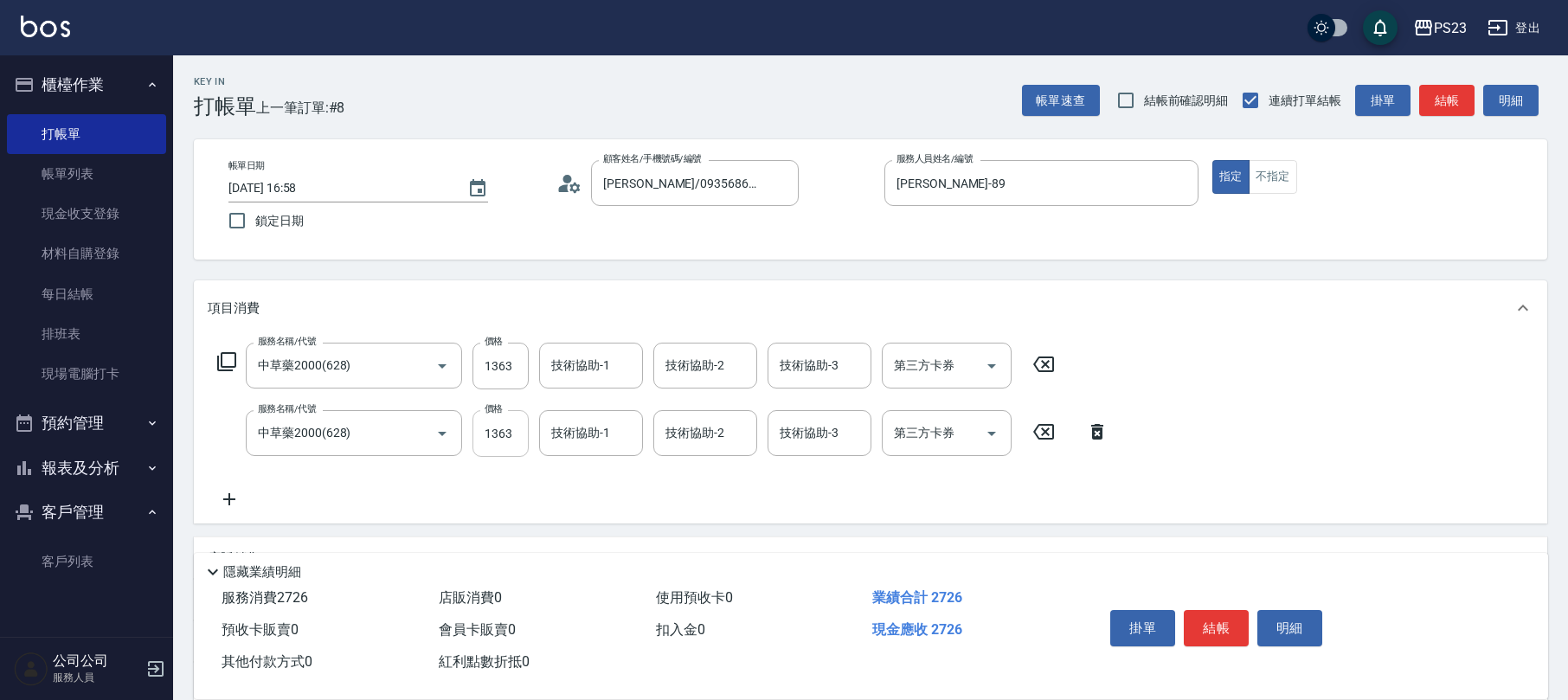
click at [509, 437] on input "1363" at bounding box center [500, 433] width 56 height 46
type input "1700"
type input "[PERSON_NAME]-89"
type input "Flora-21"
type input "[PERSON_NAME]-89"
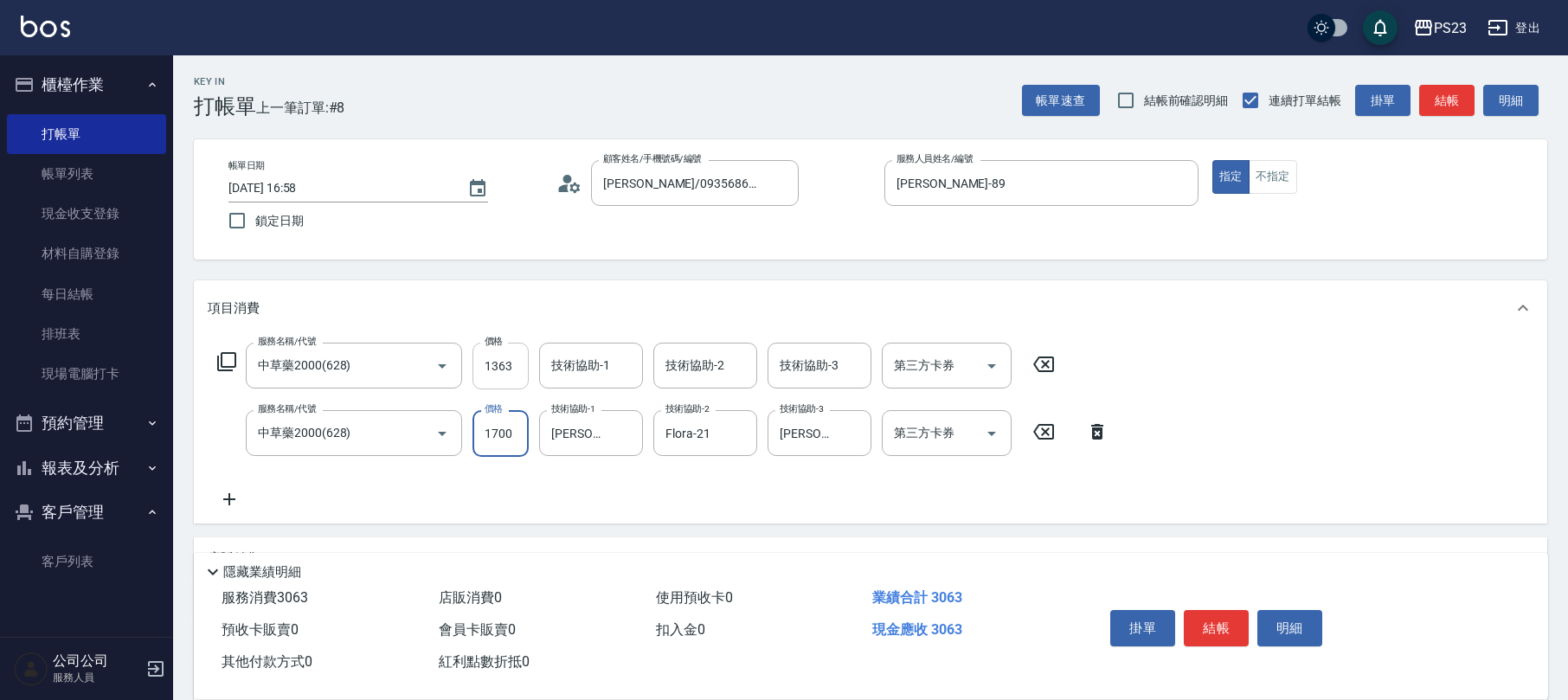
click at [484, 358] on input "1363" at bounding box center [500, 365] width 56 height 46
click at [503, 350] on input "1363" at bounding box center [500, 365] width 56 height 46
type input "1700"
type input "[PERSON_NAME]-89"
type input "Flora-21"
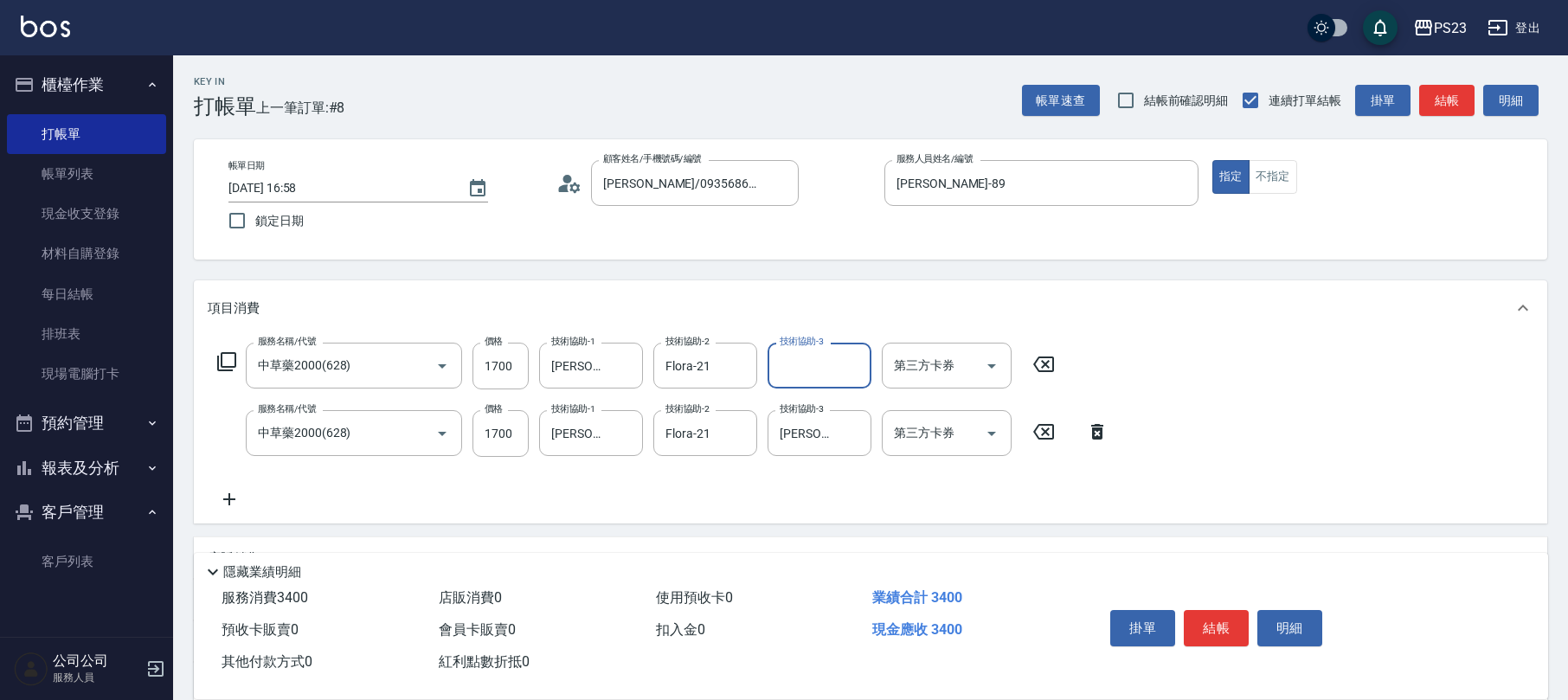
scroll to position [208, 0]
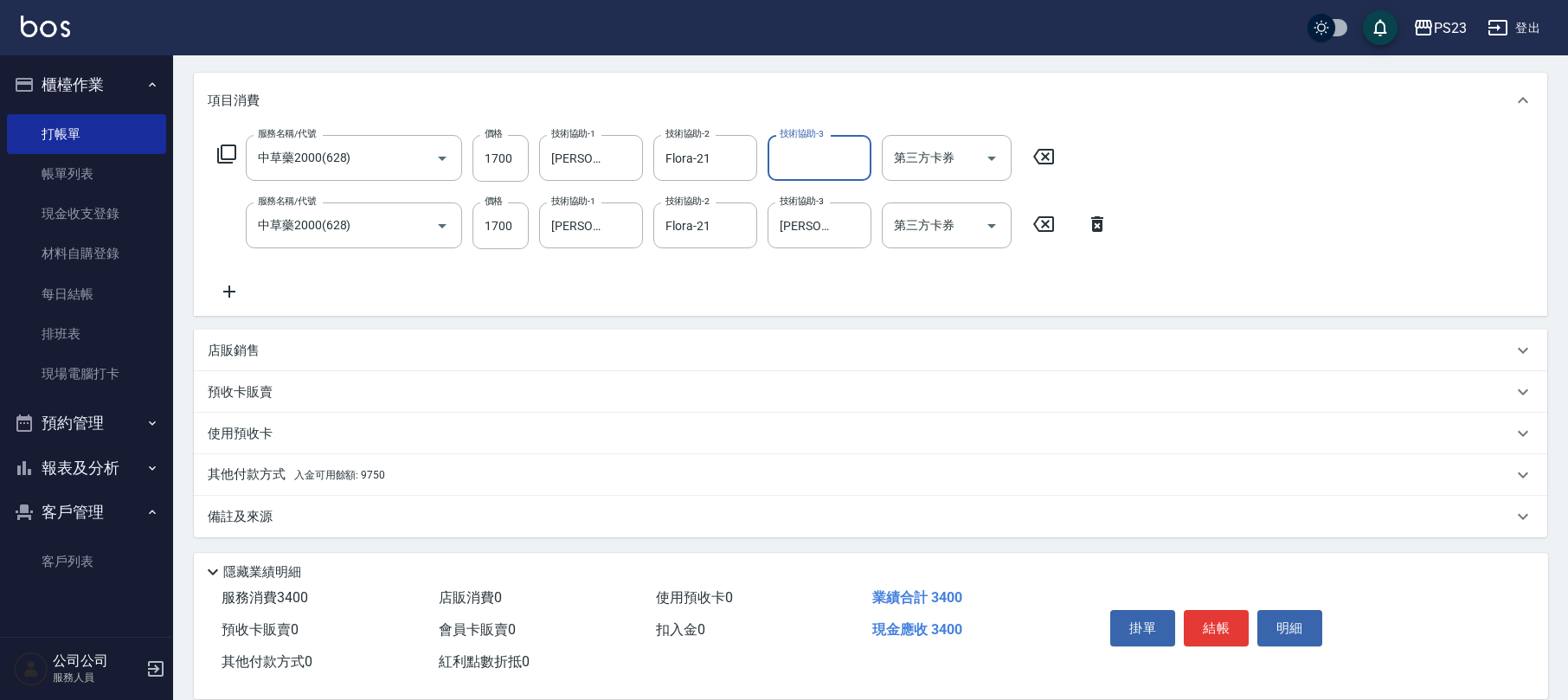
click at [375, 475] on span "入金可用餘額: 9750" at bounding box center [339, 475] width 91 height 12
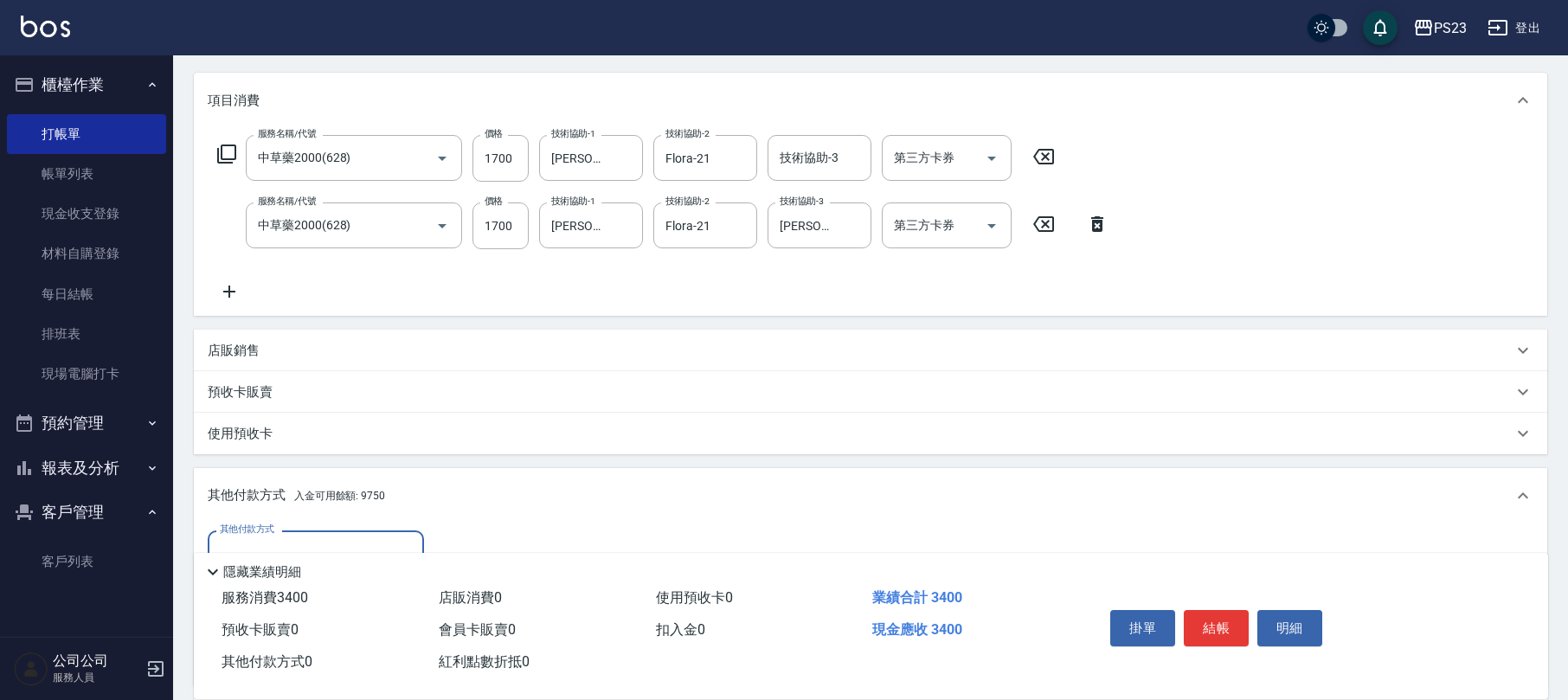
scroll to position [410, 0]
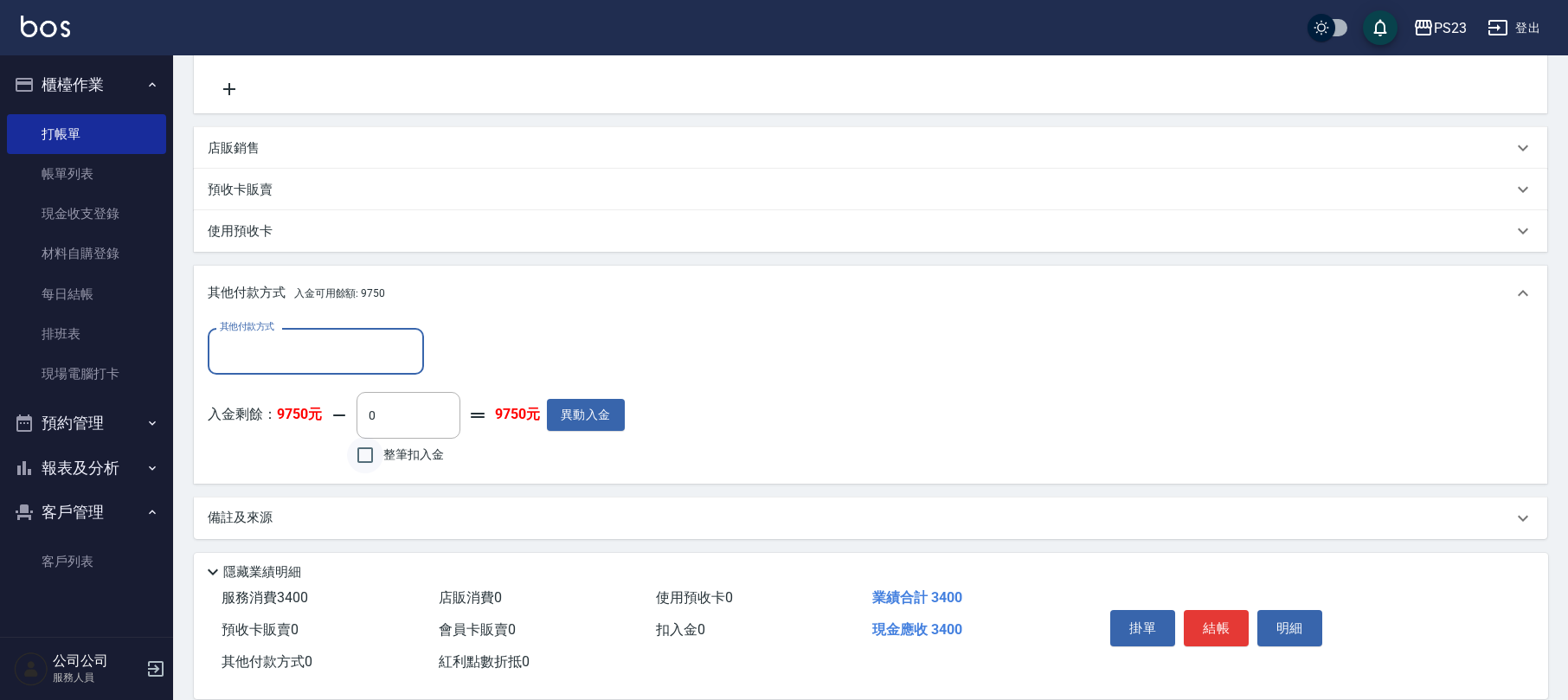
click at [364, 457] on input "整筆扣入金" at bounding box center [366, 455] width 37 height 37
checkbox input "true"
type input "3400"
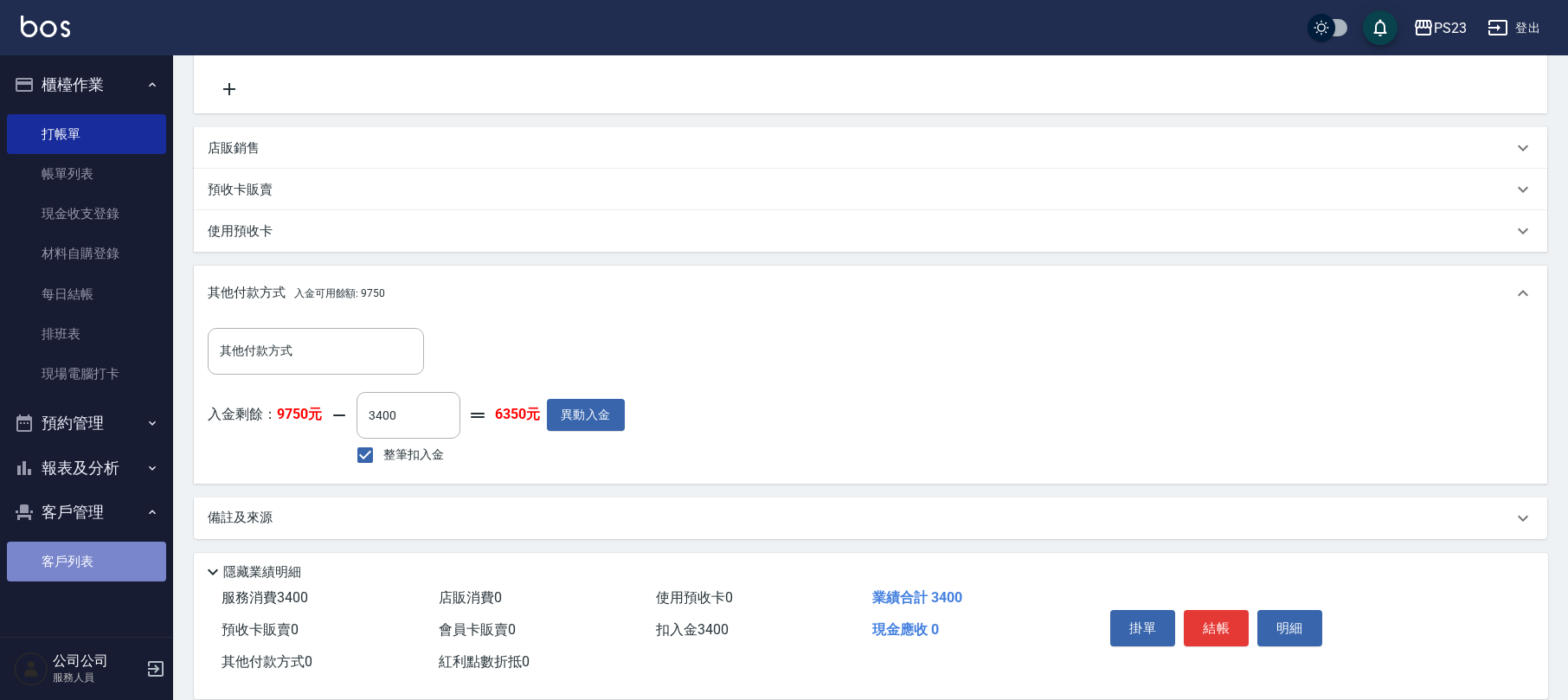
click at [88, 550] on link "客戶列表" at bounding box center [87, 561] width 159 height 40
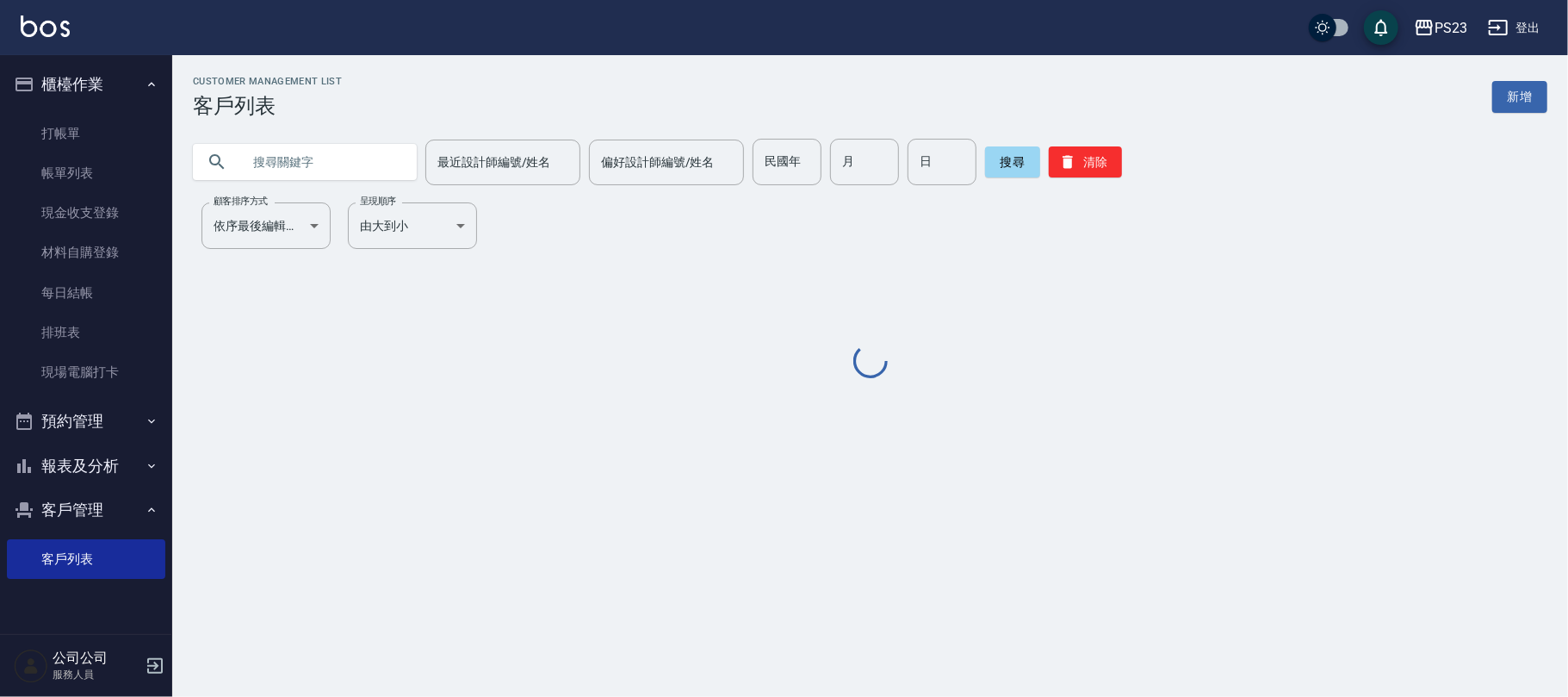
click at [308, 165] on input "text" at bounding box center [322, 161] width 162 height 46
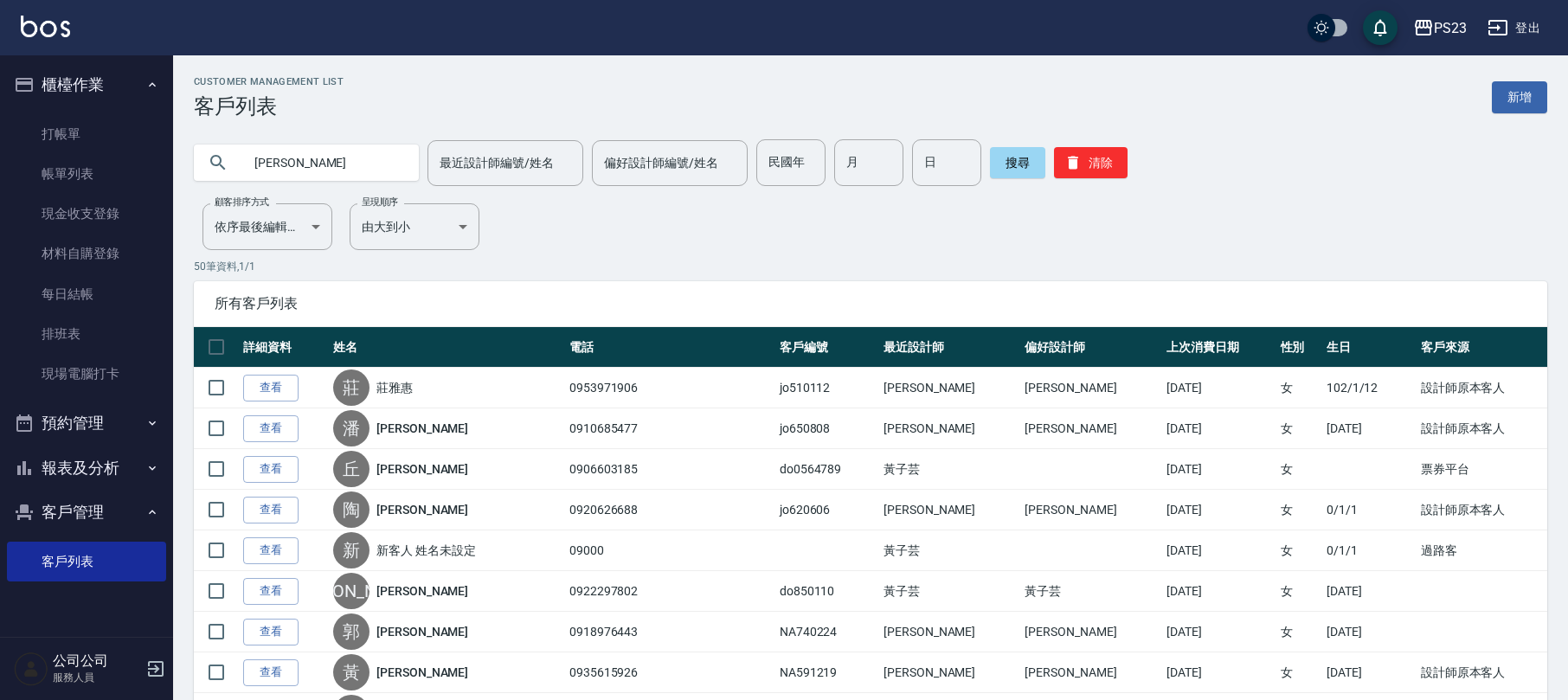
type input "[PERSON_NAME]"
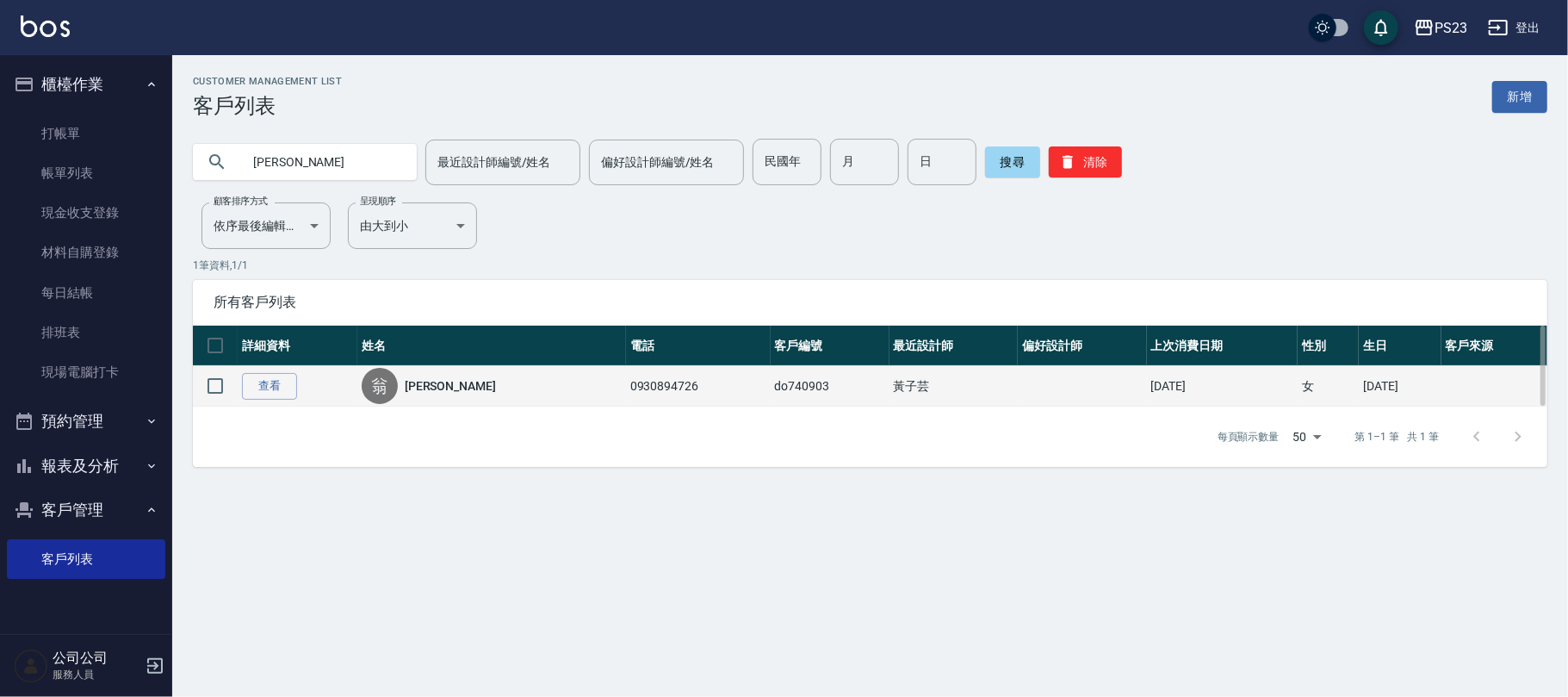
click at [428, 380] on link "[PERSON_NAME]" at bounding box center [450, 385] width 91 height 17
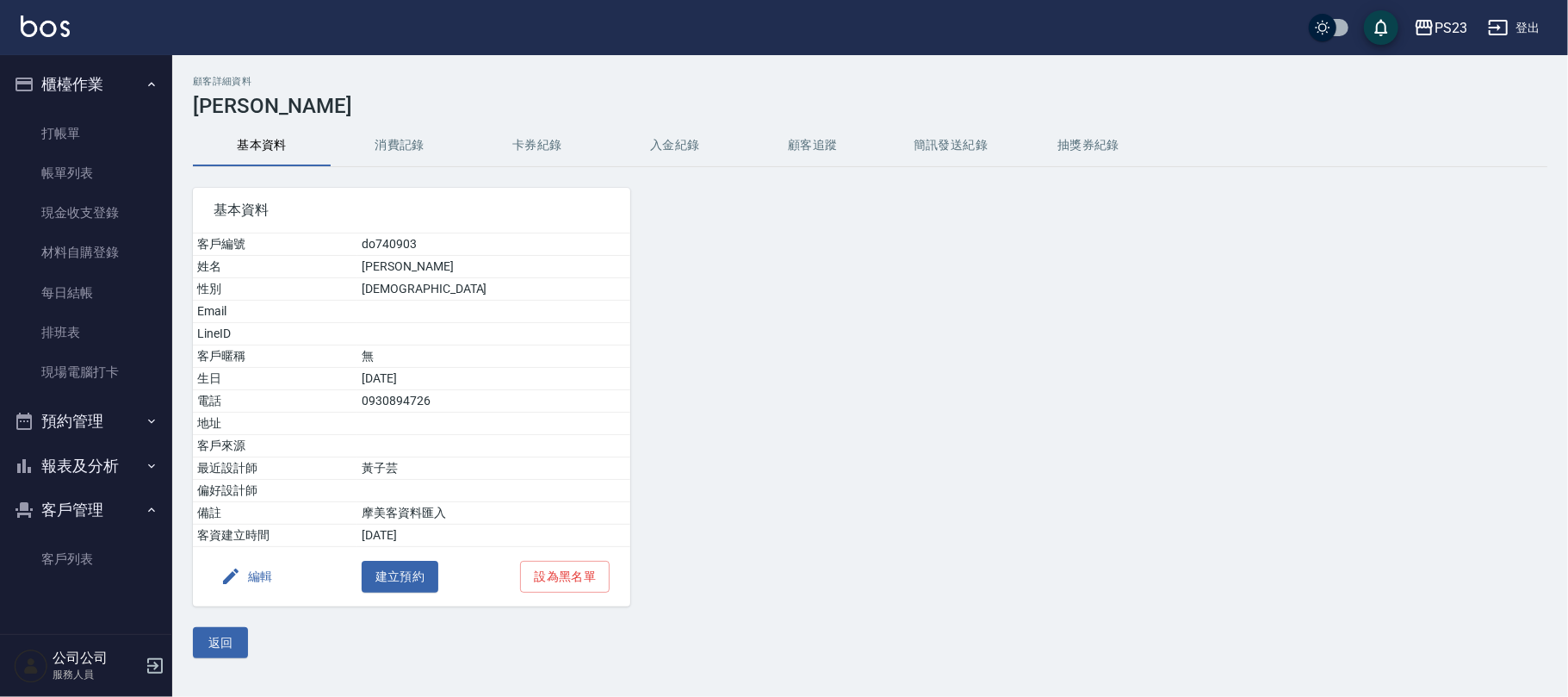
click at [667, 139] on button "入金紀錄" at bounding box center [675, 145] width 137 height 42
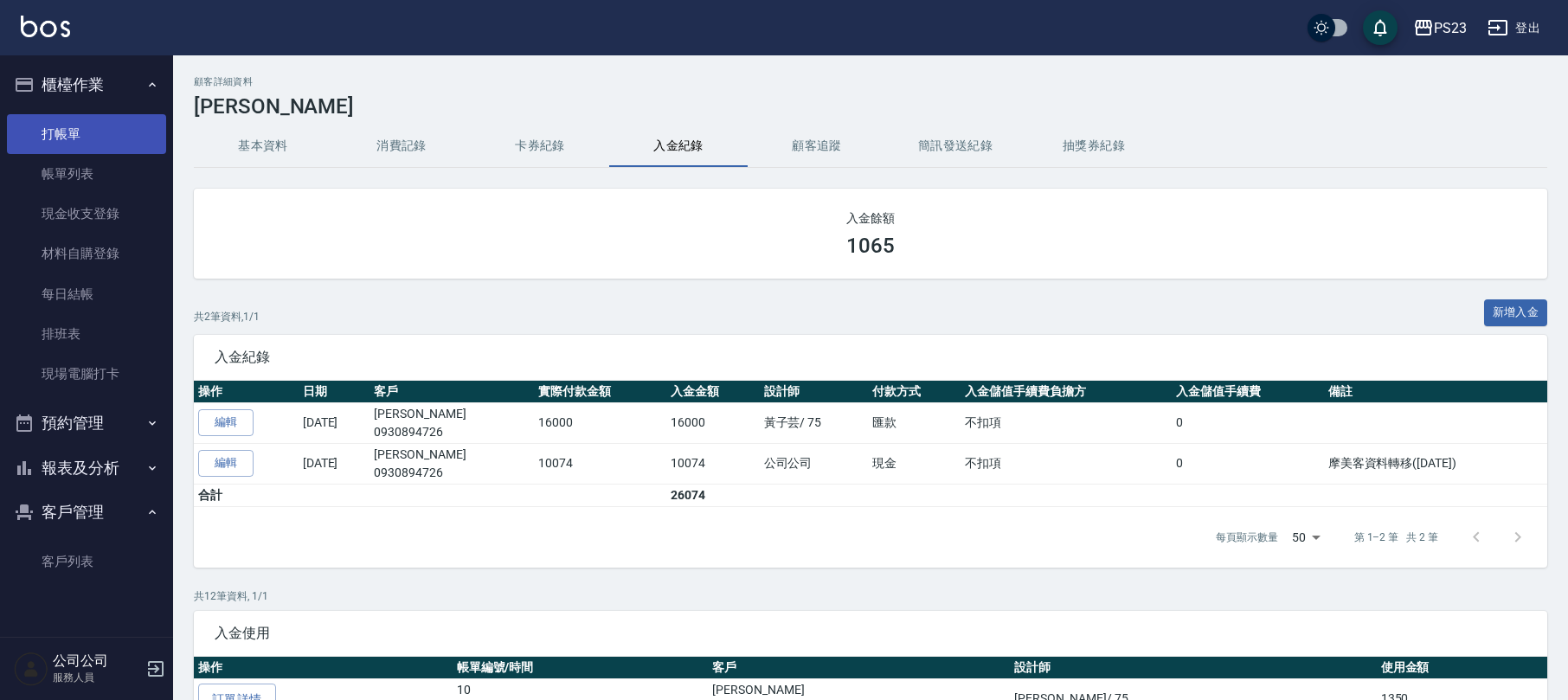
click at [108, 135] on link "打帳單" at bounding box center [87, 135] width 159 height 40
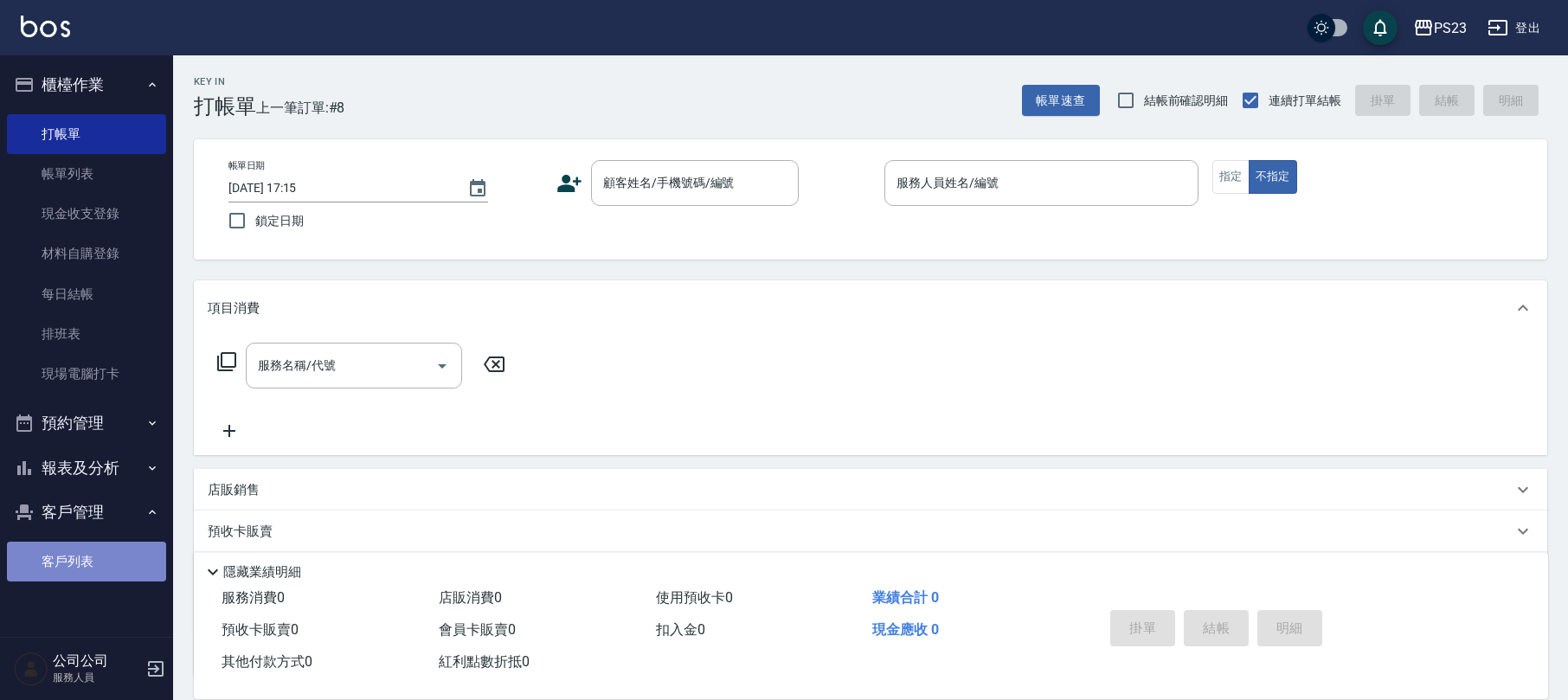
click at [71, 551] on link "客戶列表" at bounding box center [87, 561] width 159 height 40
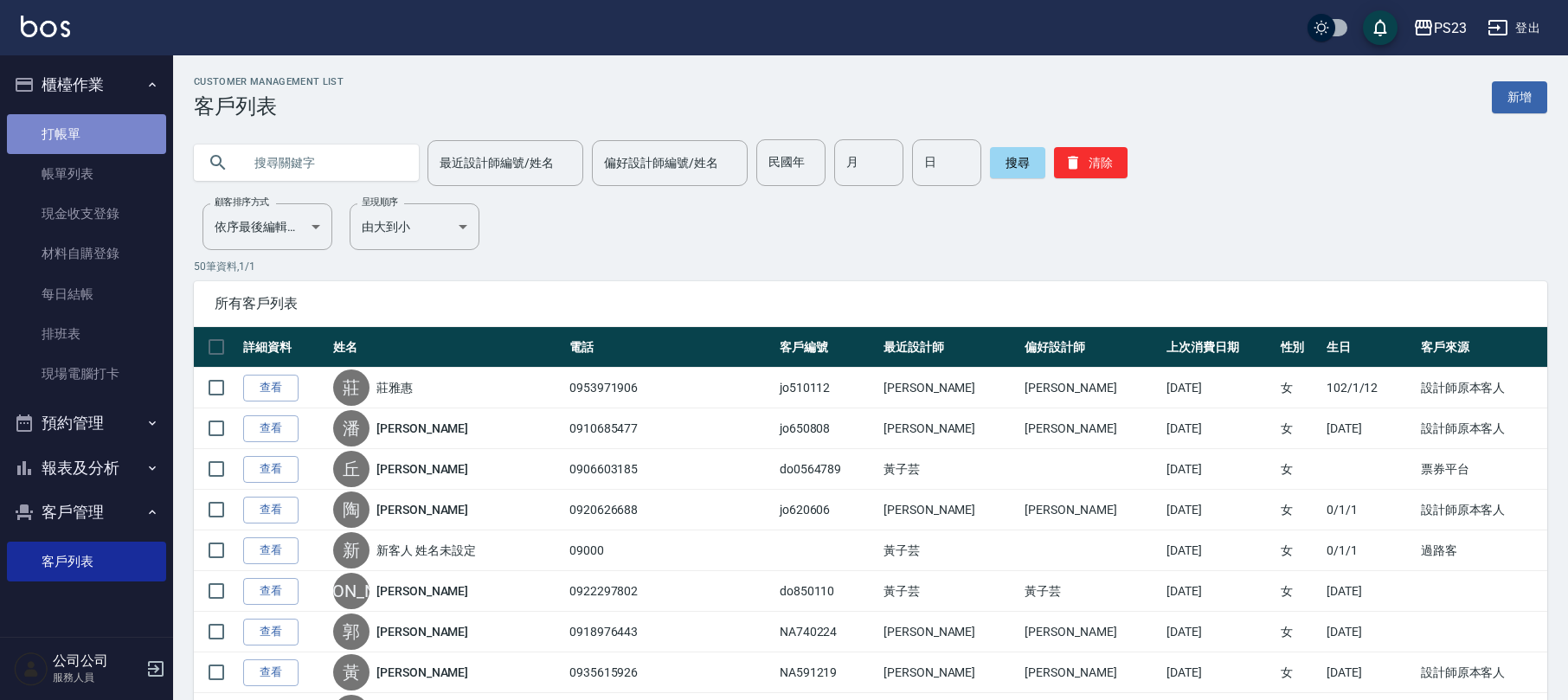
click at [76, 139] on link "打帳單" at bounding box center [87, 135] width 159 height 40
